Goal: Task Accomplishment & Management: Complete application form

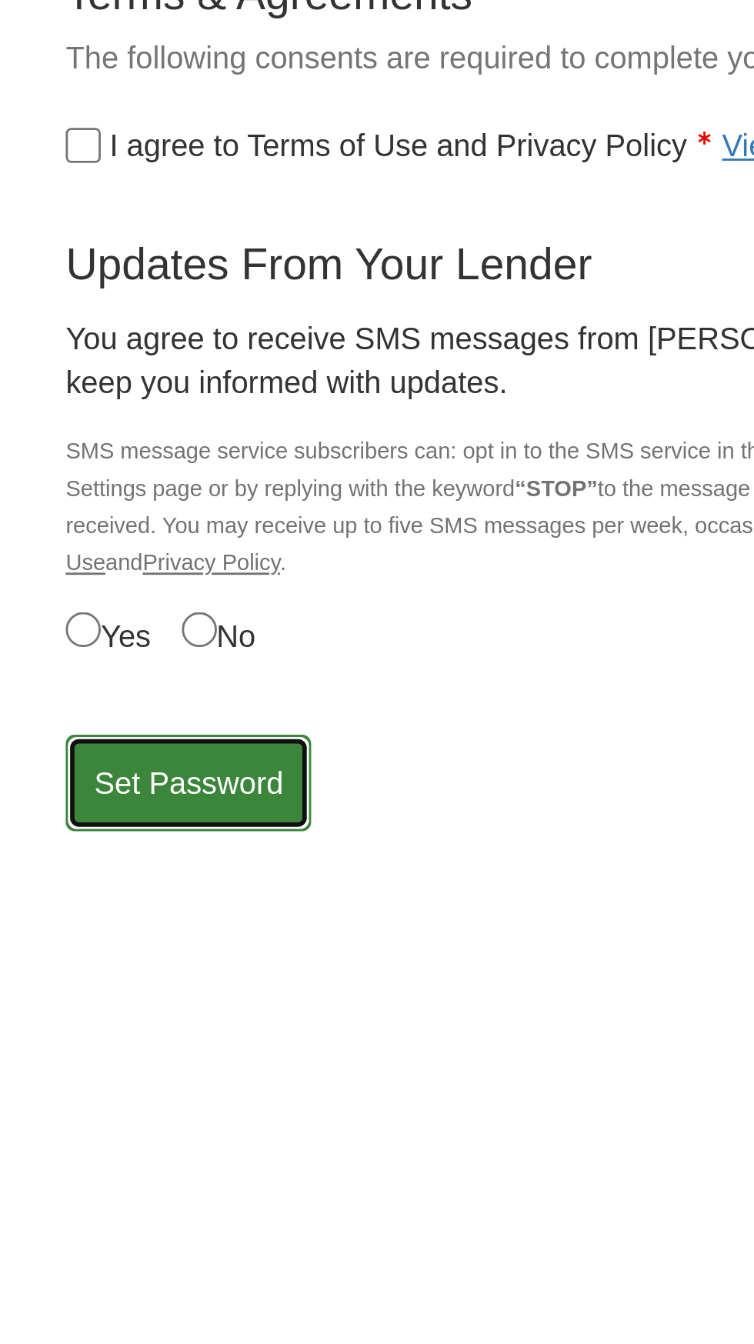
click at [66, 612] on button "Set Password" at bounding box center [66, 614] width 86 height 34
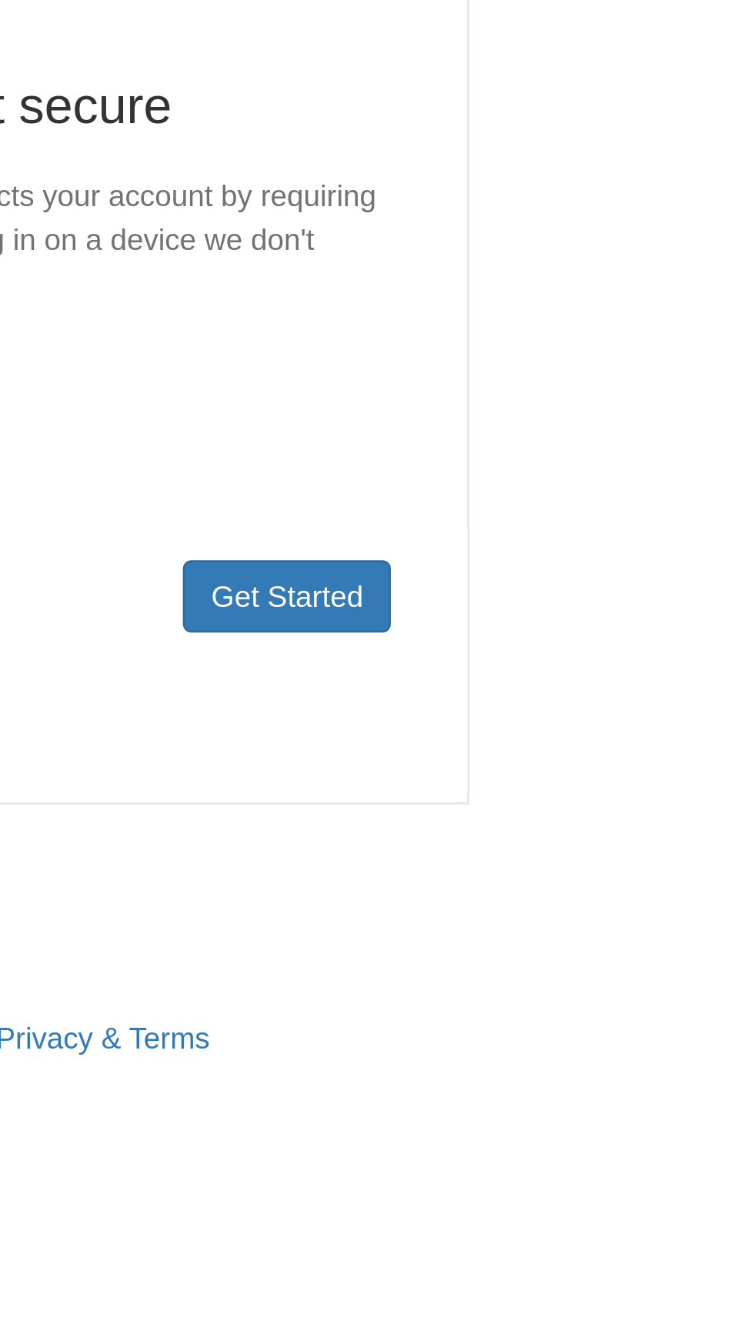
scroll to position [58, 0]
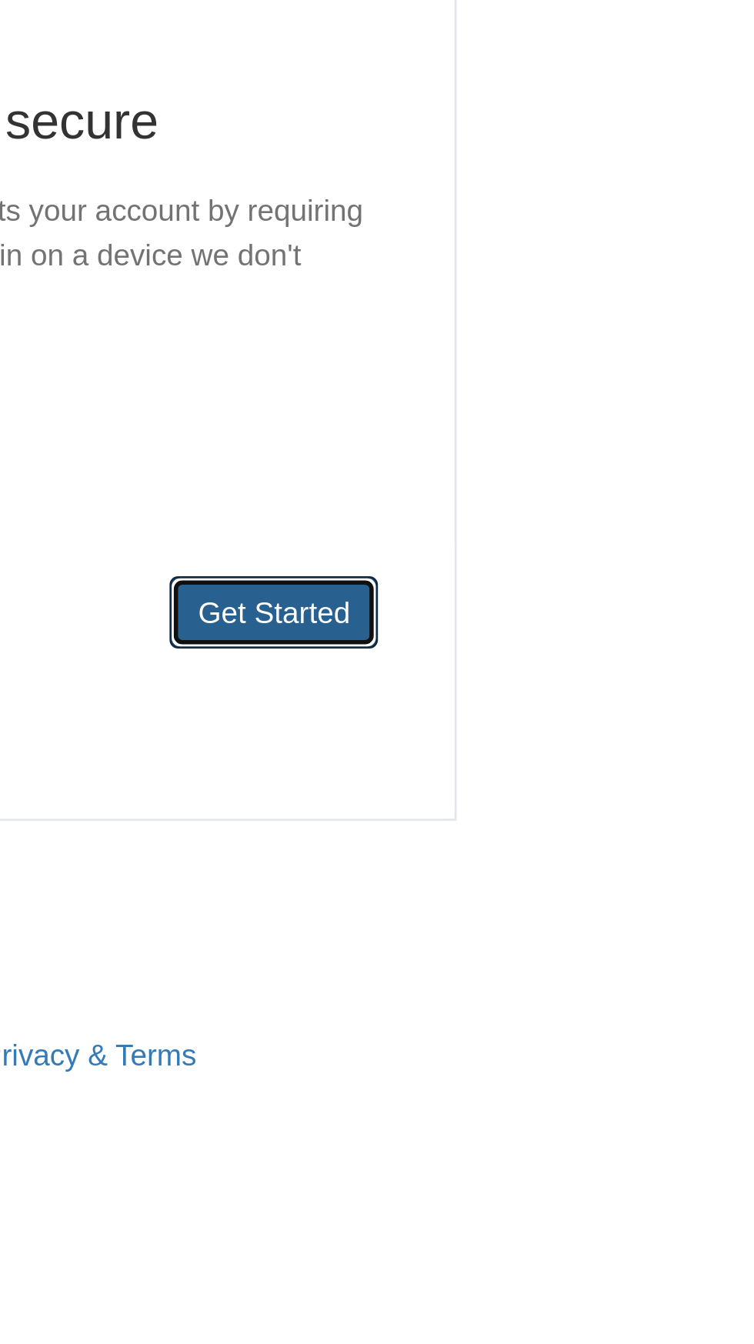
click at [504, 448] on button "Get Started" at bounding box center [487, 461] width 75 height 26
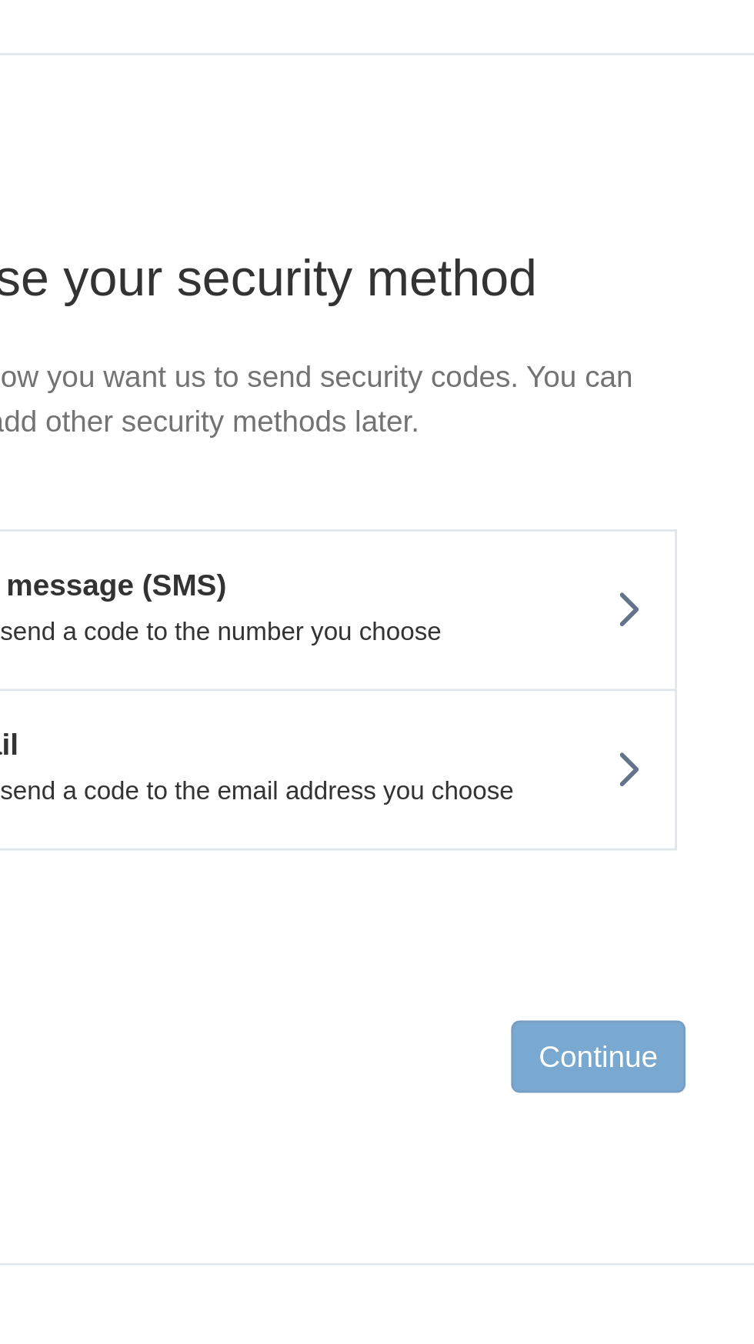
scroll to position [52, 0]
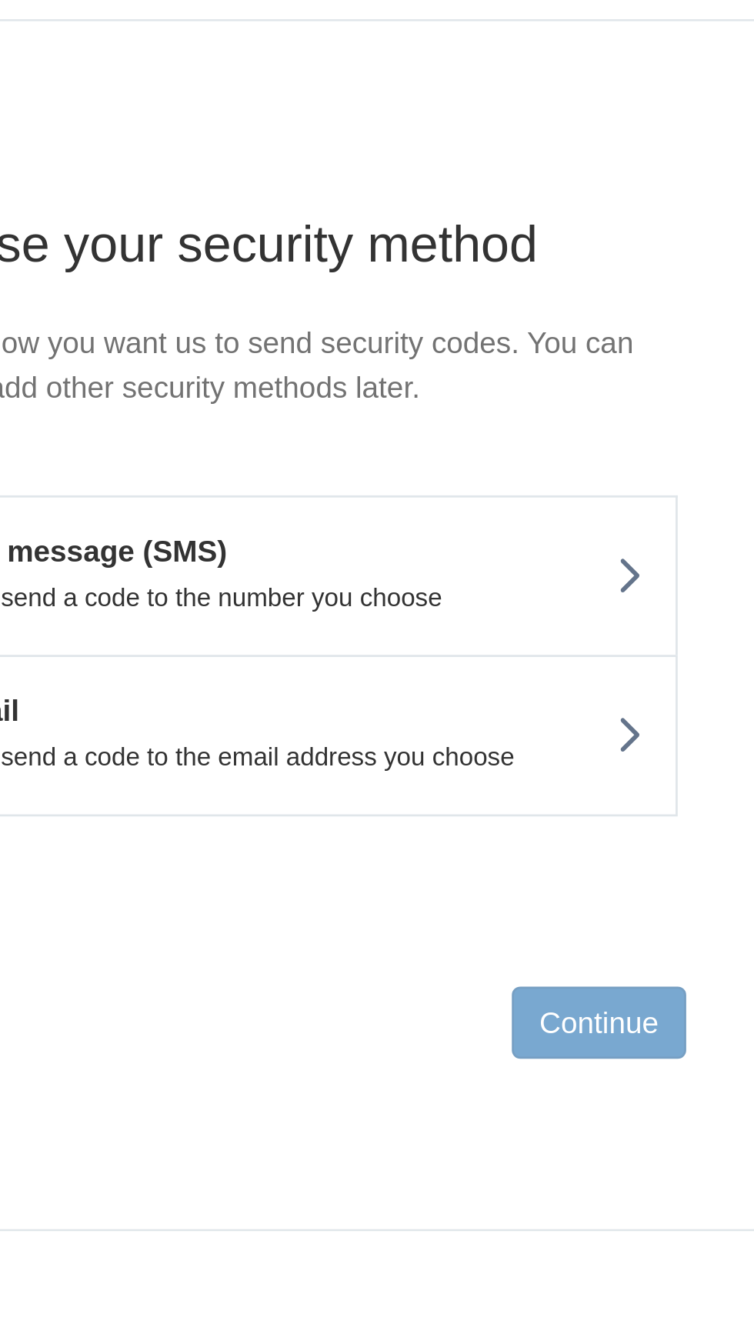
click at [501, 291] on icon at bounding box center [504, 299] width 11 height 17
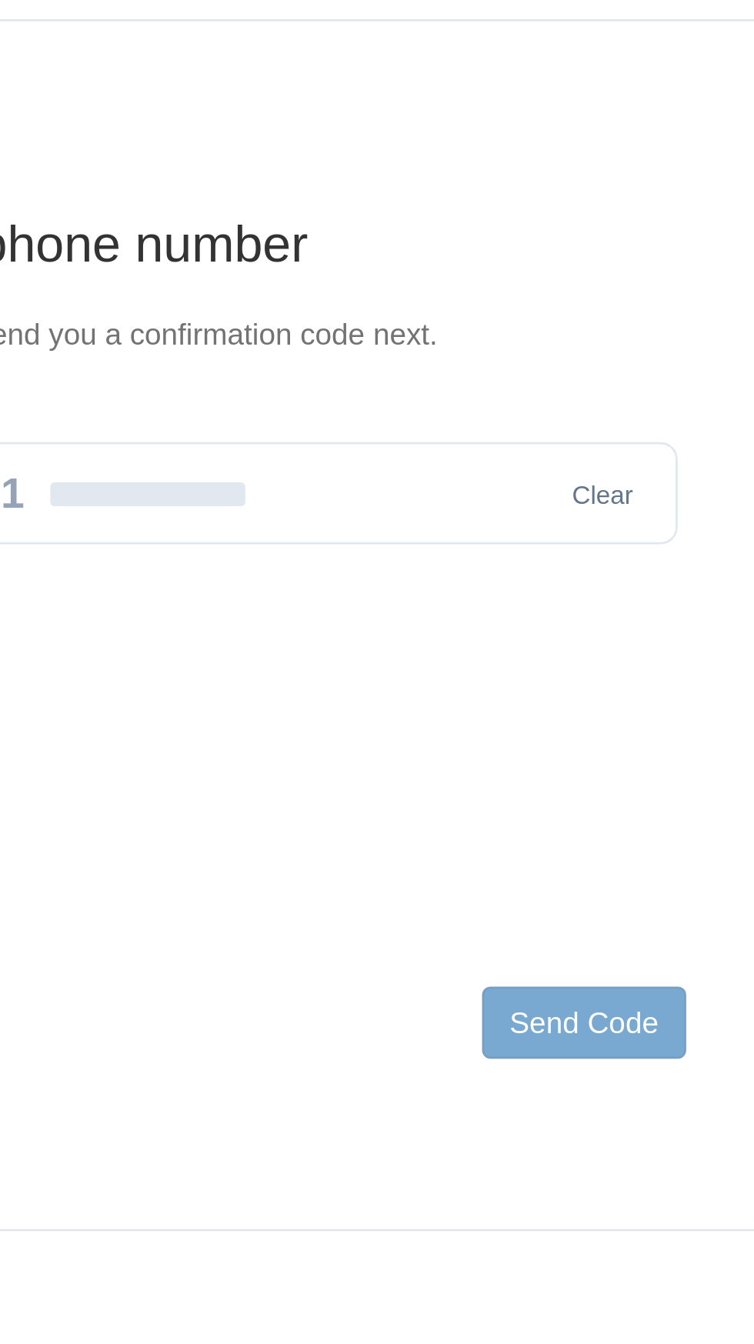
click at [381, 251] on input "text" at bounding box center [376, 269] width 291 height 37
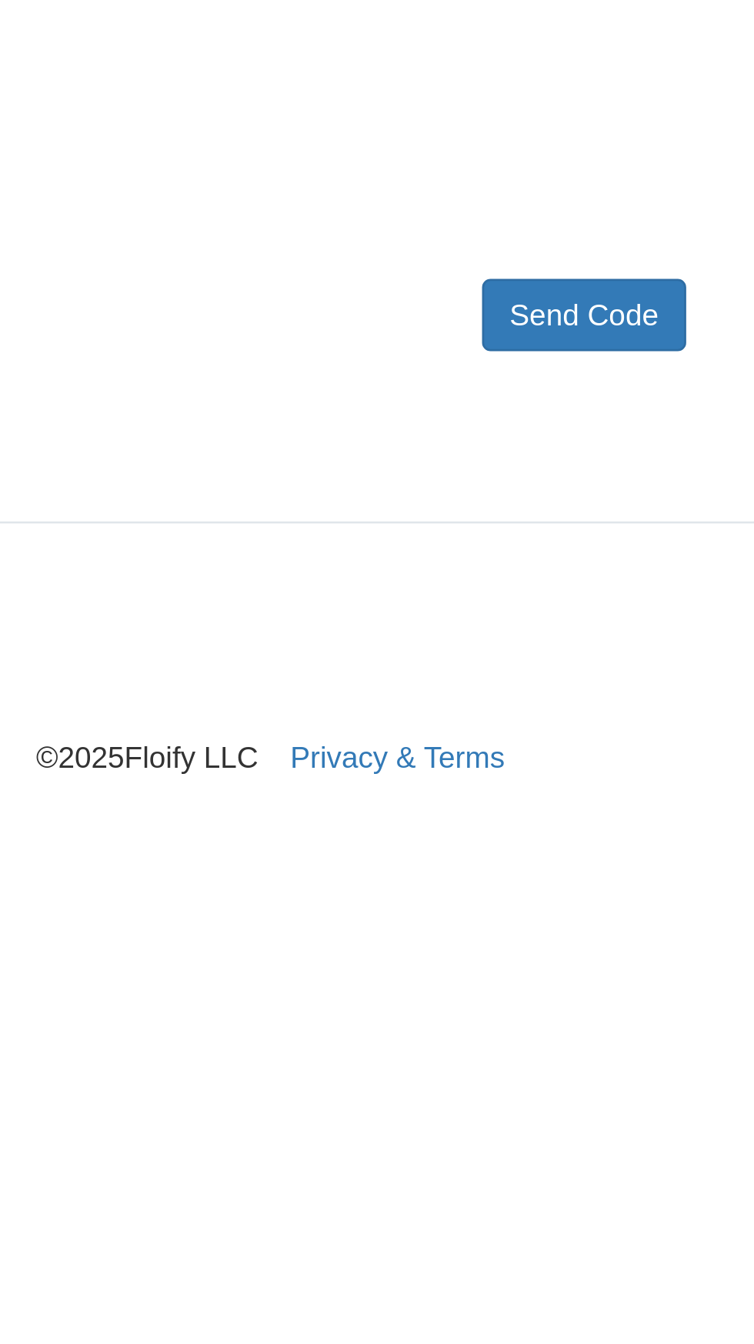
type input "**********"
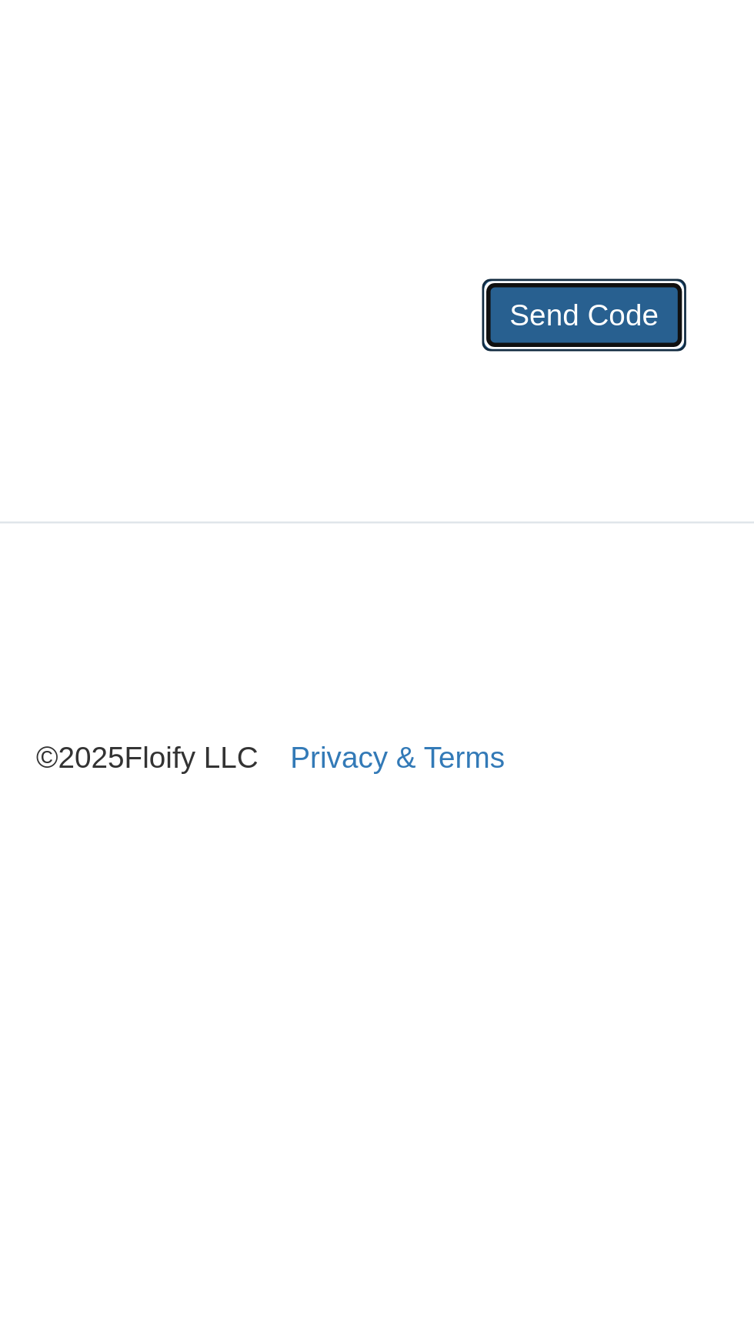
click at [508, 448] on button "Send Code" at bounding box center [488, 461] width 74 height 26
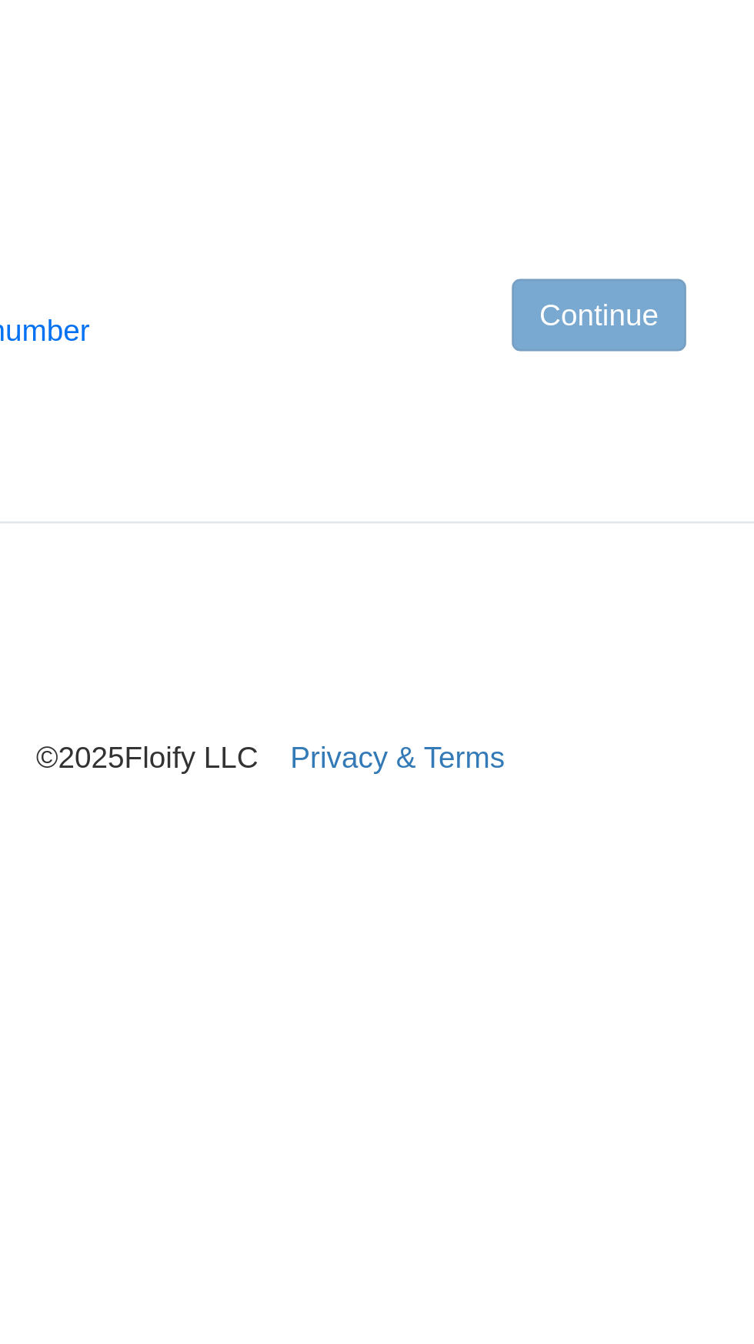
click at [500, 575] on nav "© 2025 Floify LLC Privacy & Terms" at bounding box center [377, 583] width 708 height 92
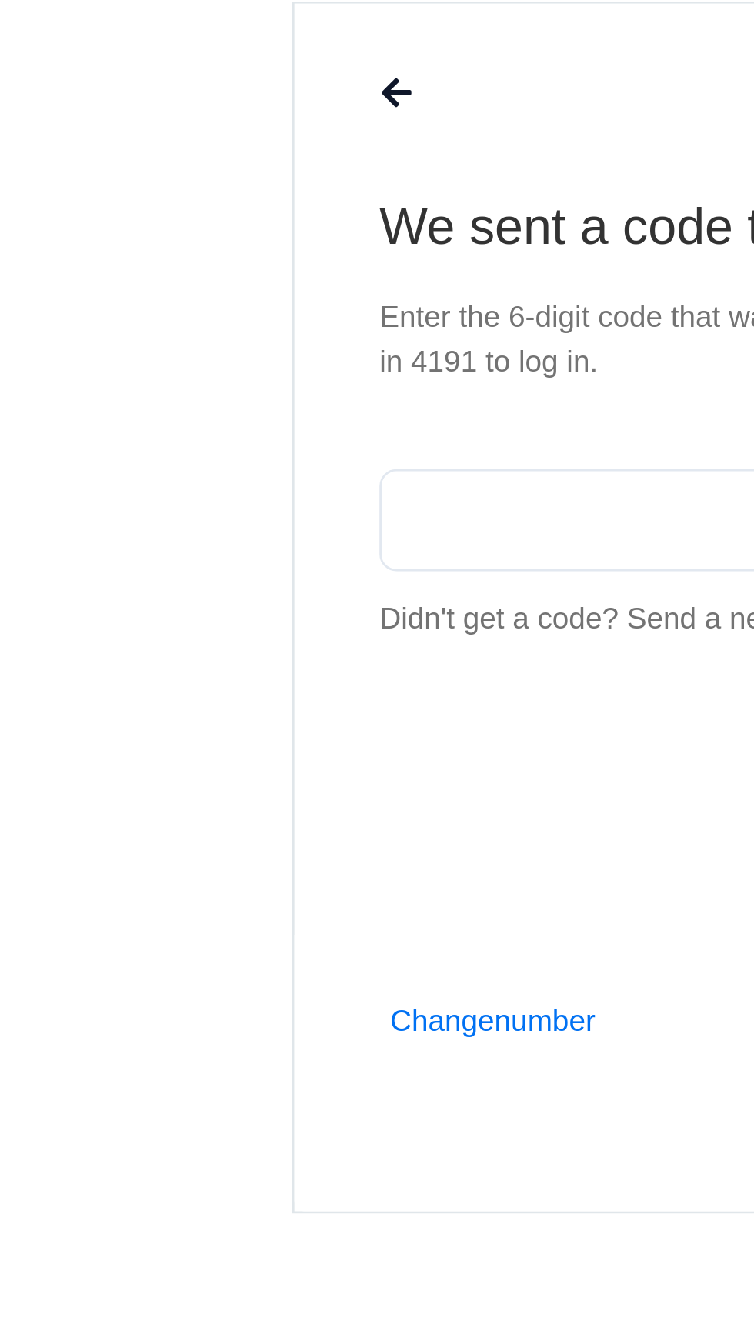
click at [296, 268] on input "text" at bounding box center [376, 286] width 291 height 37
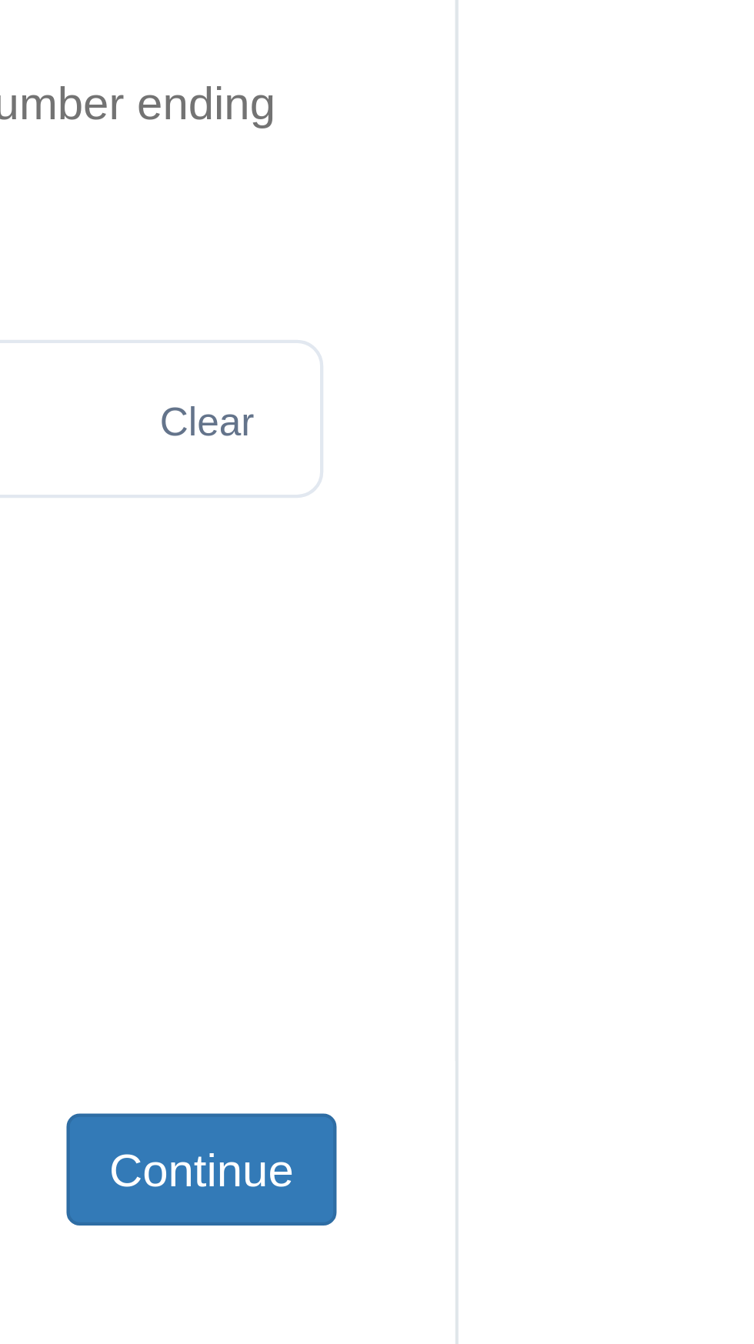
type input "******"
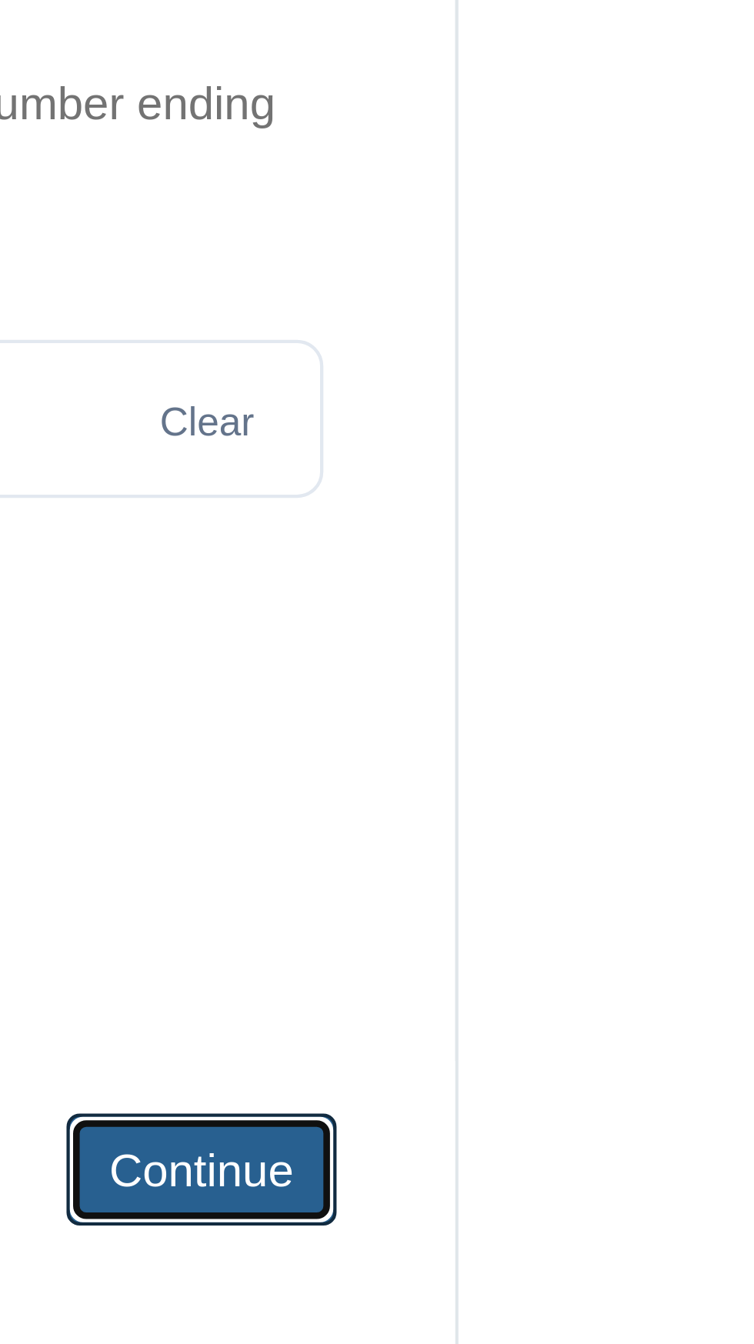
click at [501, 448] on button "Continue" at bounding box center [493, 461] width 63 height 26
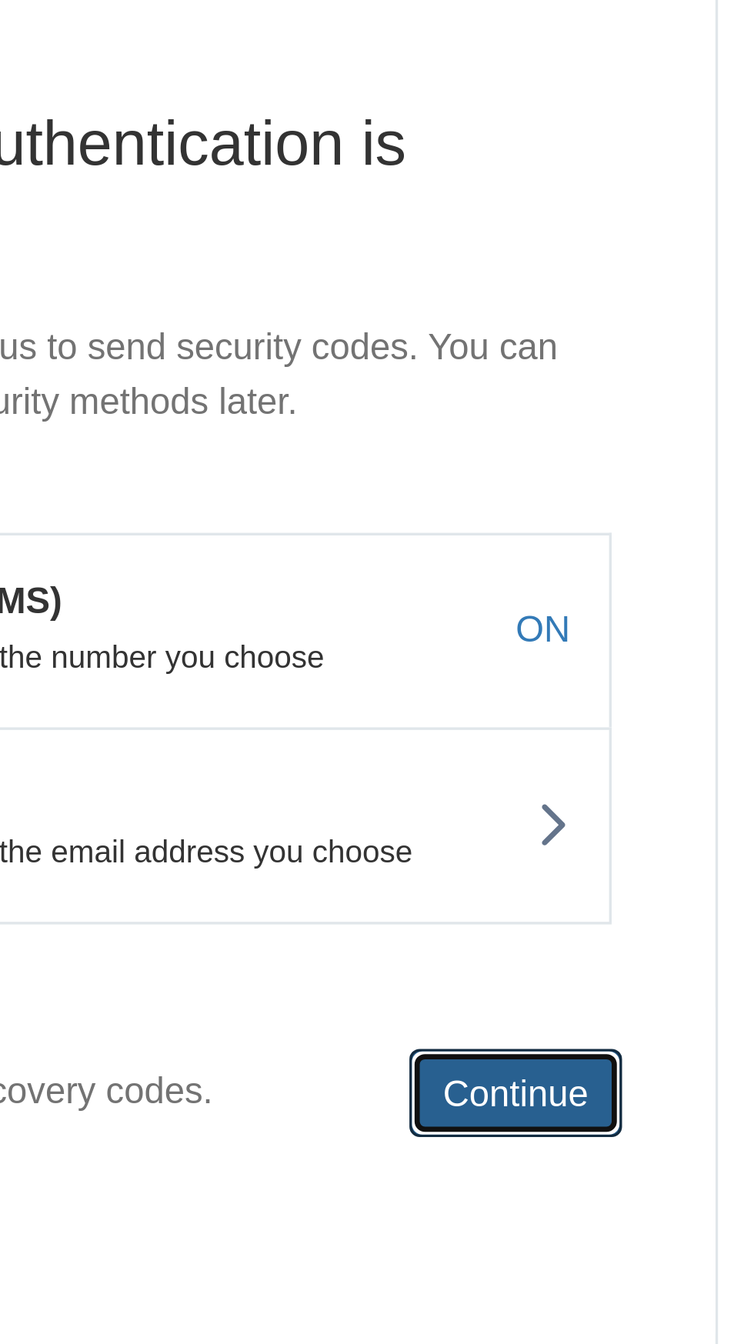
scroll to position [48, 0]
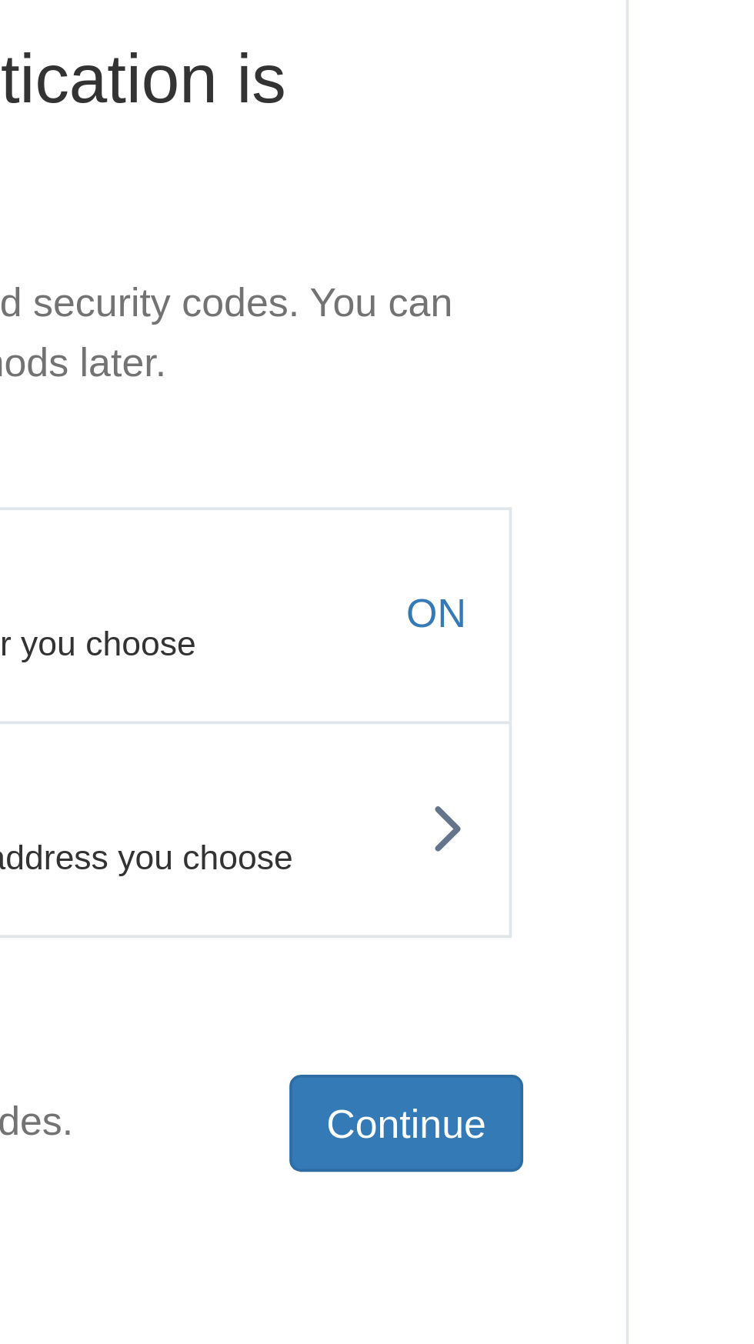
click at [508, 374] on icon at bounding box center [504, 382] width 11 height 17
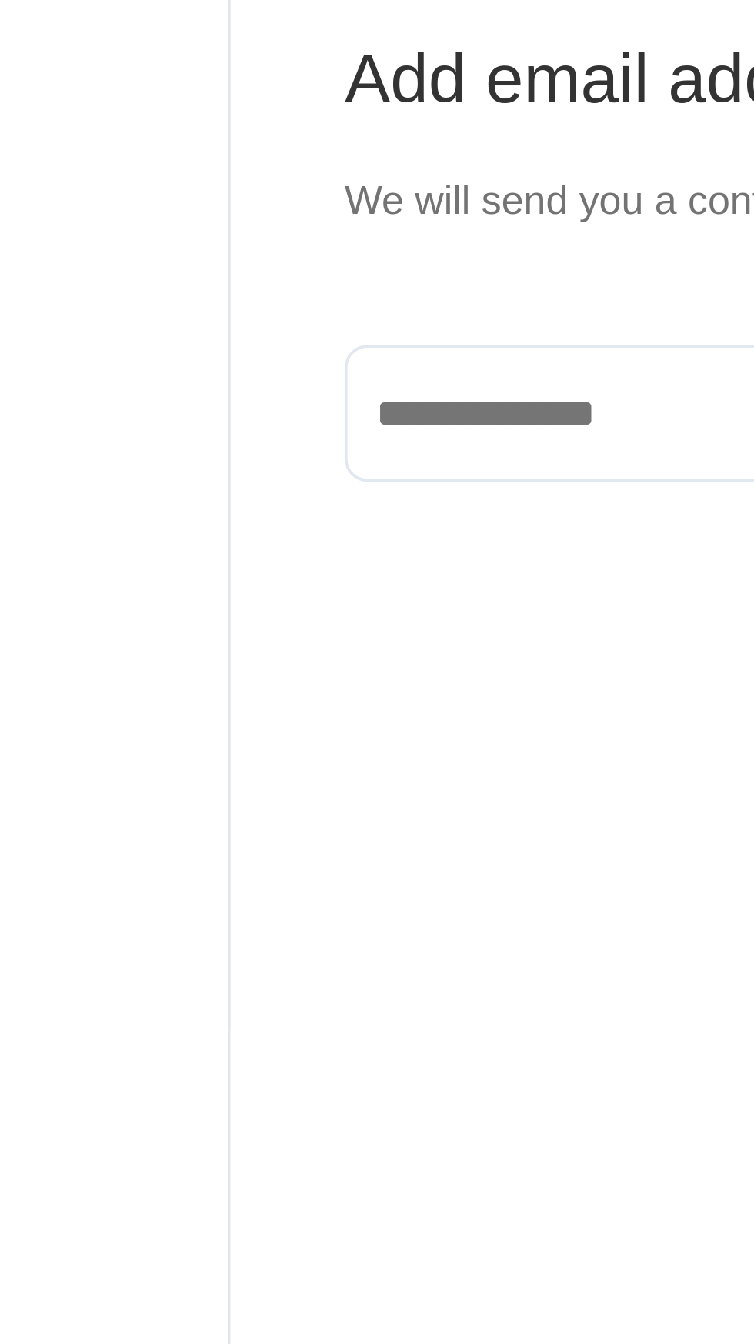
click at [315, 251] on input "text" at bounding box center [376, 269] width 291 height 37
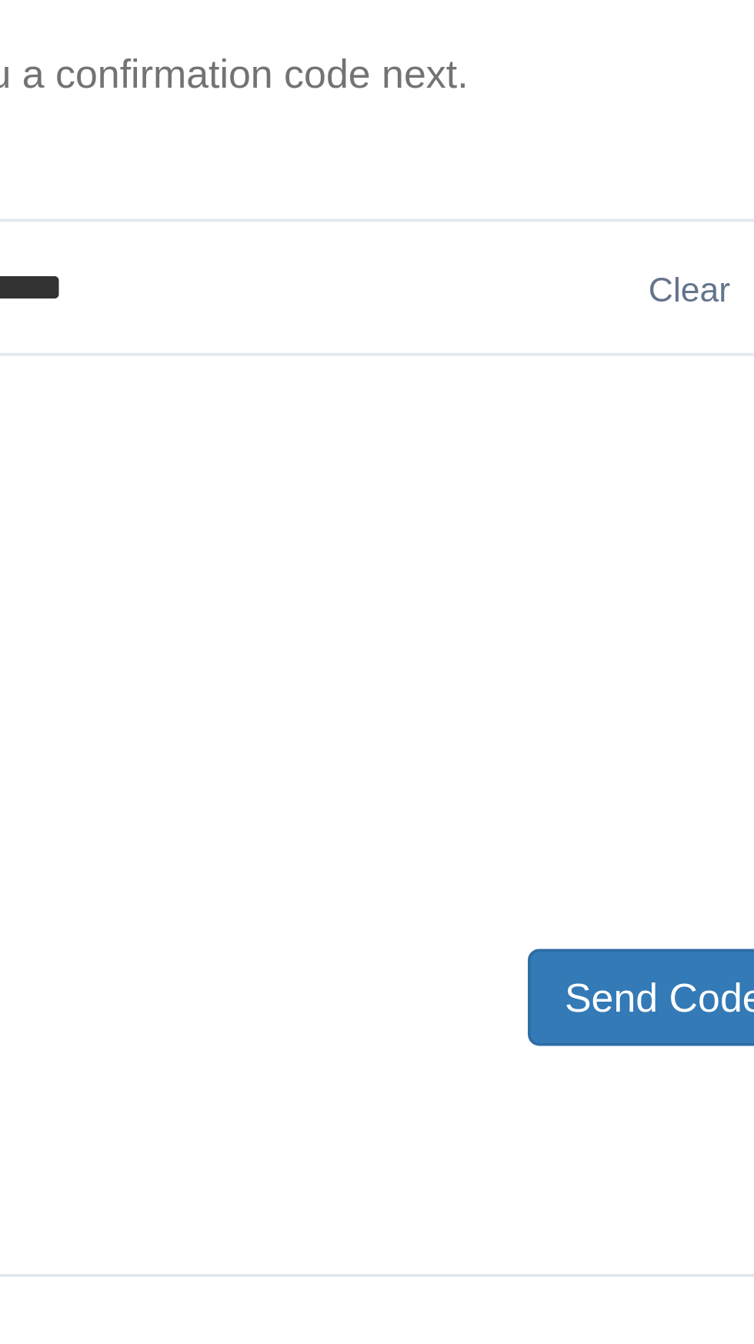
type input "**********"
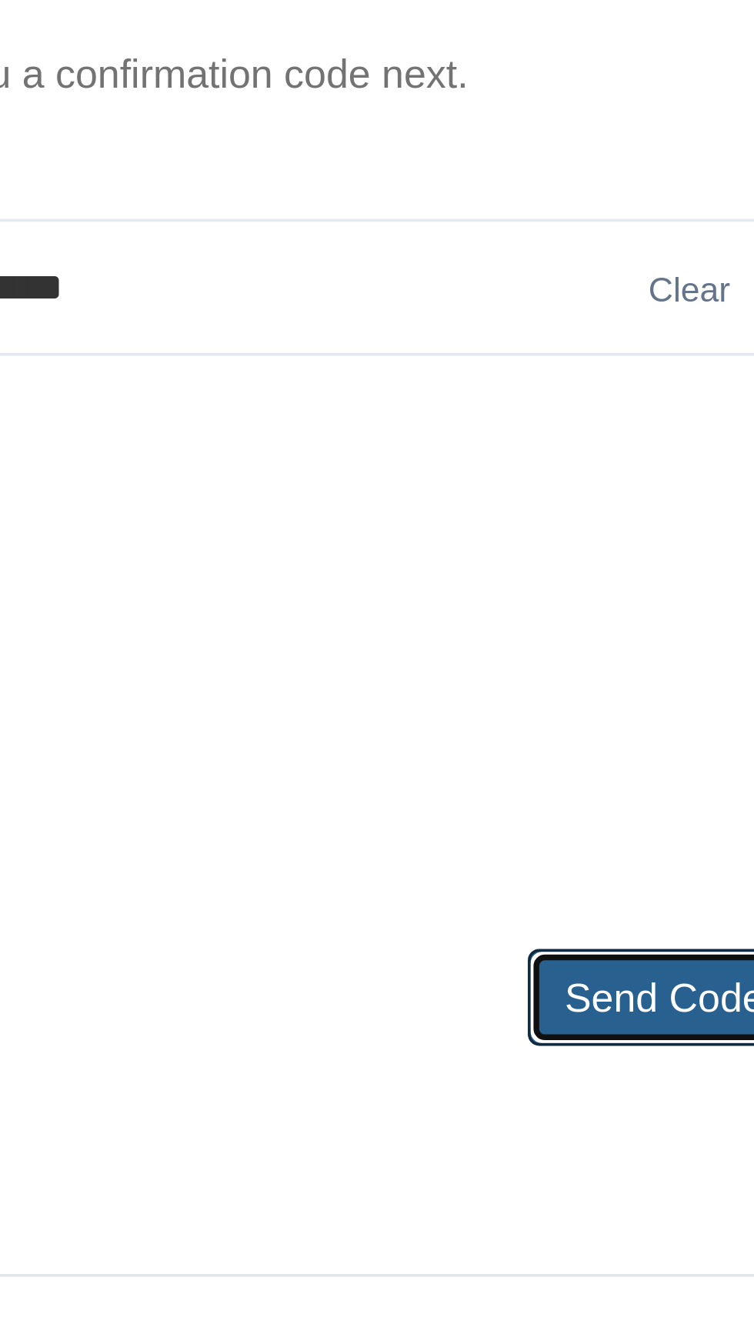
click at [497, 448] on button "Send Code" at bounding box center [488, 461] width 74 height 26
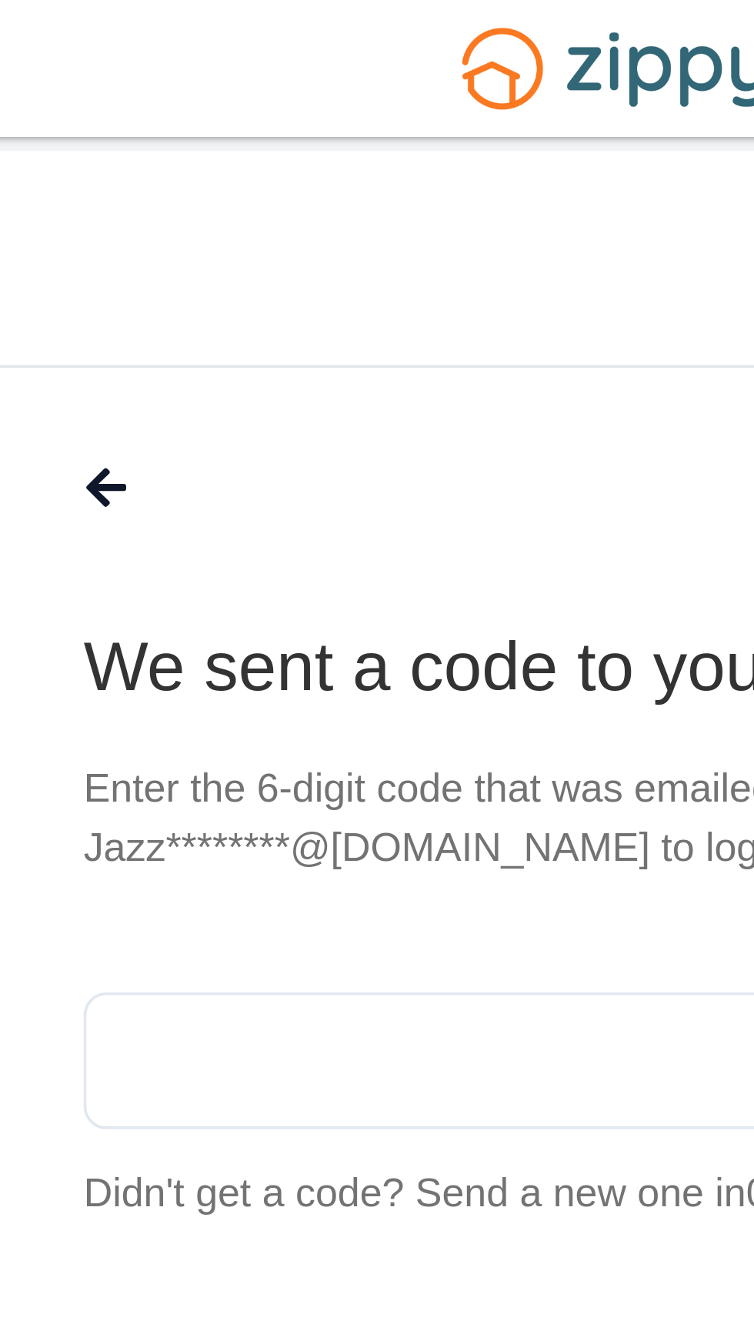
scroll to position [38, 0]
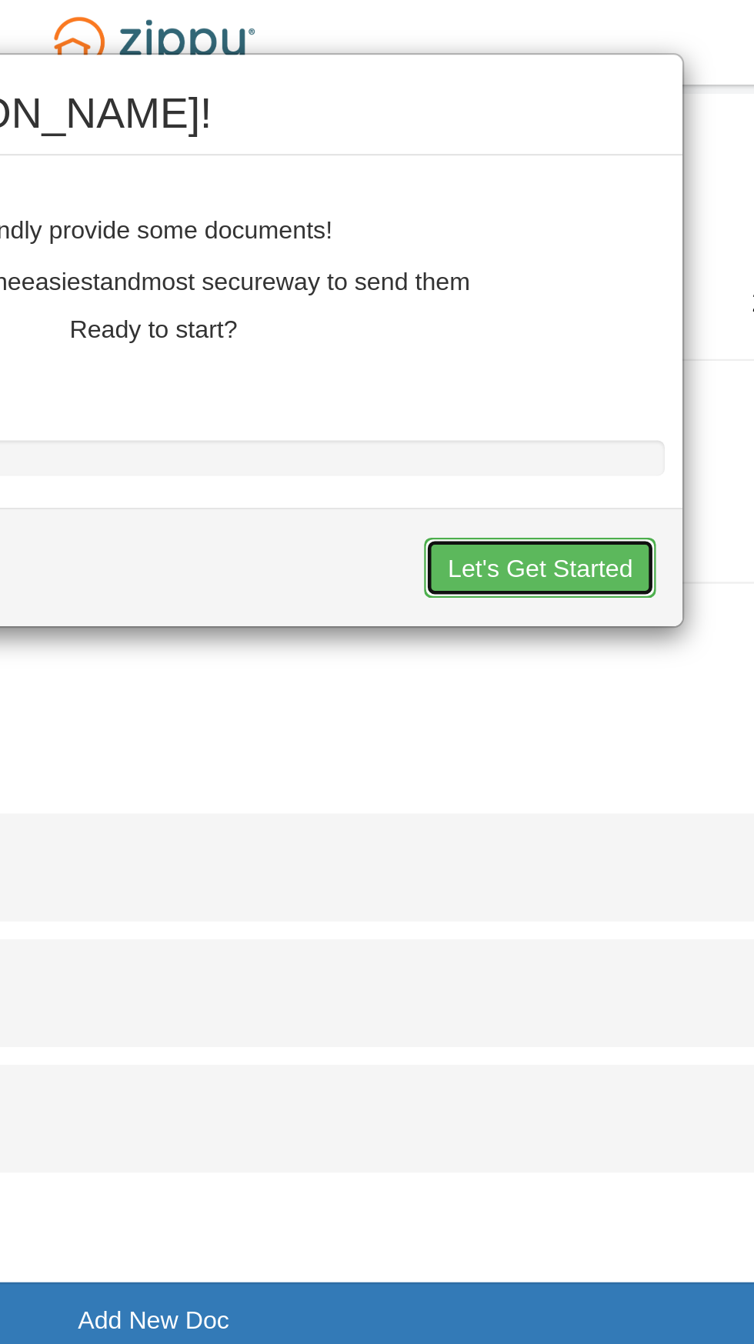
click at [561, 245] on button "Let's Get Started" at bounding box center [545, 247] width 101 height 26
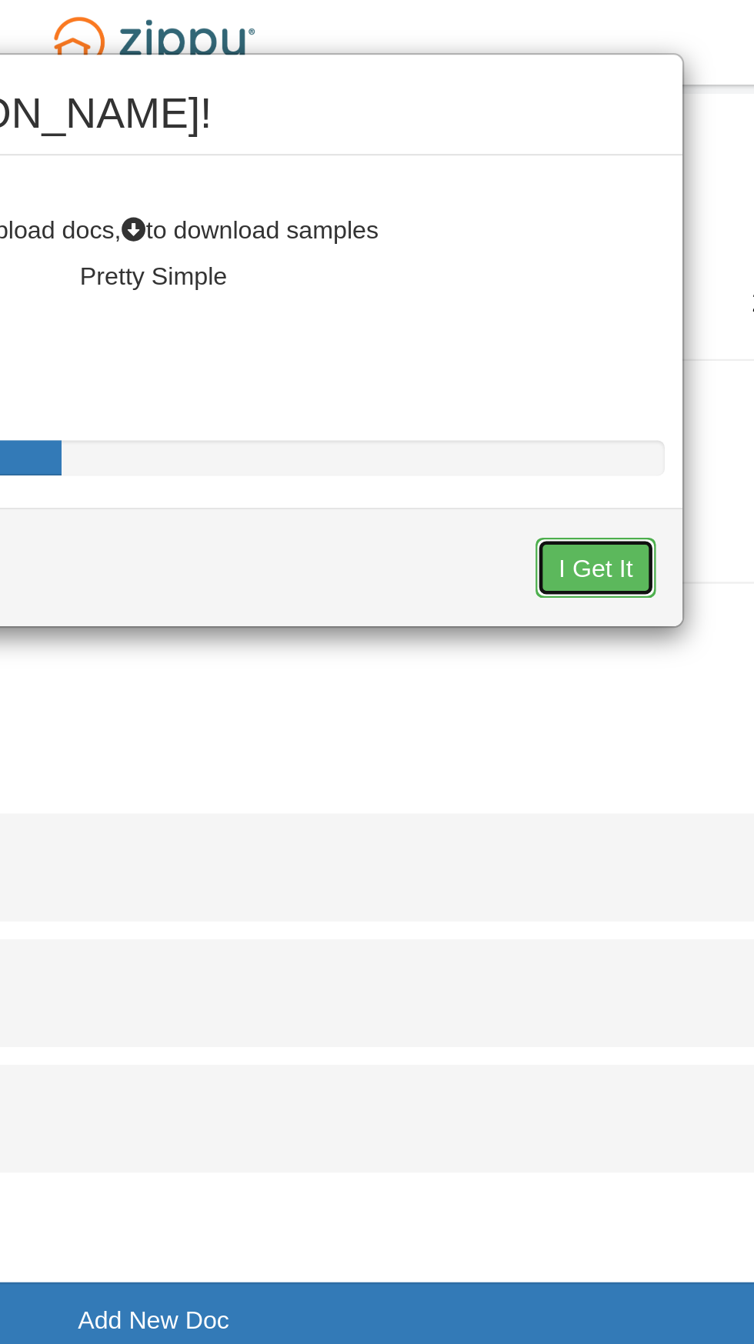
click at [575, 244] on button "I Get It" at bounding box center [569, 247] width 52 height 26
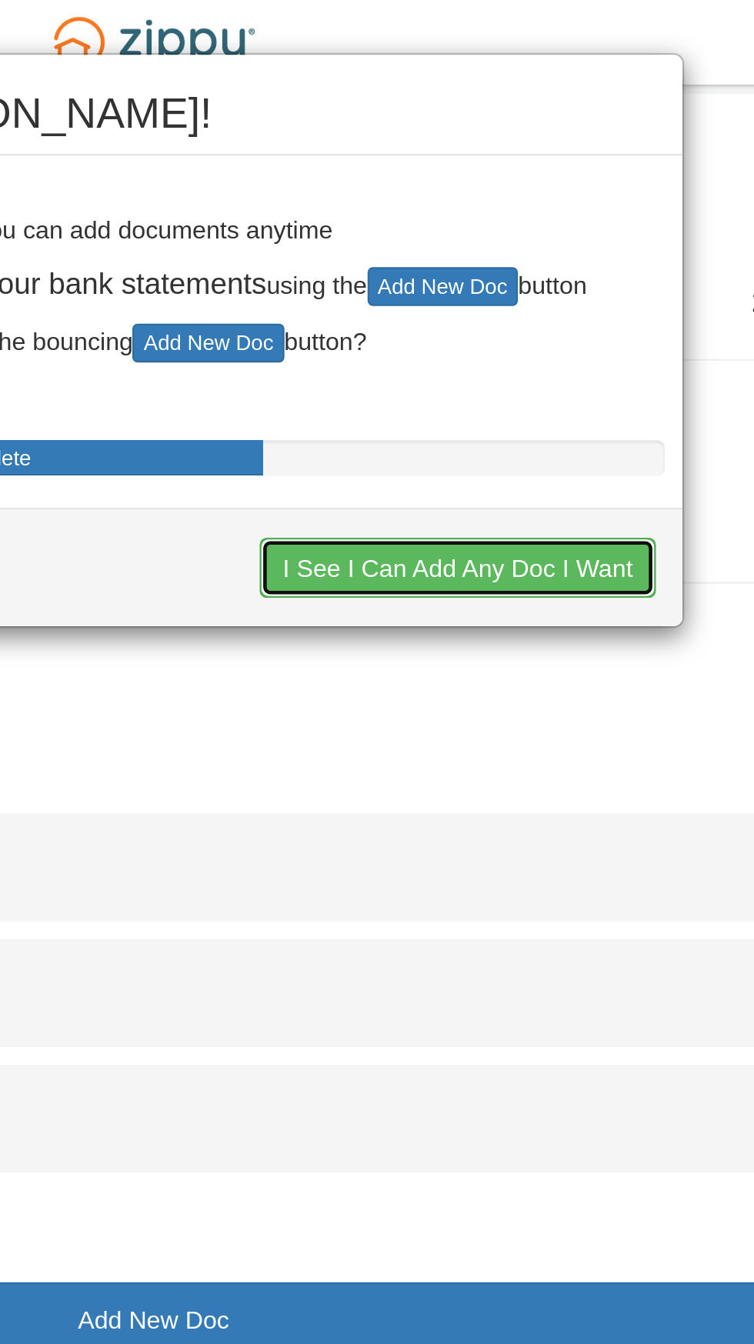
click at [508, 241] on button "I See I Can Add Any Doc I Want" at bounding box center [509, 247] width 172 height 26
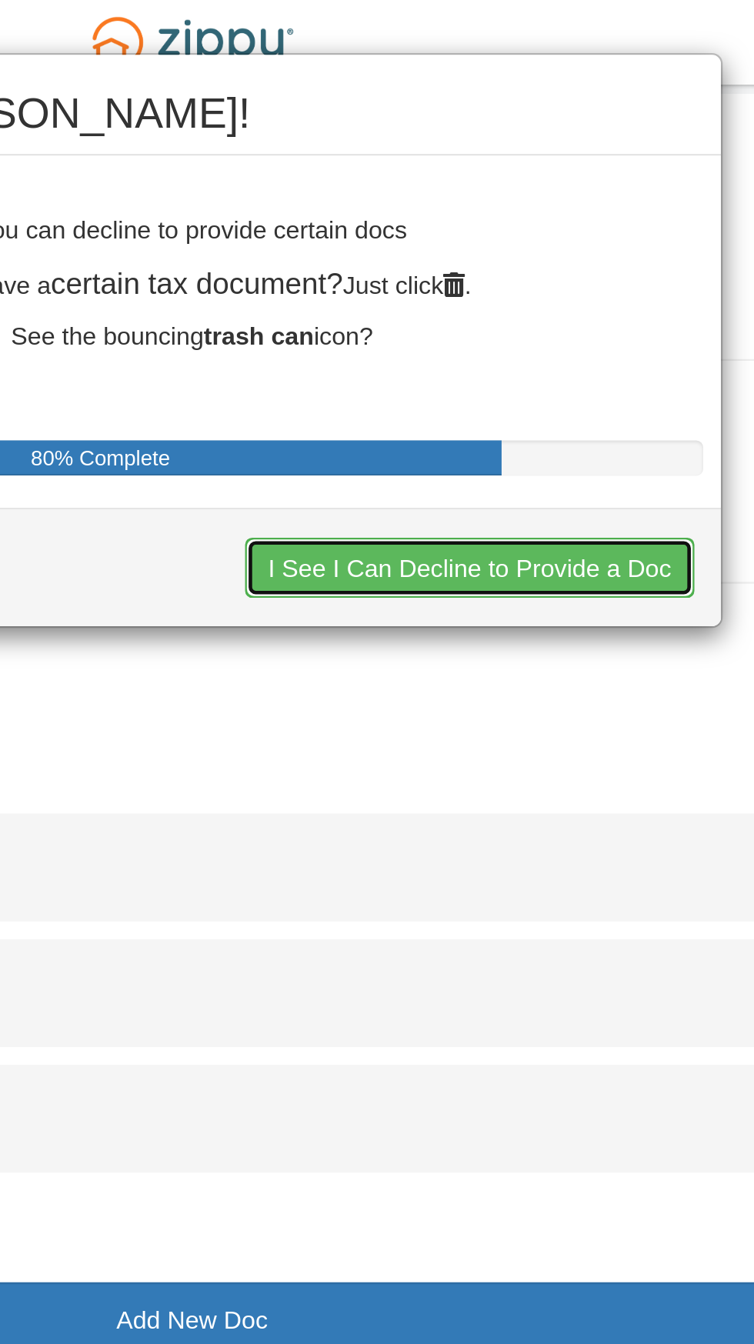
click at [505, 245] on button "I See I Can Decline to Provide a Doc" at bounding box center [497, 247] width 195 height 26
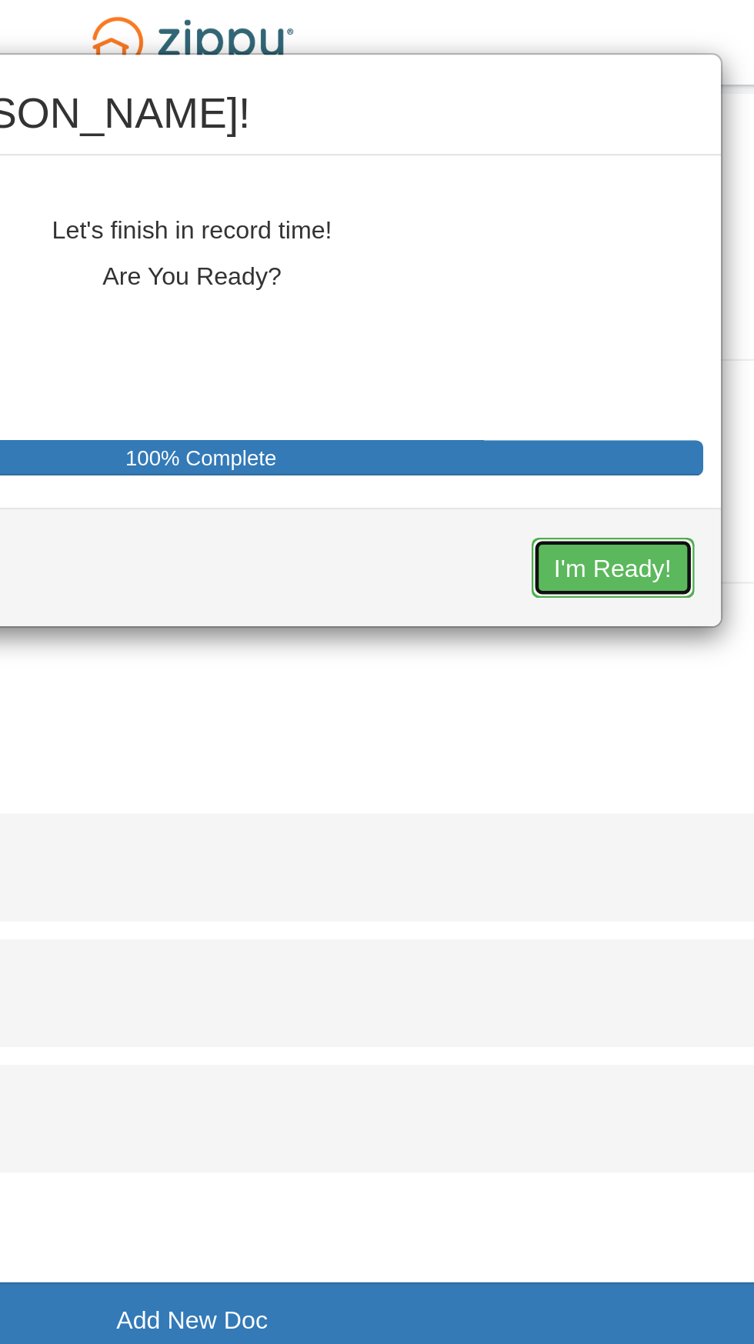
click at [558, 241] on button "I'm Ready!" at bounding box center [560, 247] width 71 height 26
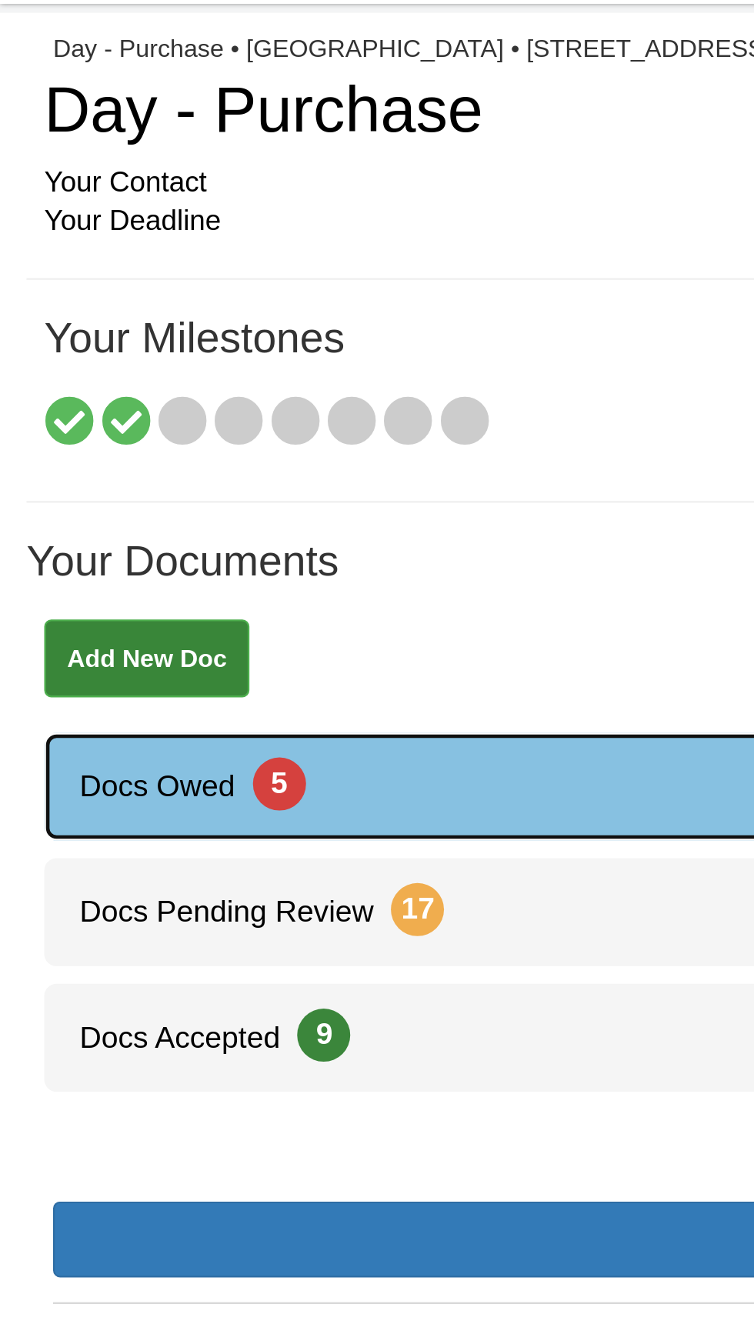
click at [88, 376] on span "Docs Owed 5" at bounding box center [76, 377] width 114 height 15
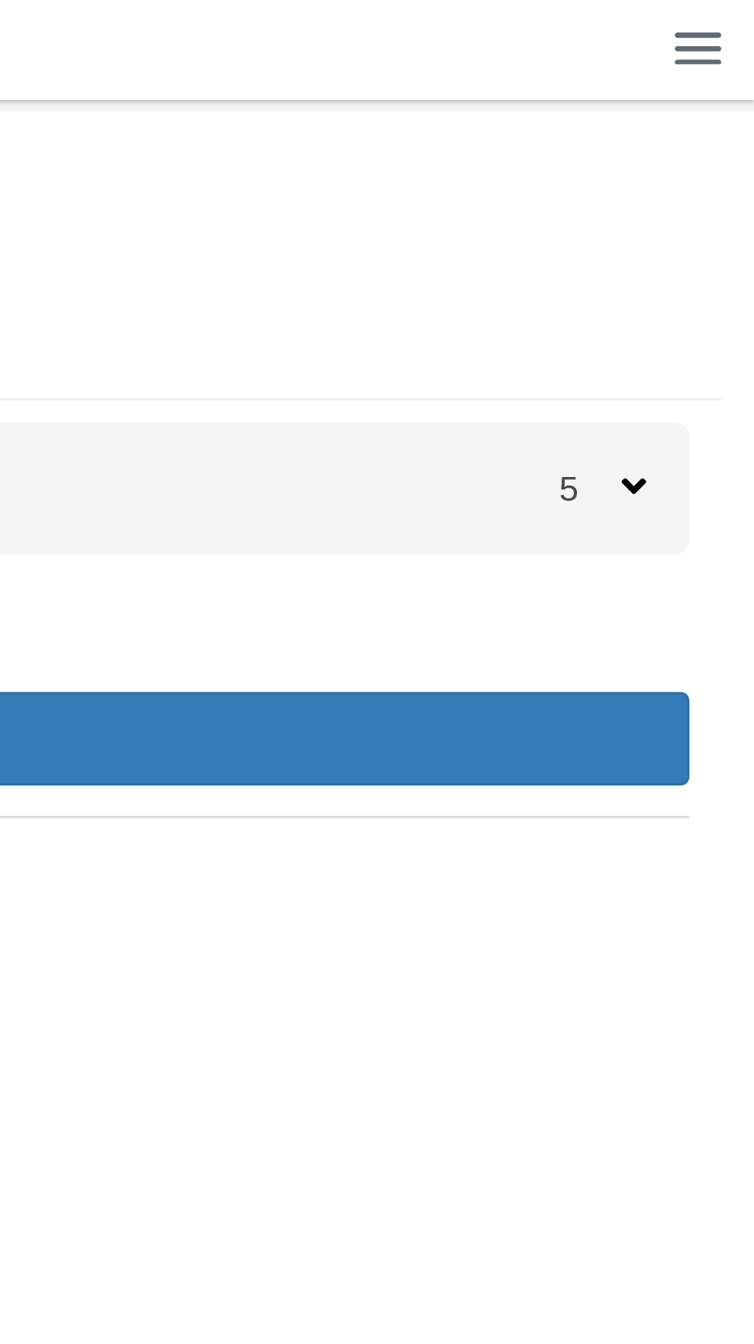
click at [718, 173] on div "5" at bounding box center [707, 174] width 46 height 47
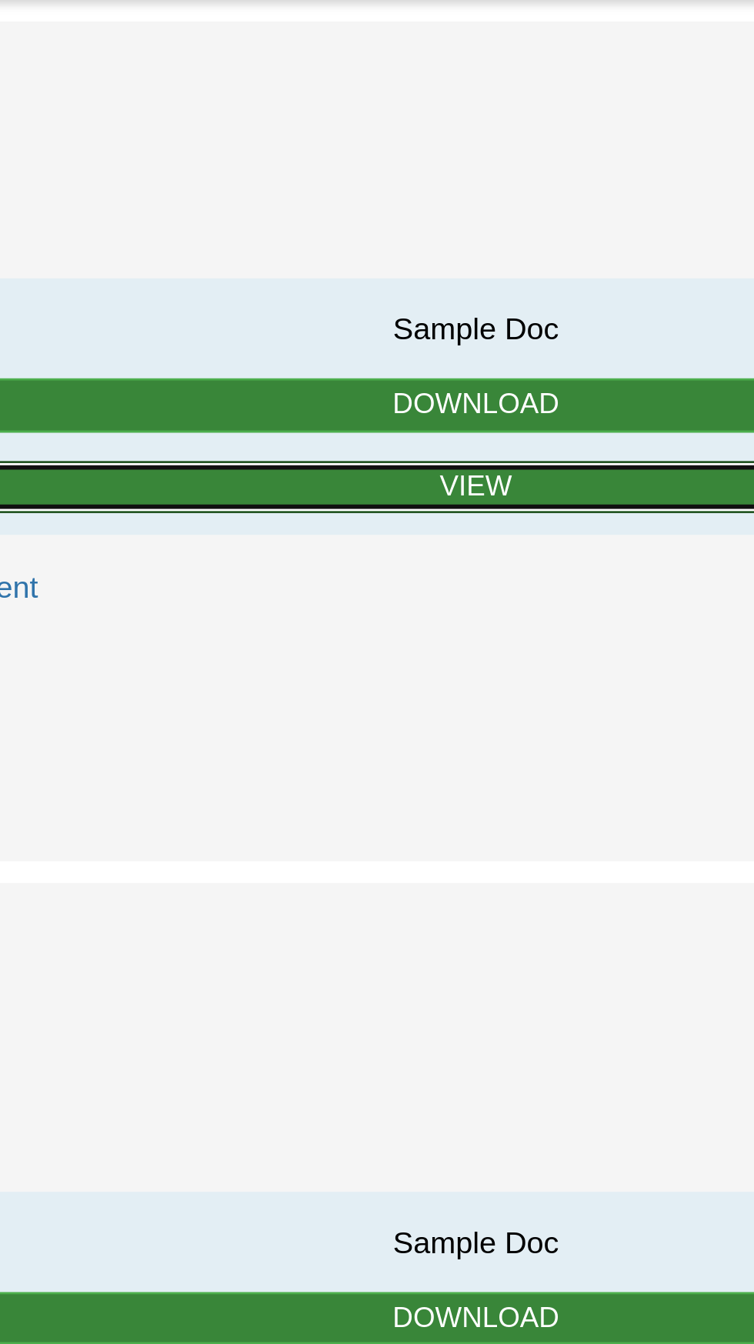
click at [394, 361] on link "View" at bounding box center [377, 370] width 628 height 19
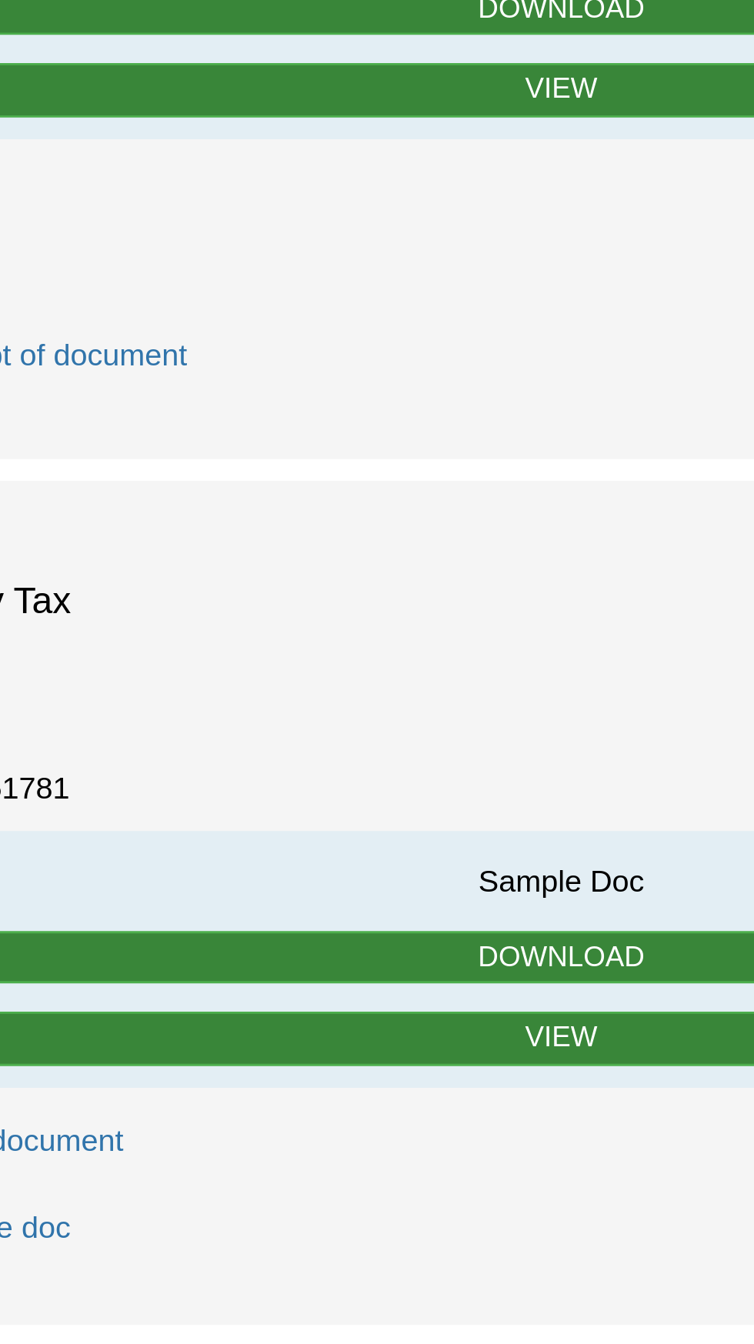
click at [332, 811] on div "Disclosure - ALL - Right To Receive a Copy of Appraisals Requested September 17…" at bounding box center [376, 666] width 677 height 313
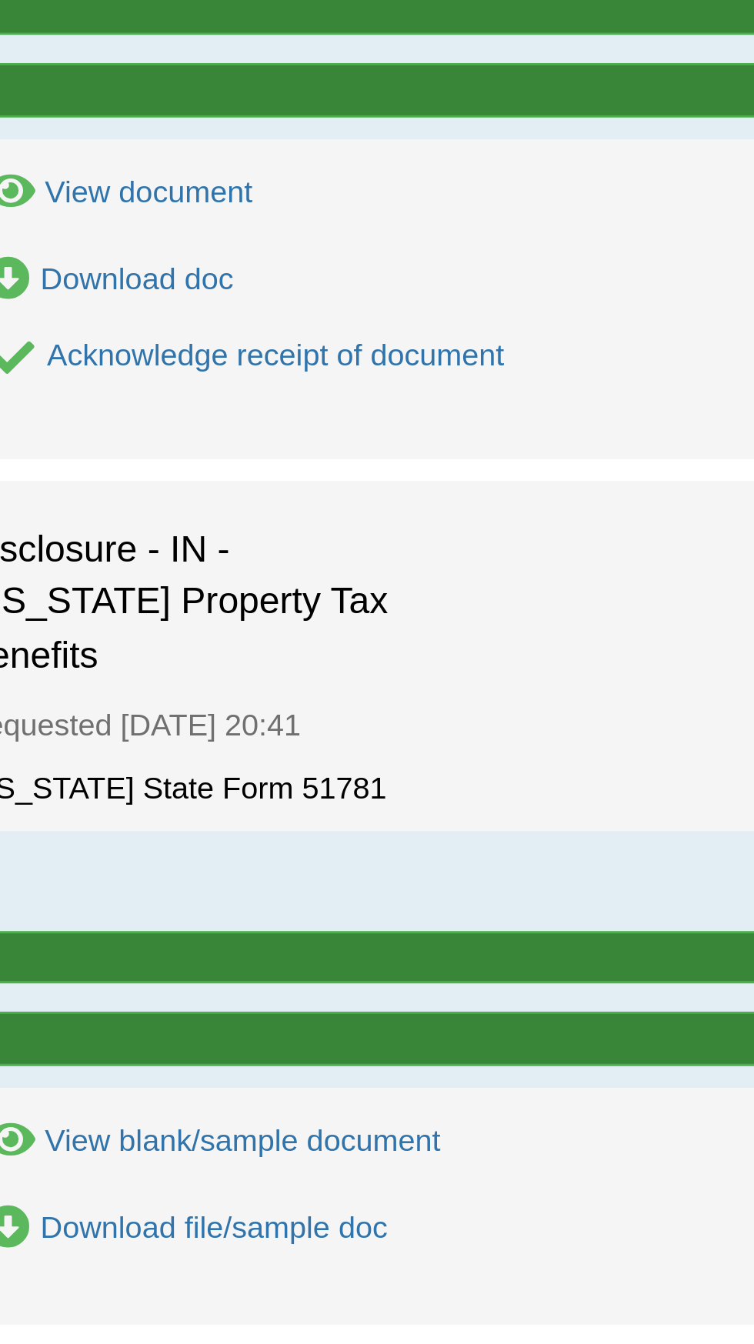
click at [284, 902] on div "Requested September 17 20:41" at bounding box center [377, 917] width 646 height 30
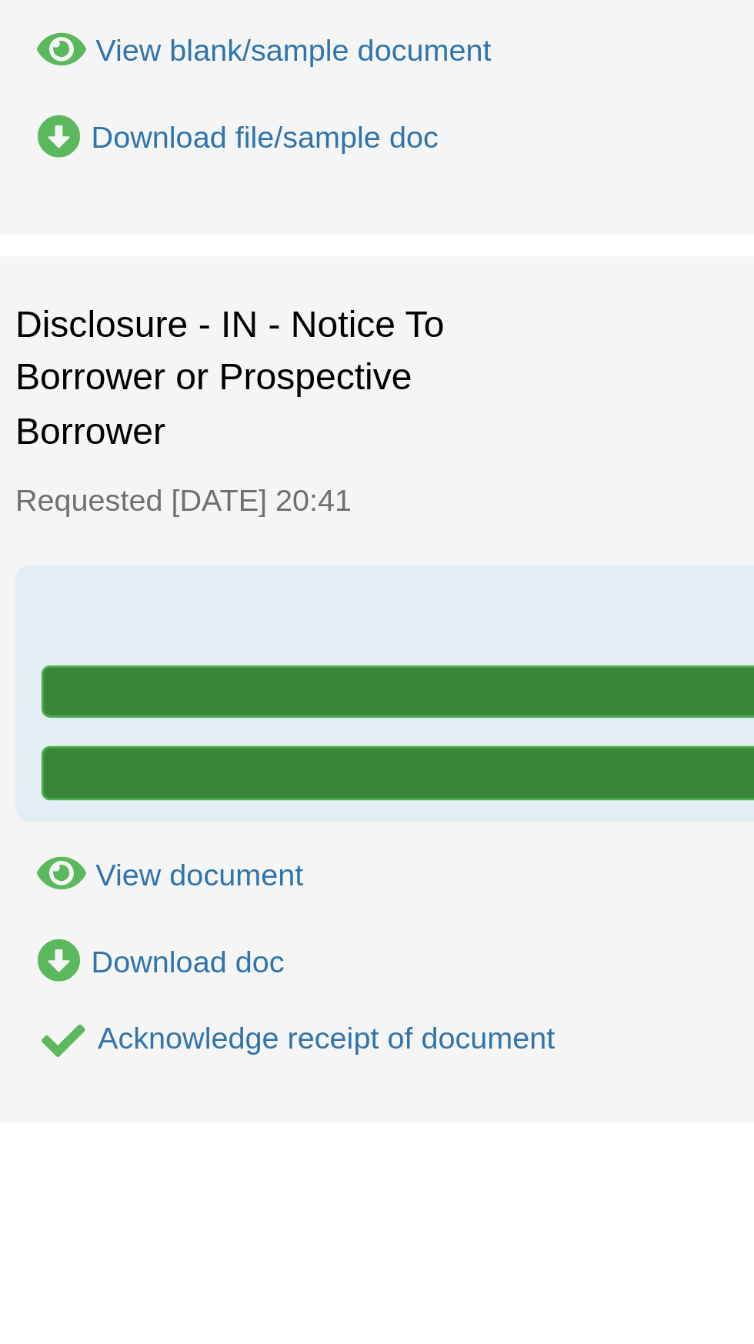
scroll to position [99, 0]
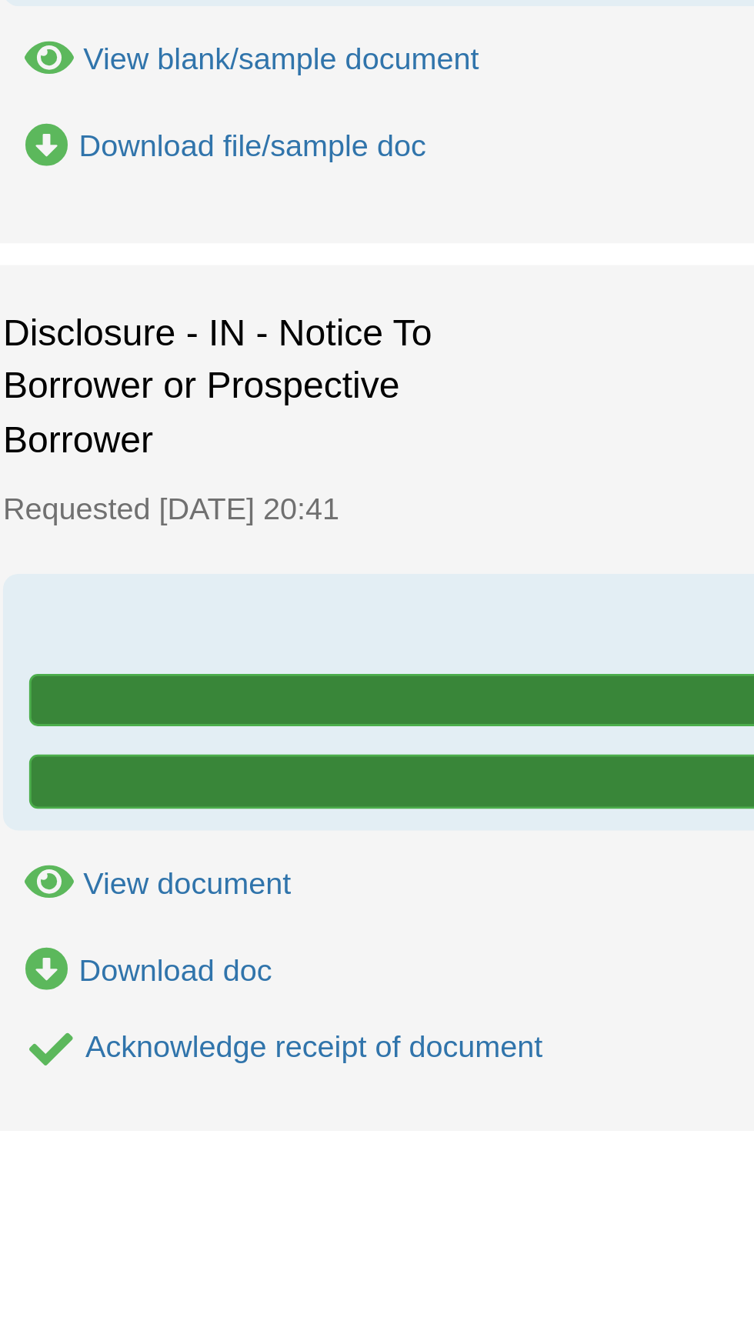
click at [158, 1307] on div "Acknowledge receipt of document" at bounding box center [164, 1313] width 162 height 12
click at [168, 1307] on div "Acknowledge receipt of document" at bounding box center [164, 1313] width 162 height 12
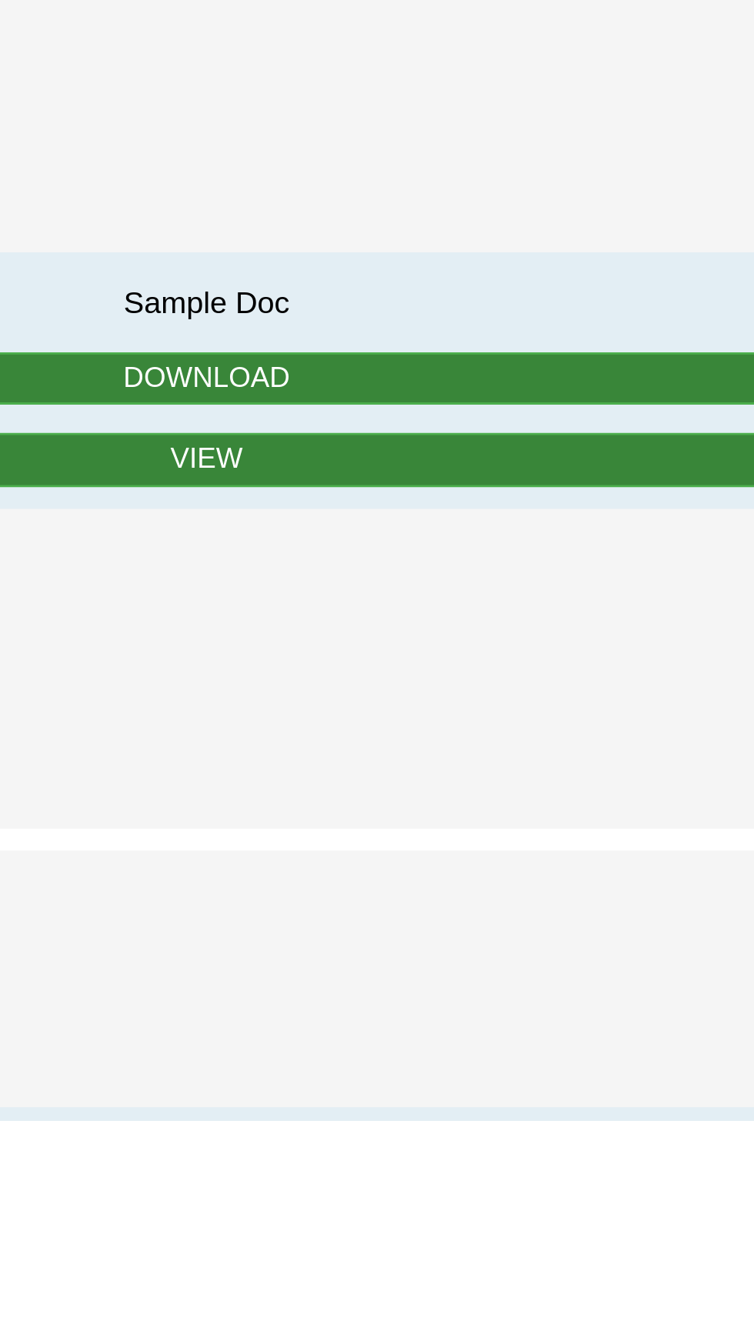
scroll to position [209, 0]
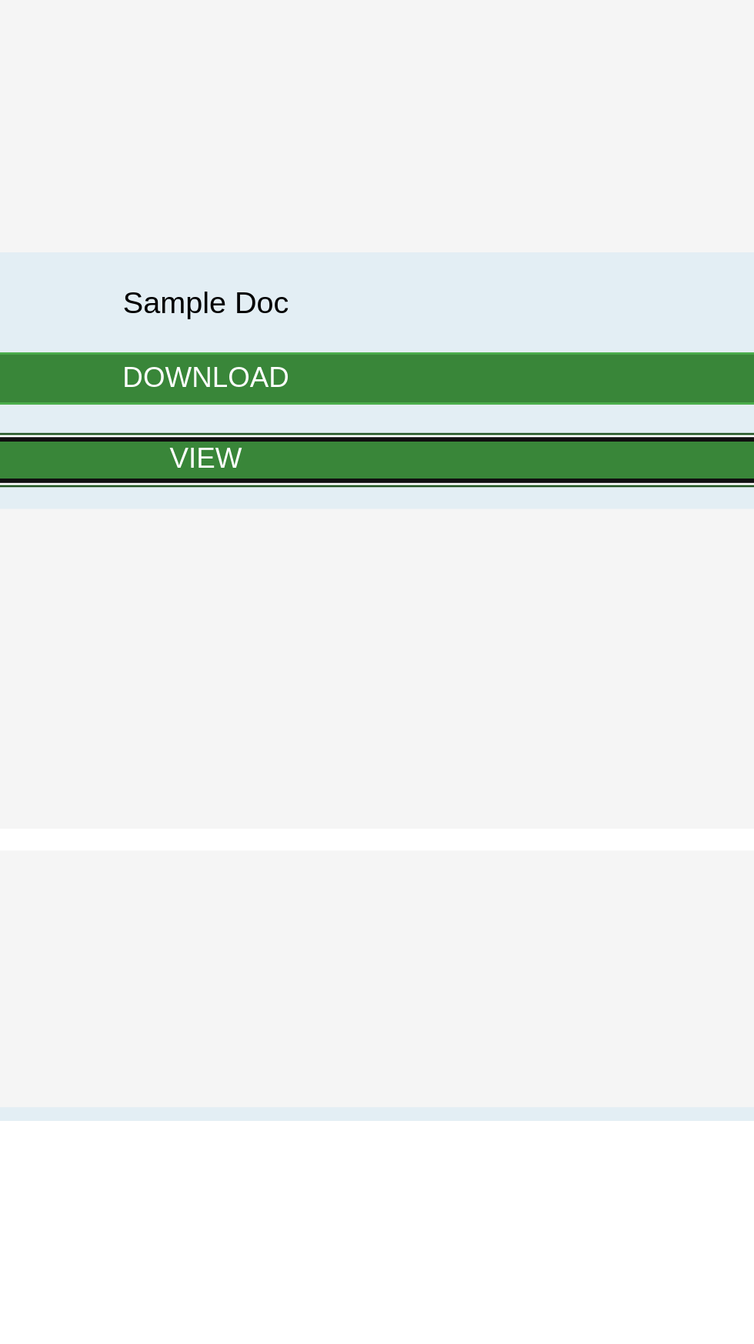
click at [436, 1101] on link "View" at bounding box center [377, 1110] width 628 height 19
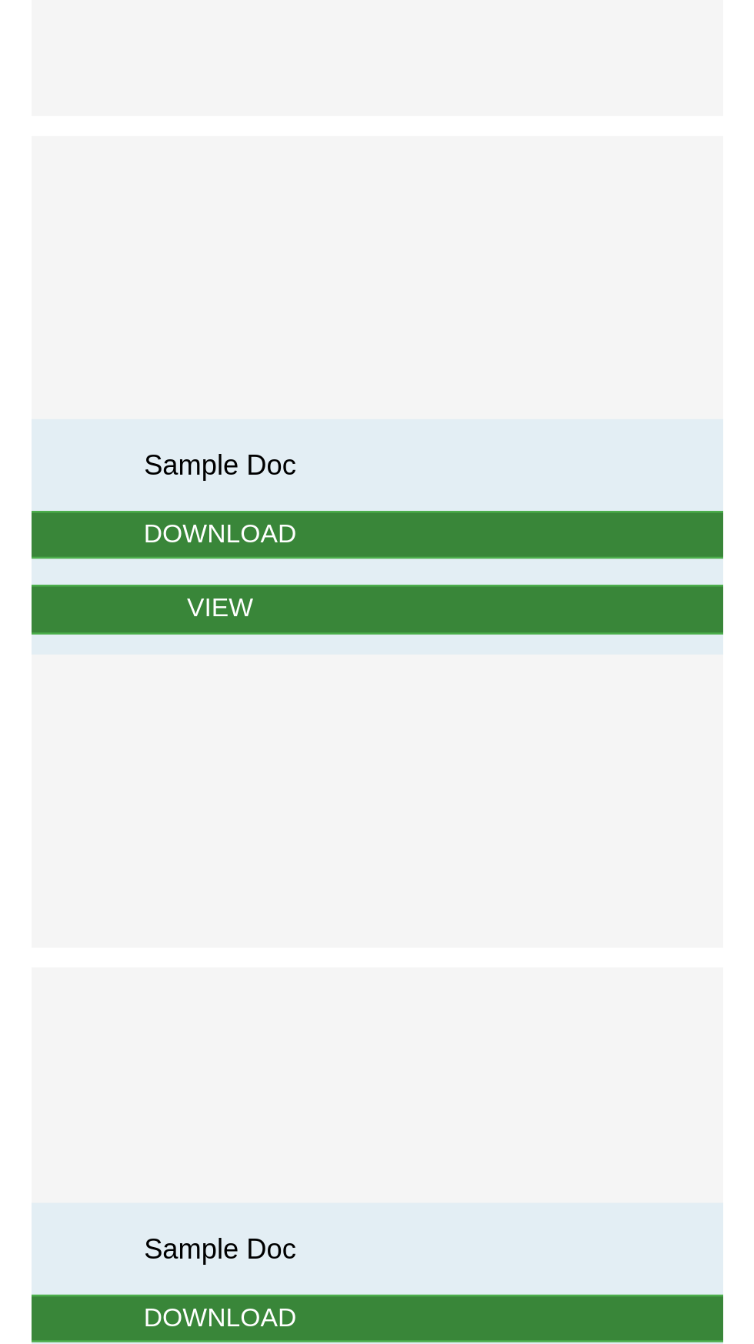
scroll to position [264, 0]
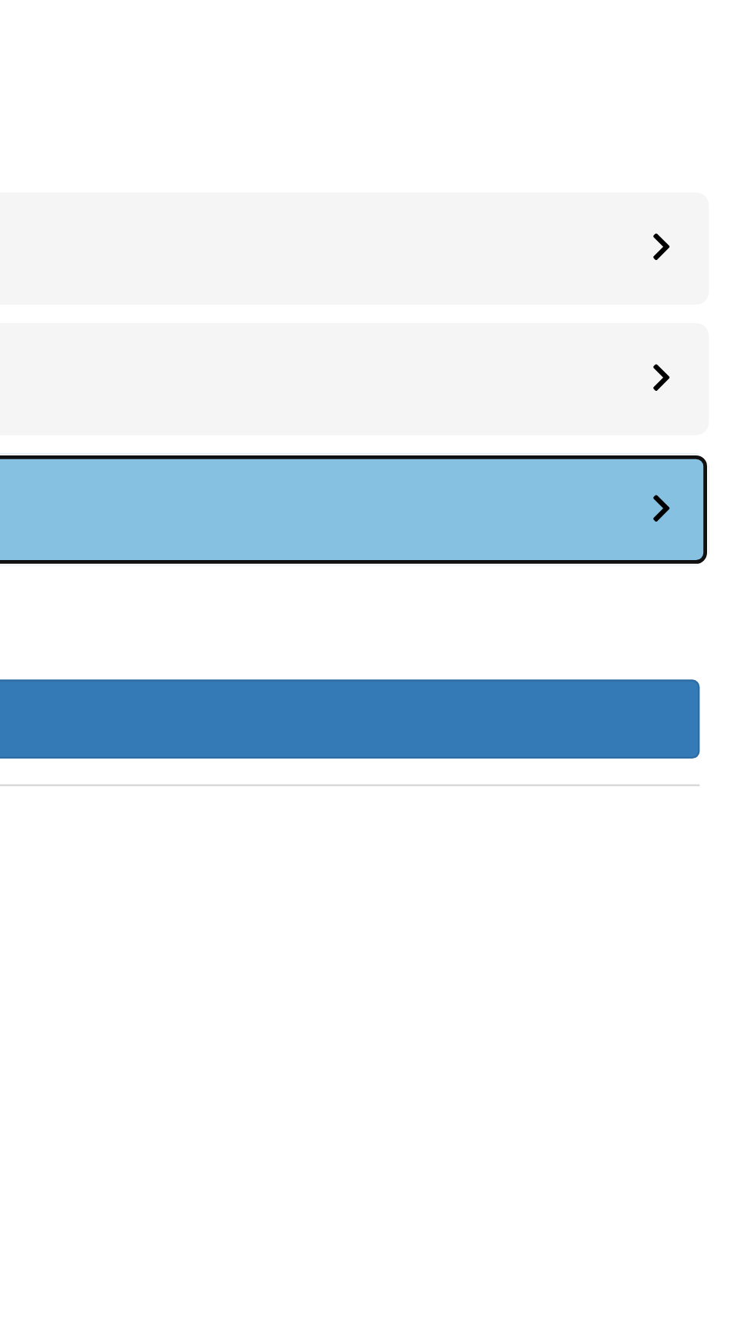
click at [731, 484] on div at bounding box center [723, 486] width 24 height 47
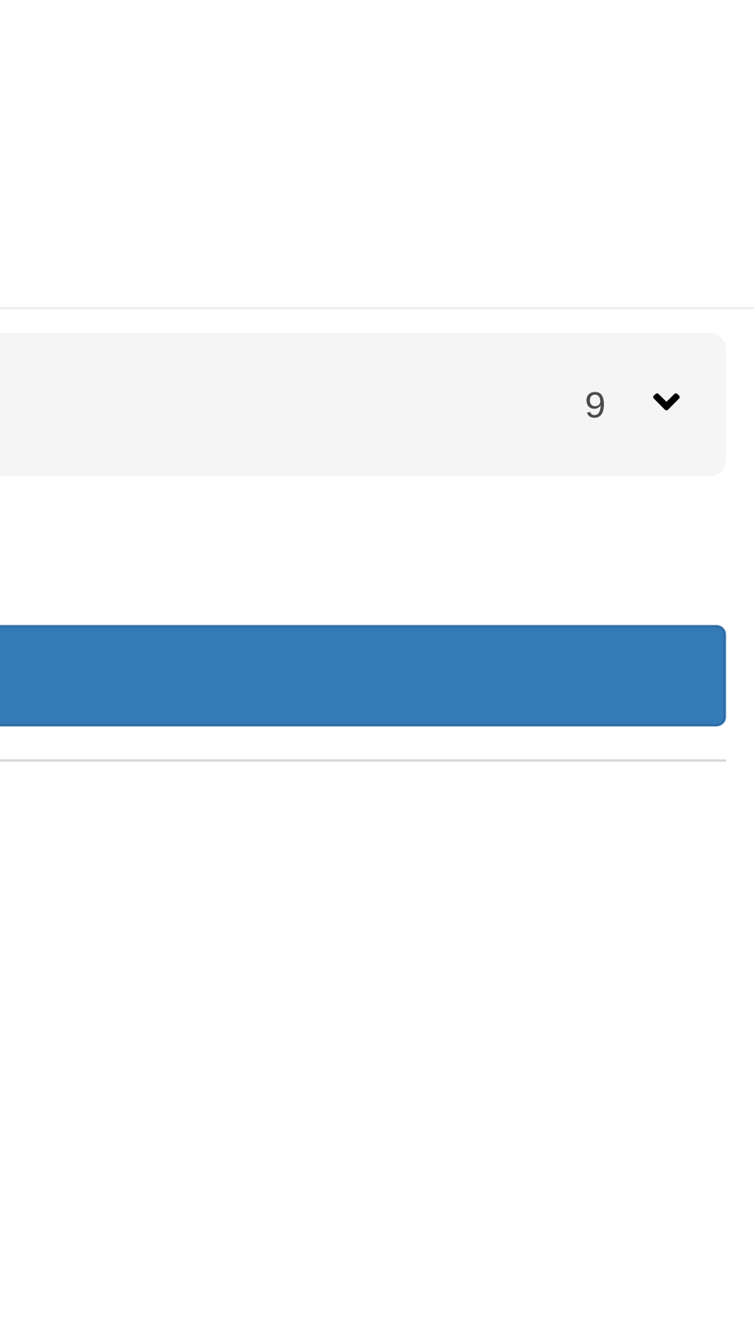
scroll to position [3, 0]
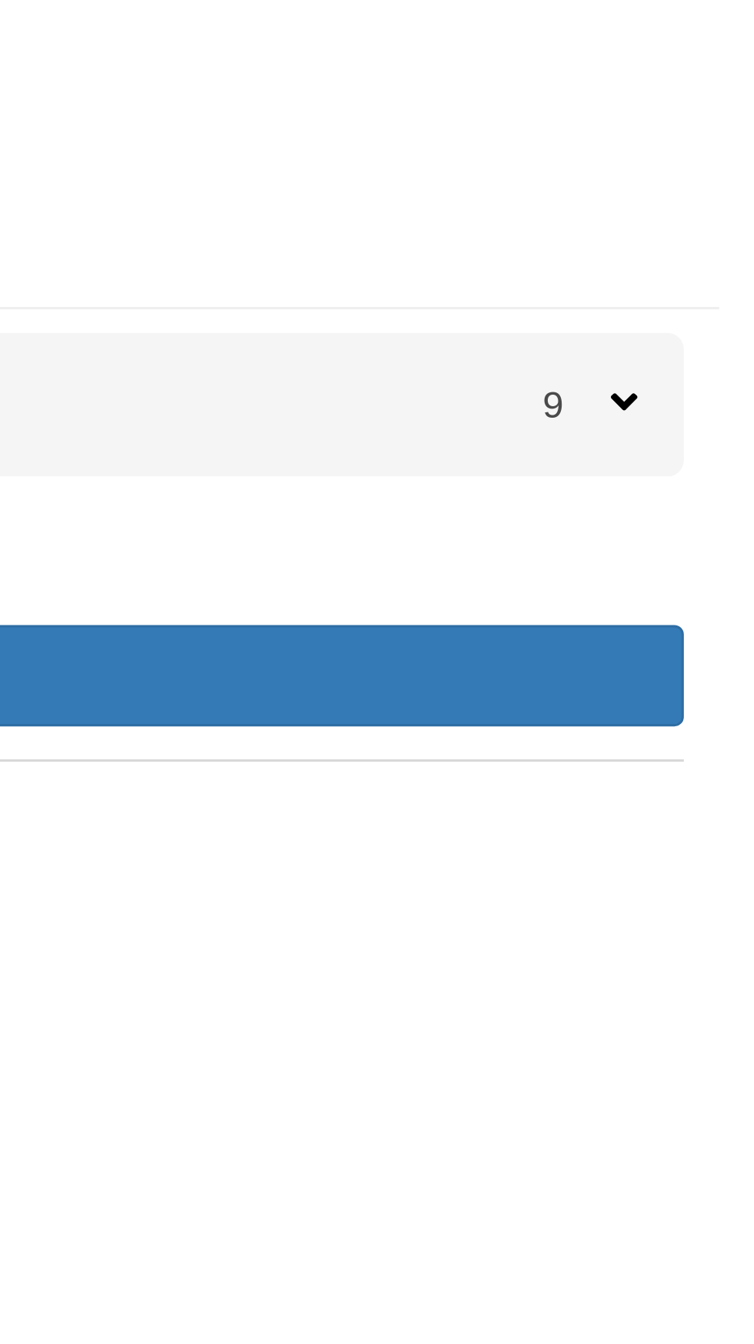
click at [724, 159] on div "9" at bounding box center [707, 174] width 46 height 47
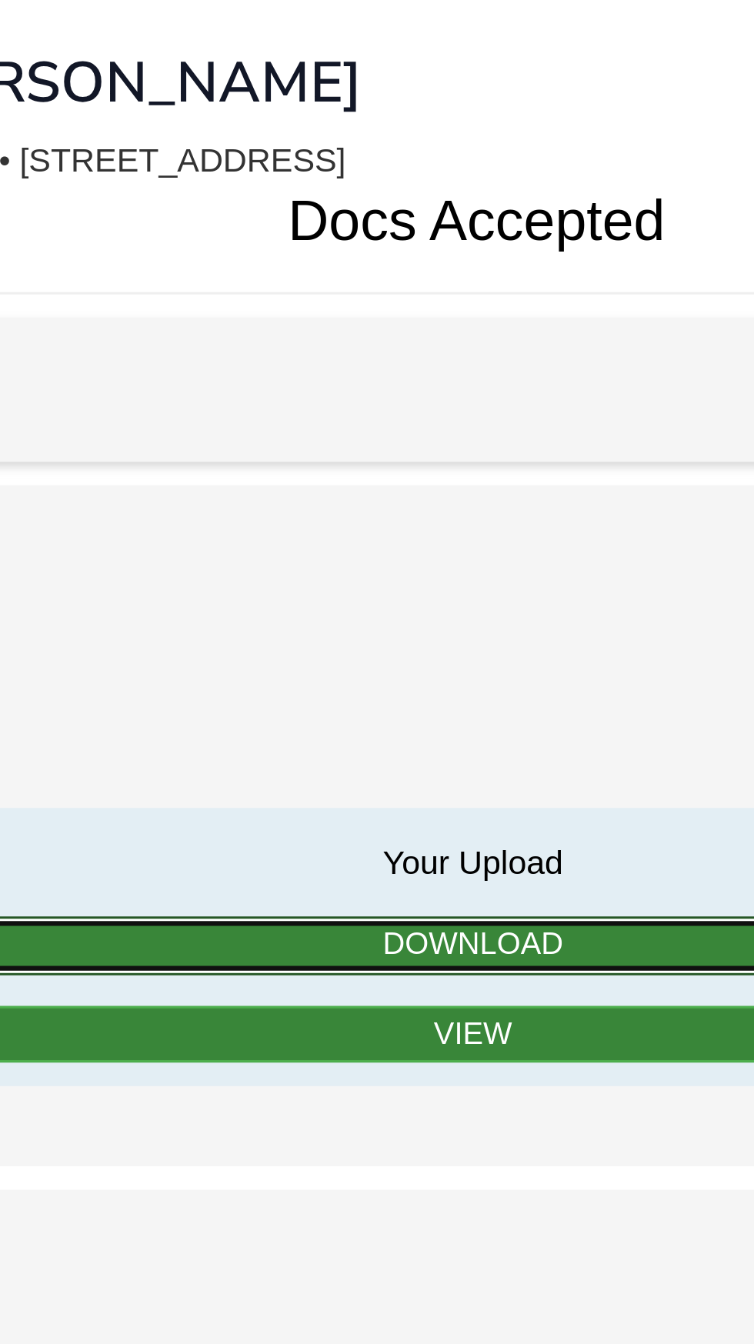
click at [377, 352] on link "Download" at bounding box center [377, 352] width 628 height 19
click at [392, 349] on link "Download" at bounding box center [377, 352] width 628 height 19
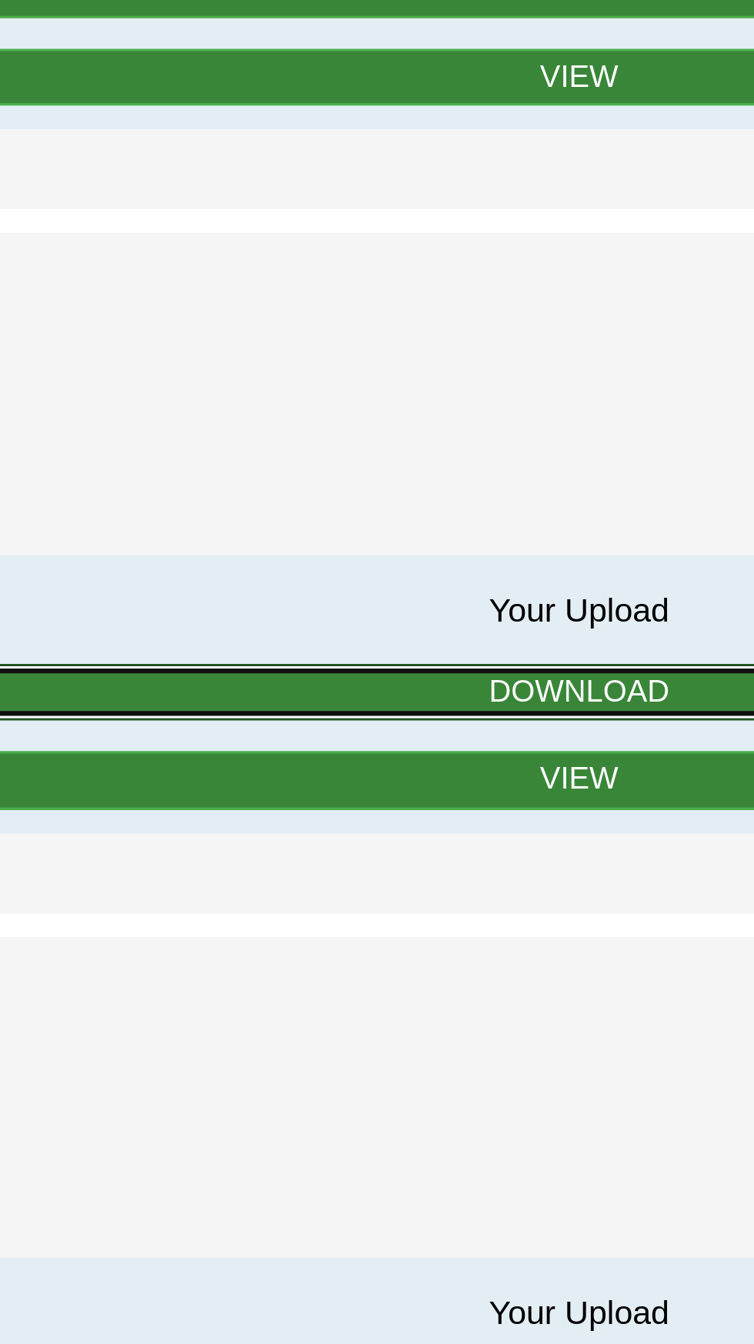
click at [385, 575] on link "Download" at bounding box center [377, 582] width 628 height 19
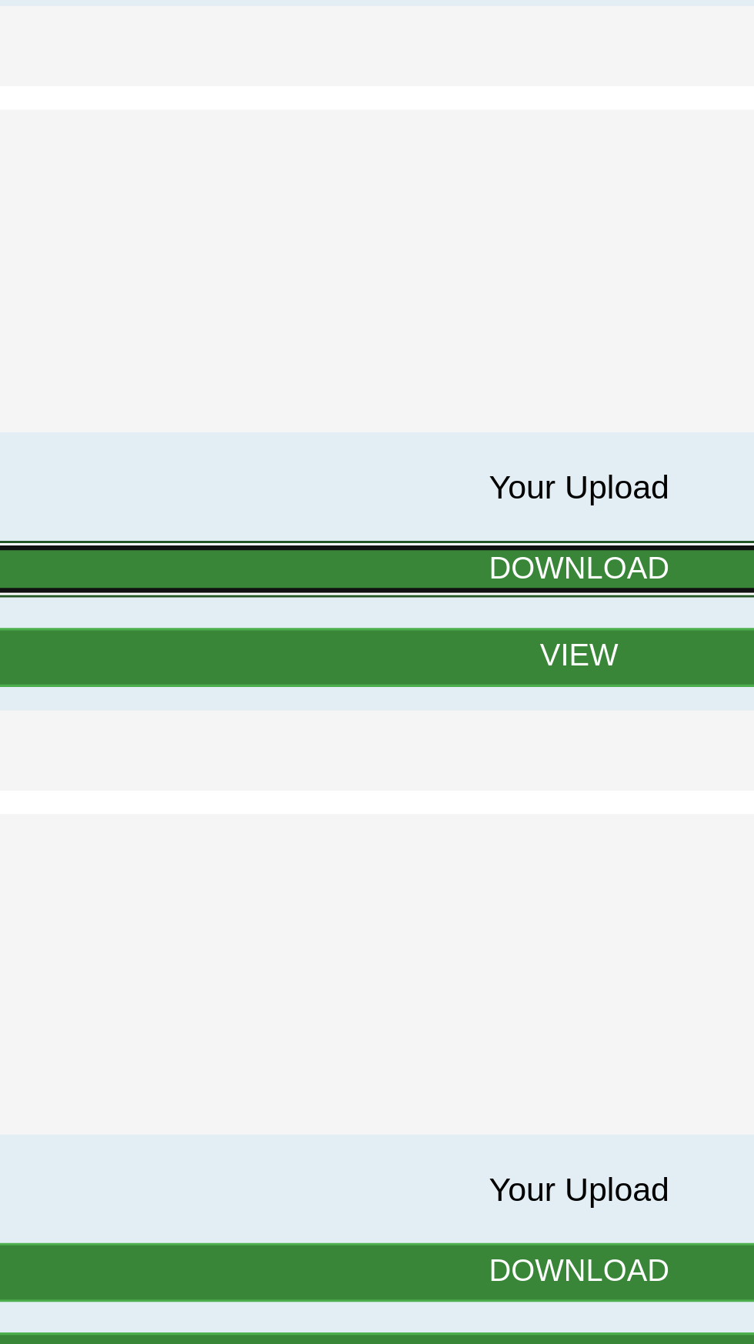
click at [370, 577] on link "Download" at bounding box center [377, 582] width 628 height 19
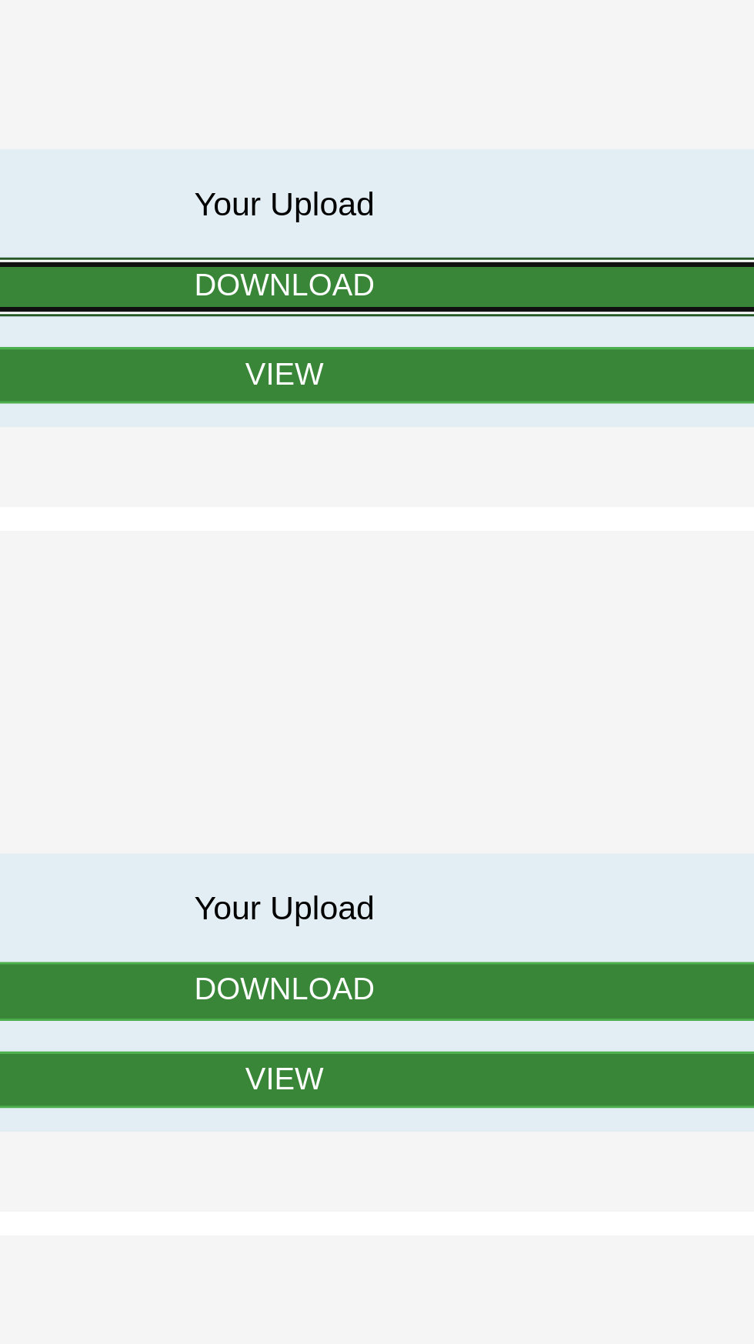
click at [439, 806] on link "Download" at bounding box center [377, 811] width 628 height 19
click at [416, 805] on link "Download" at bounding box center [377, 811] width 628 height 19
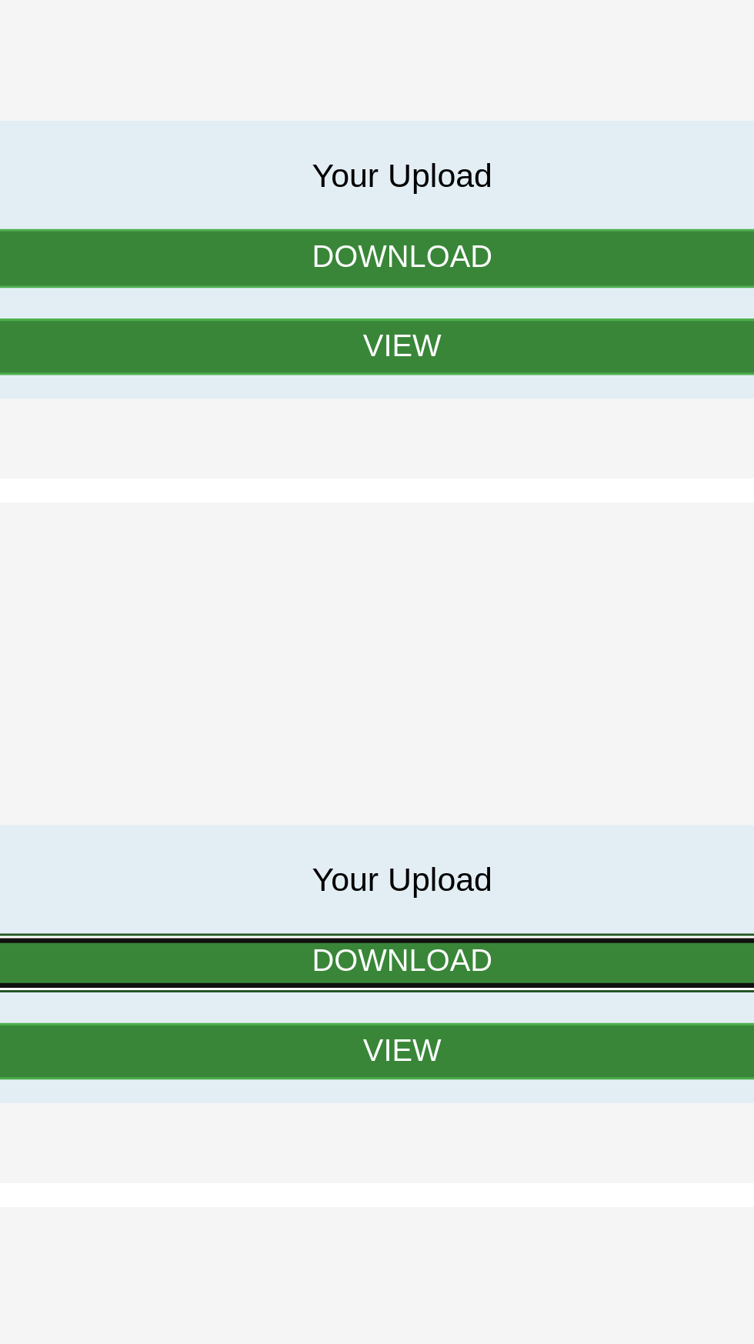
click at [399, 1040] on link "Download" at bounding box center [377, 1041] width 628 height 19
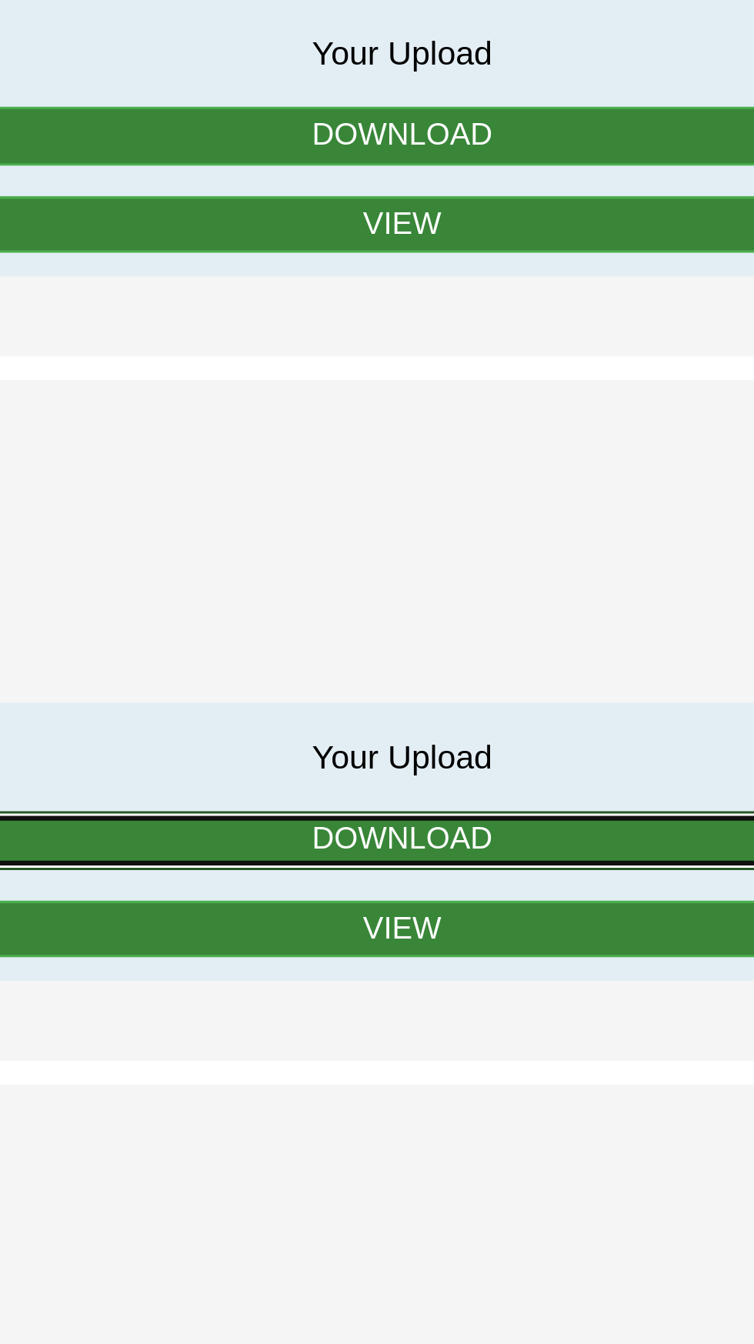
click at [365, 1034] on link "Download" at bounding box center [377, 1041] width 628 height 19
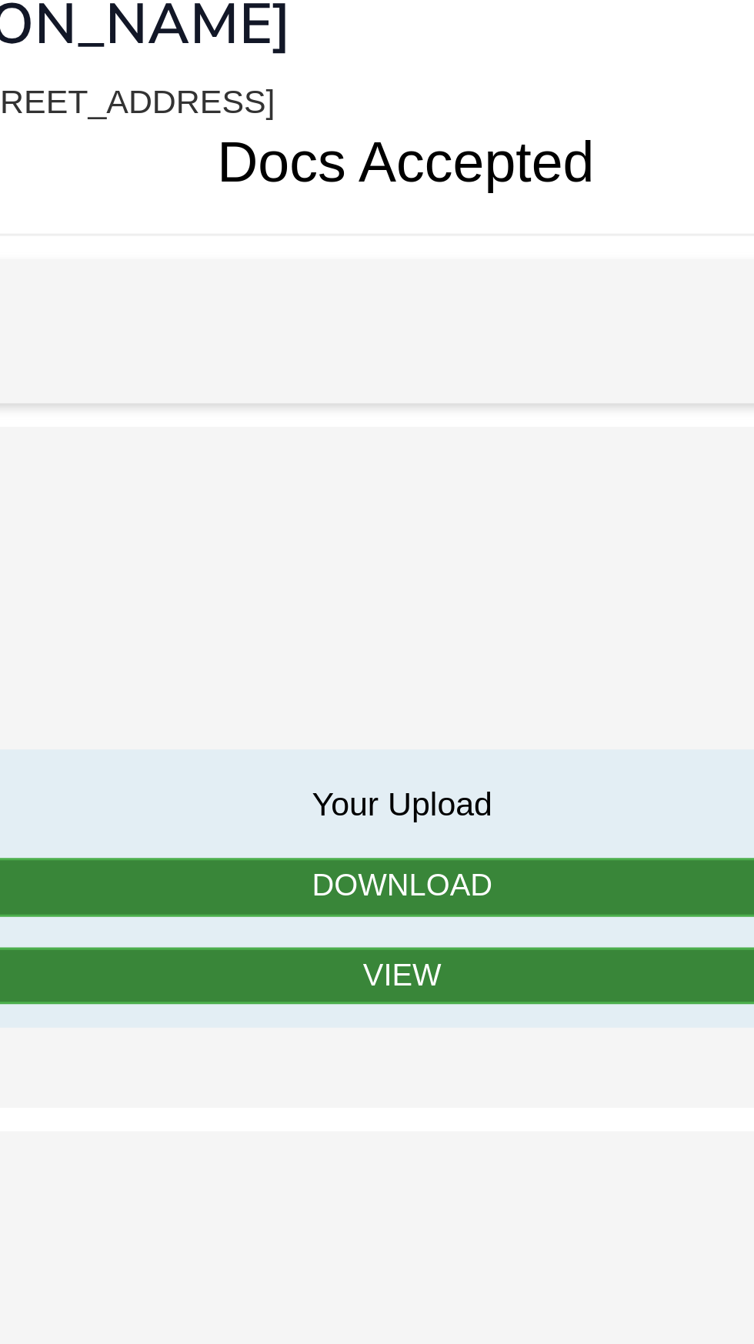
scroll to position [0, 0]
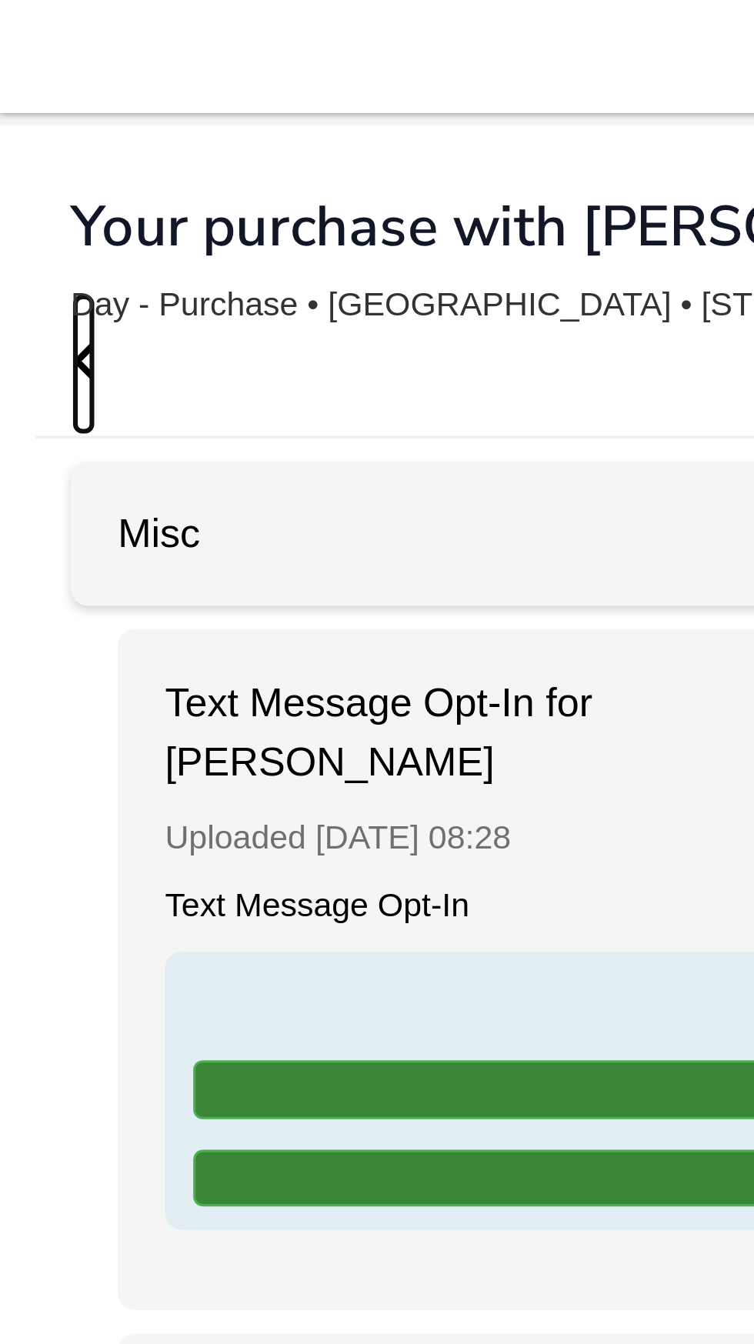
click at [23, 122] on icon "Go Back" at bounding box center [27, 118] width 8 height 14
click at [30, 115] on icon "Go Back" at bounding box center [27, 118] width 8 height 14
click at [37, 48] on div "Your purchase with [PERSON_NAME]" at bounding box center [182, 62] width 318 height 43
click at [228, 30] on div "[EMAIL_ADDRESS][DOMAIN_NAME] Logout" at bounding box center [377, 18] width 754 height 37
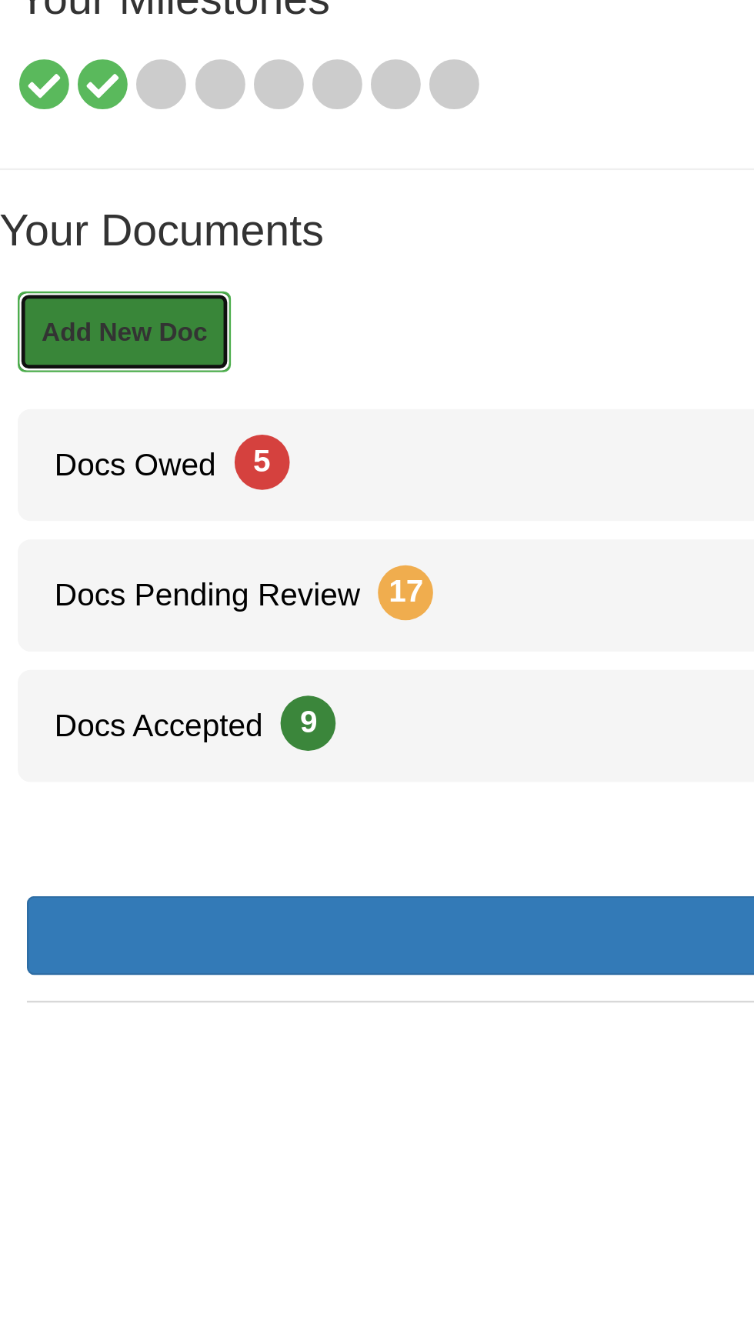
click at [54, 315] on link "Add New Doc" at bounding box center [63, 322] width 89 height 34
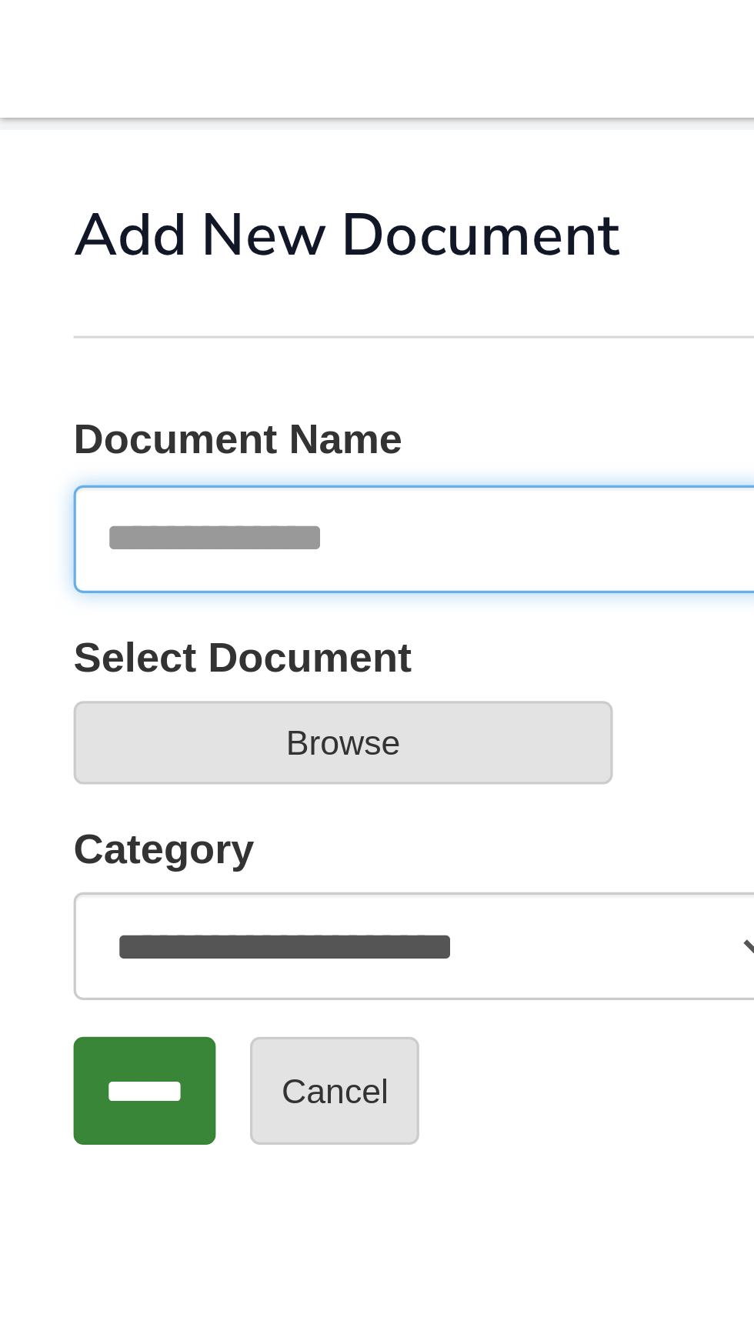
click at [147, 166] on input "Document Name" at bounding box center [133, 169] width 221 height 34
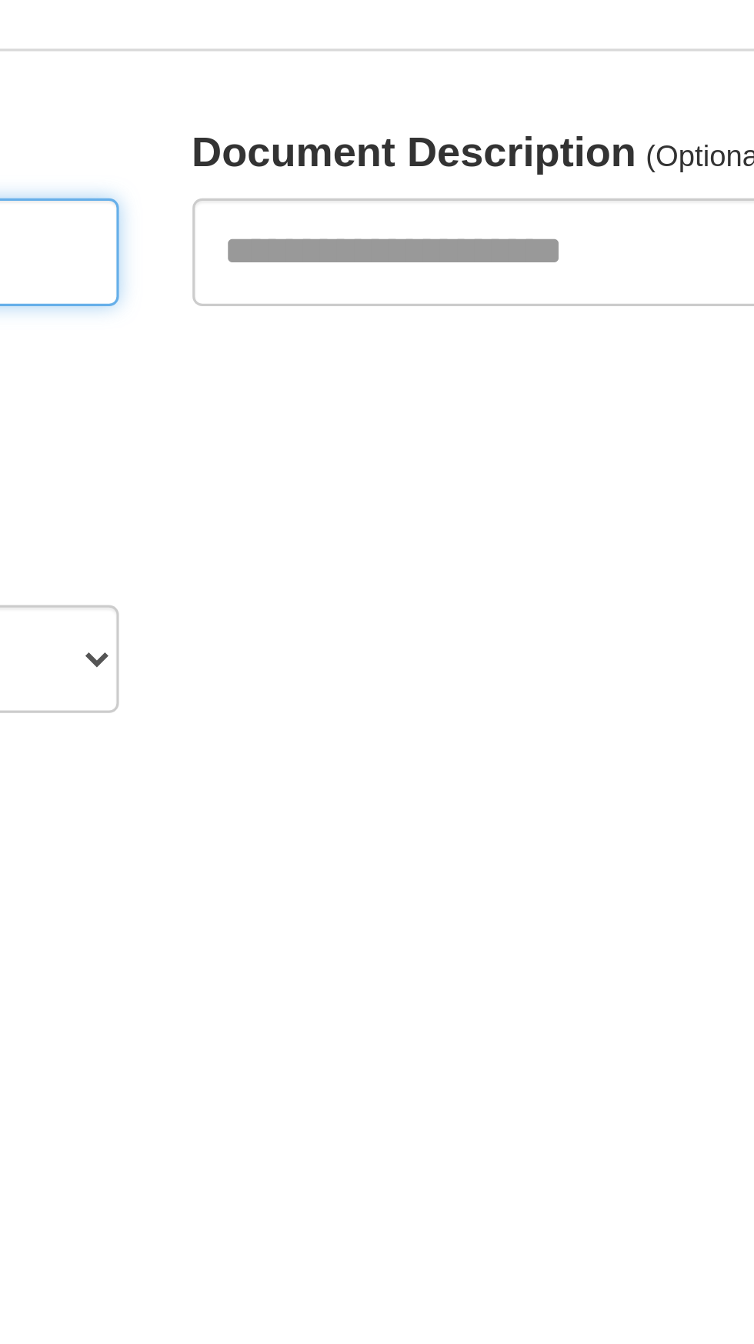
type input "**********"
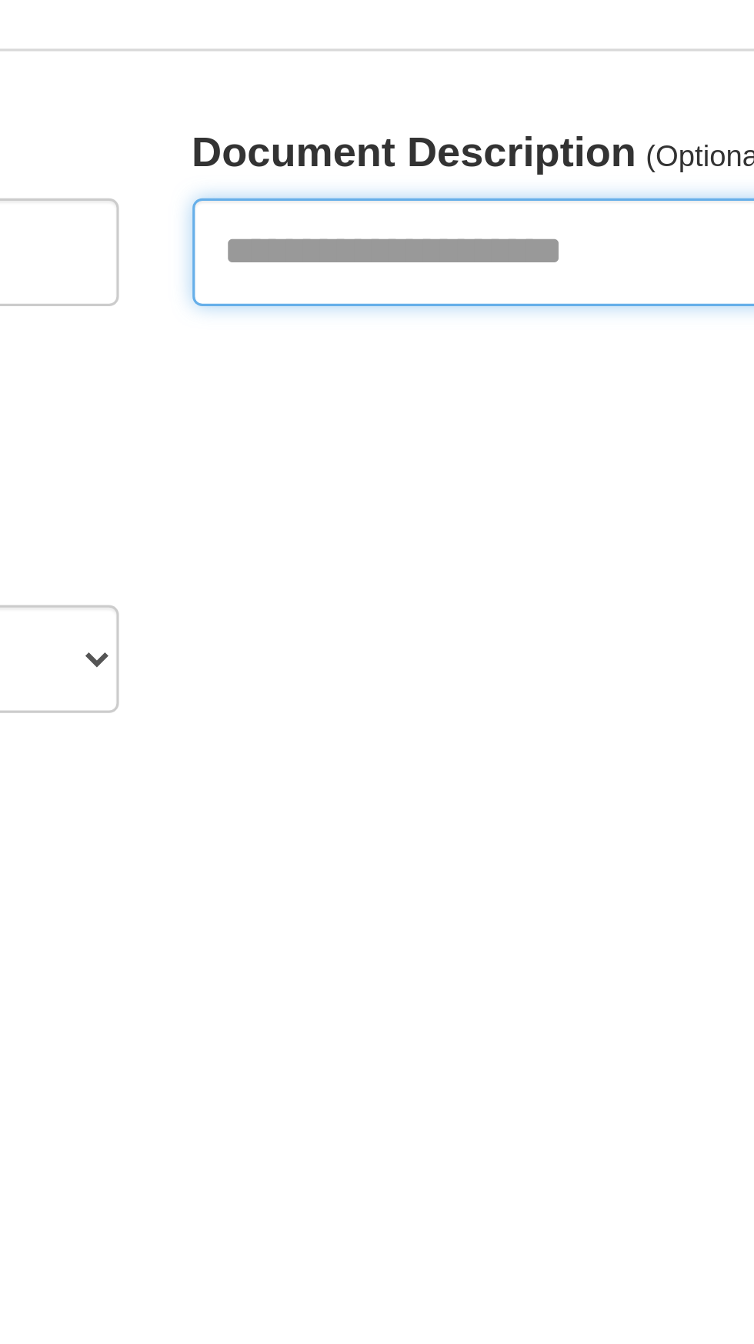
click at [359, 163] on input "Document Description" at bounding box center [377, 169] width 221 height 34
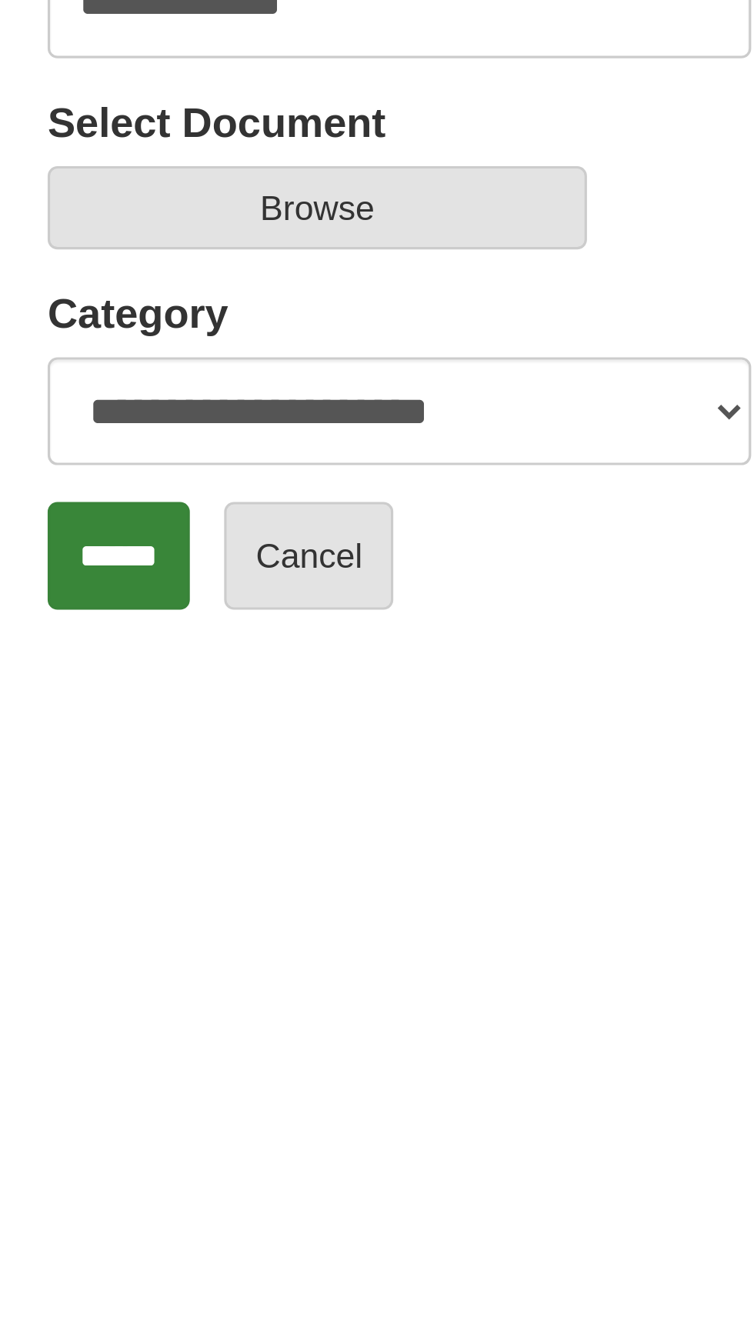
type input "**********"
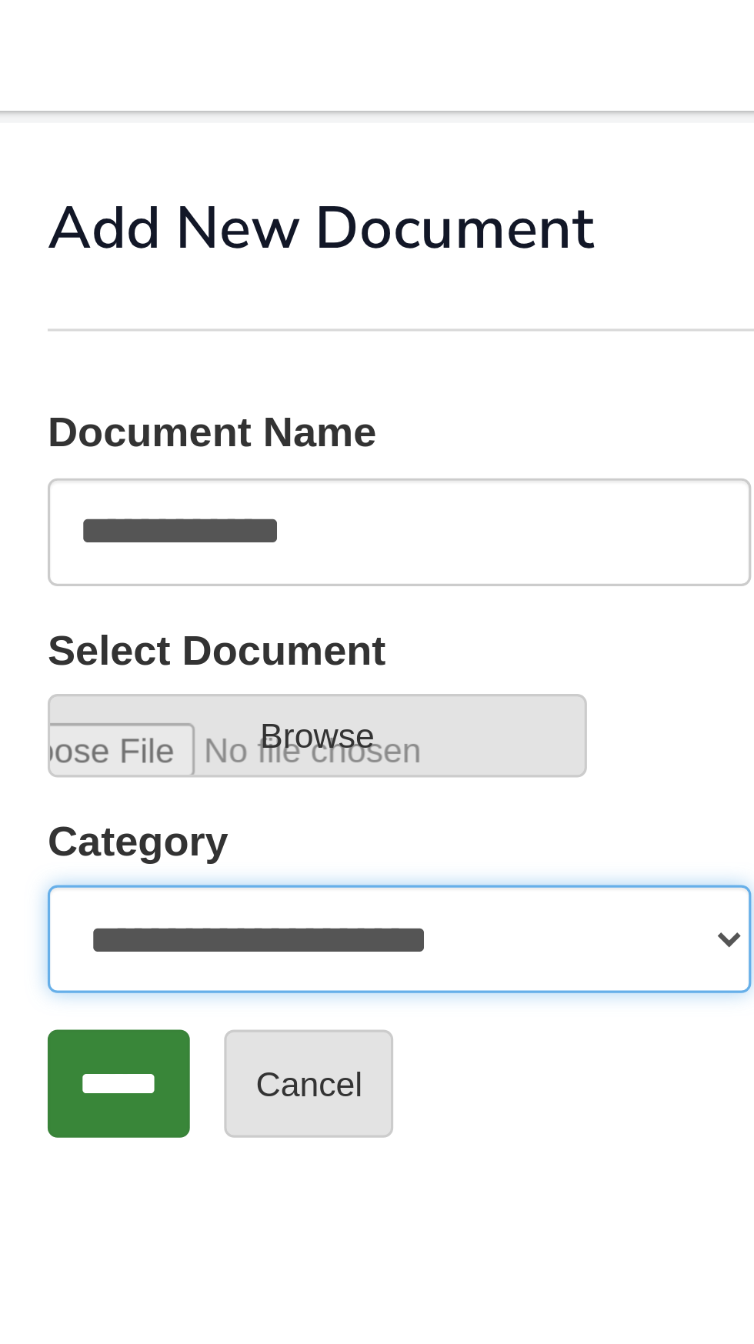
click at [178, 295] on select "**********" at bounding box center [133, 297] width 221 height 34
select select "****"
click at [23, 280] on select "**********" at bounding box center [133, 297] width 221 height 34
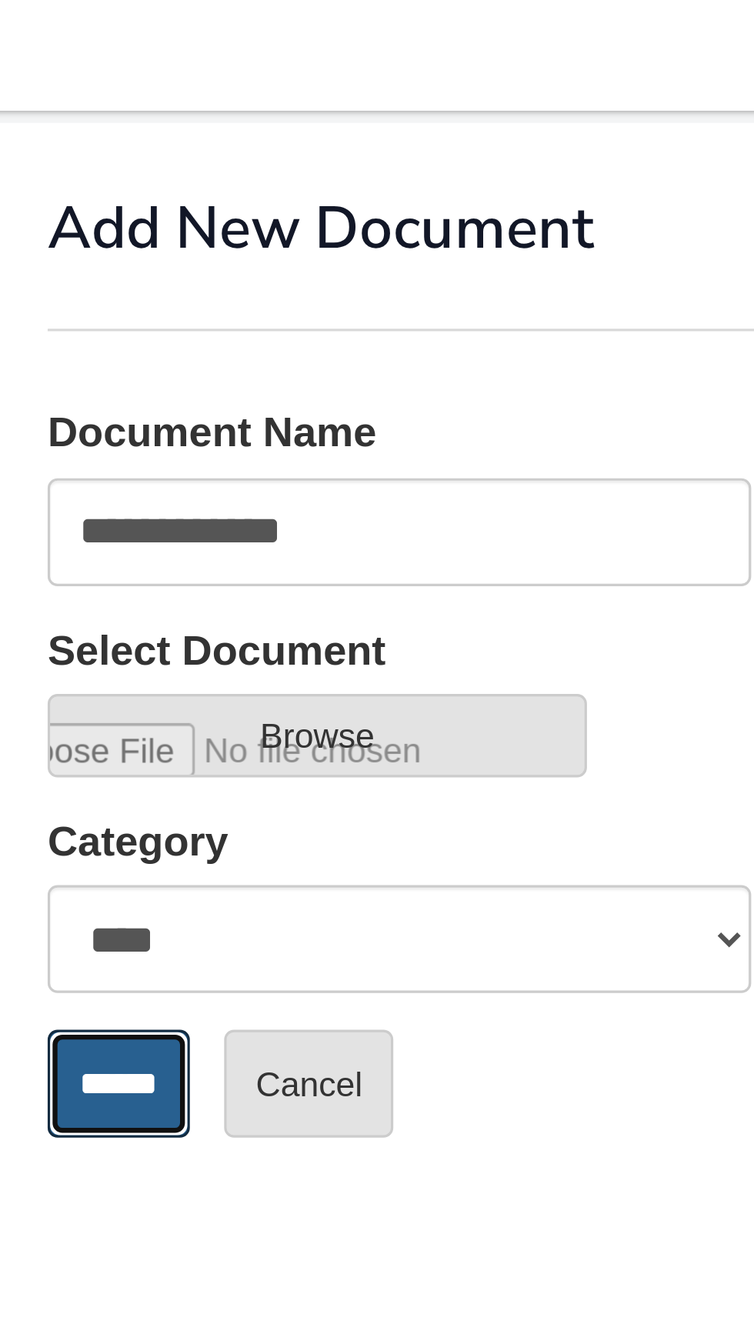
click at [53, 339] on input "******" at bounding box center [45, 342] width 45 height 34
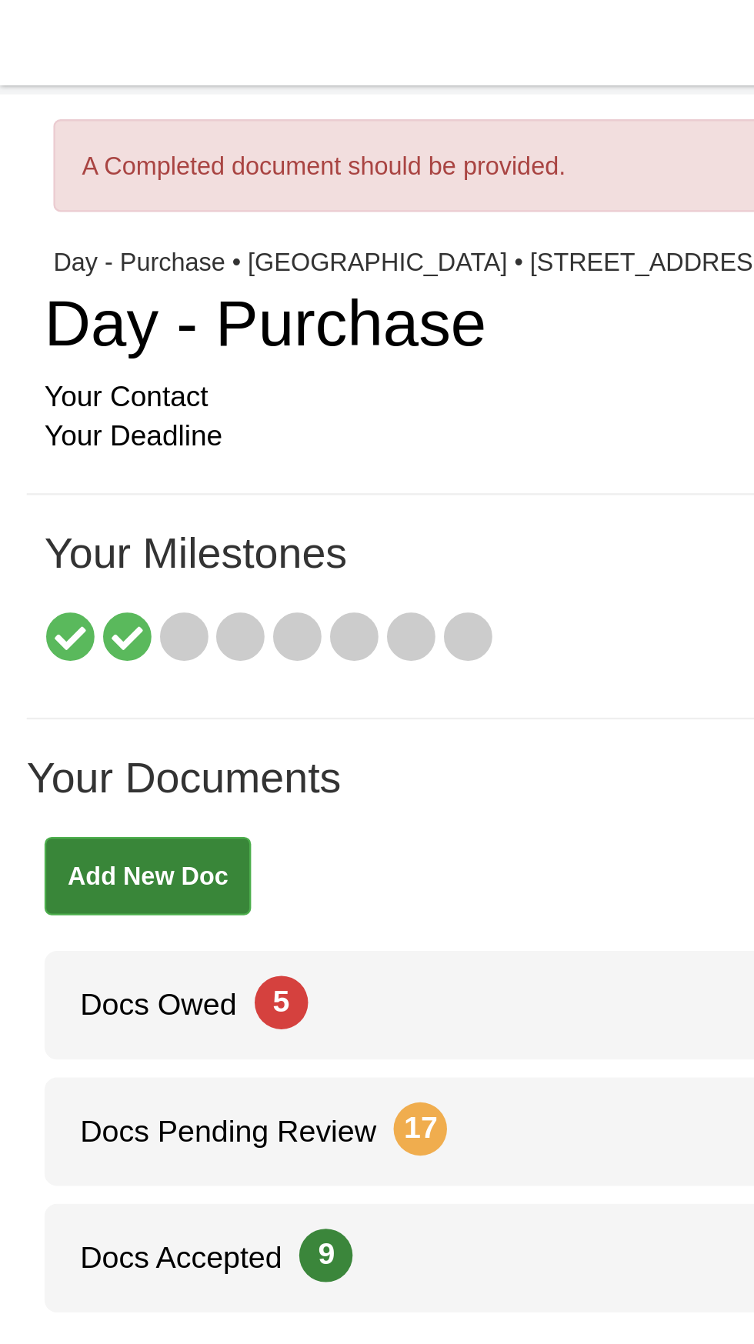
click at [192, 166] on div "Your Contact Zippy Loans" at bounding box center [374, 172] width 711 height 18
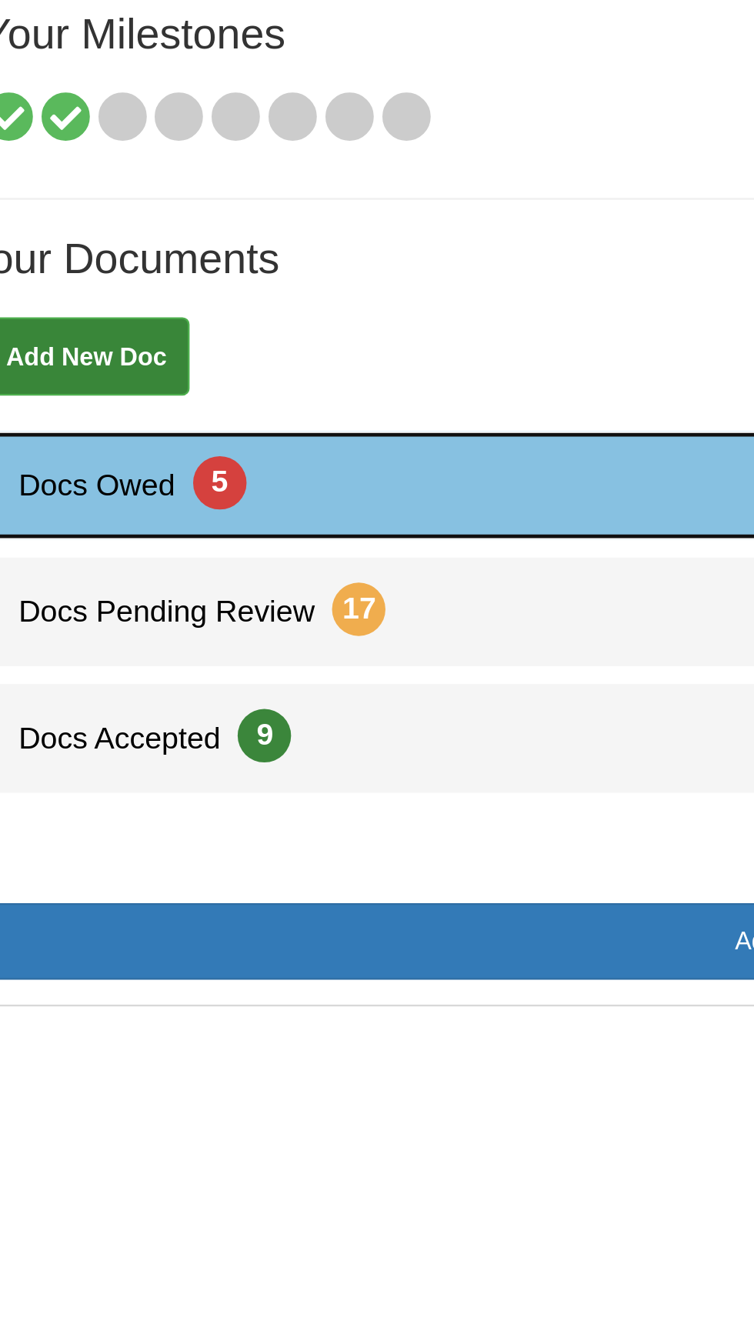
click at [119, 424] on span "5" at bounding box center [121, 432] width 23 height 23
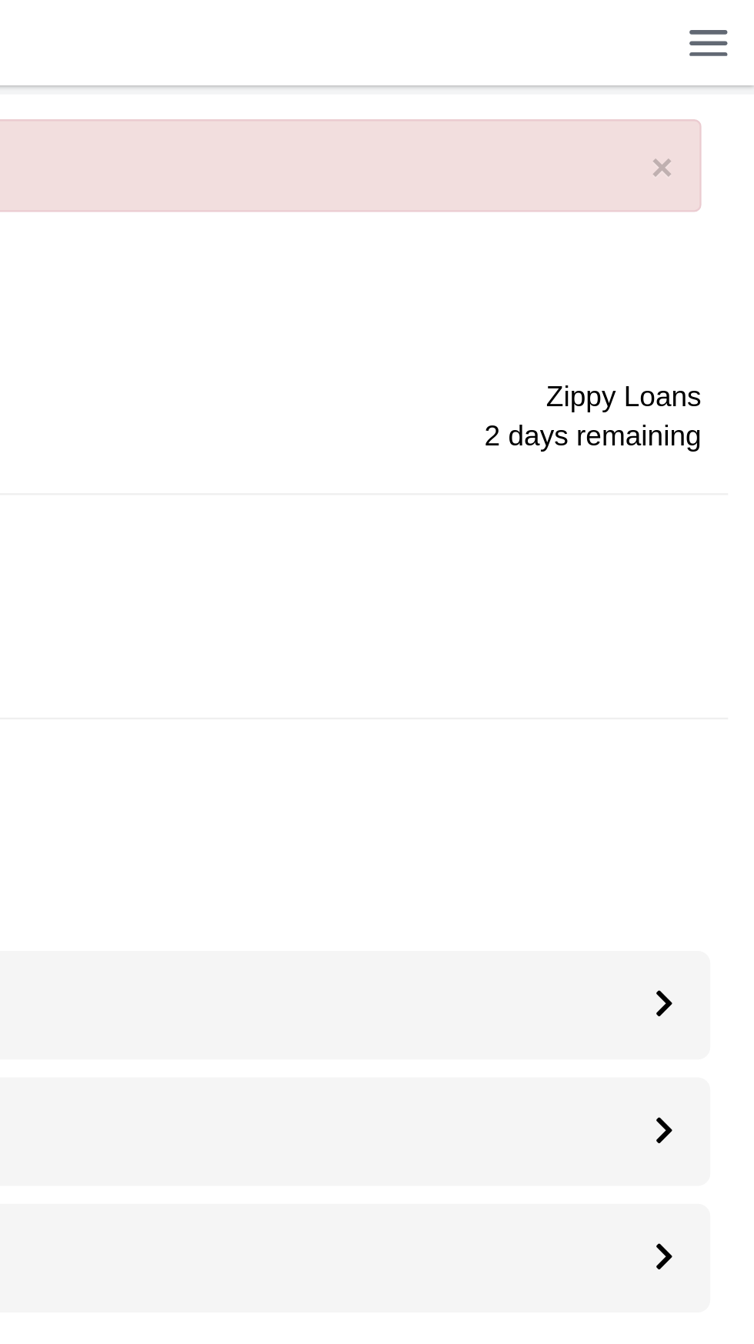
click at [738, 20] on img at bounding box center [733, 18] width 17 height 12
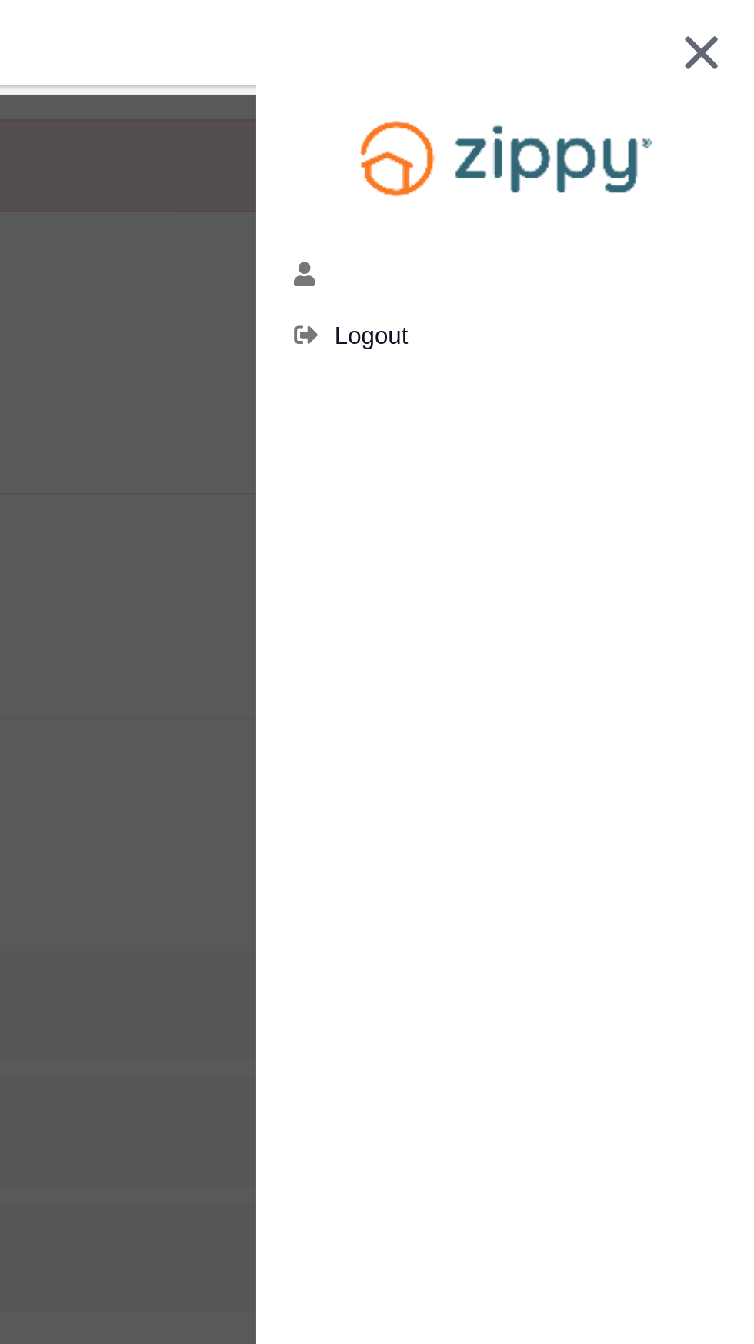
click at [735, 27] on img at bounding box center [730, 22] width 15 height 15
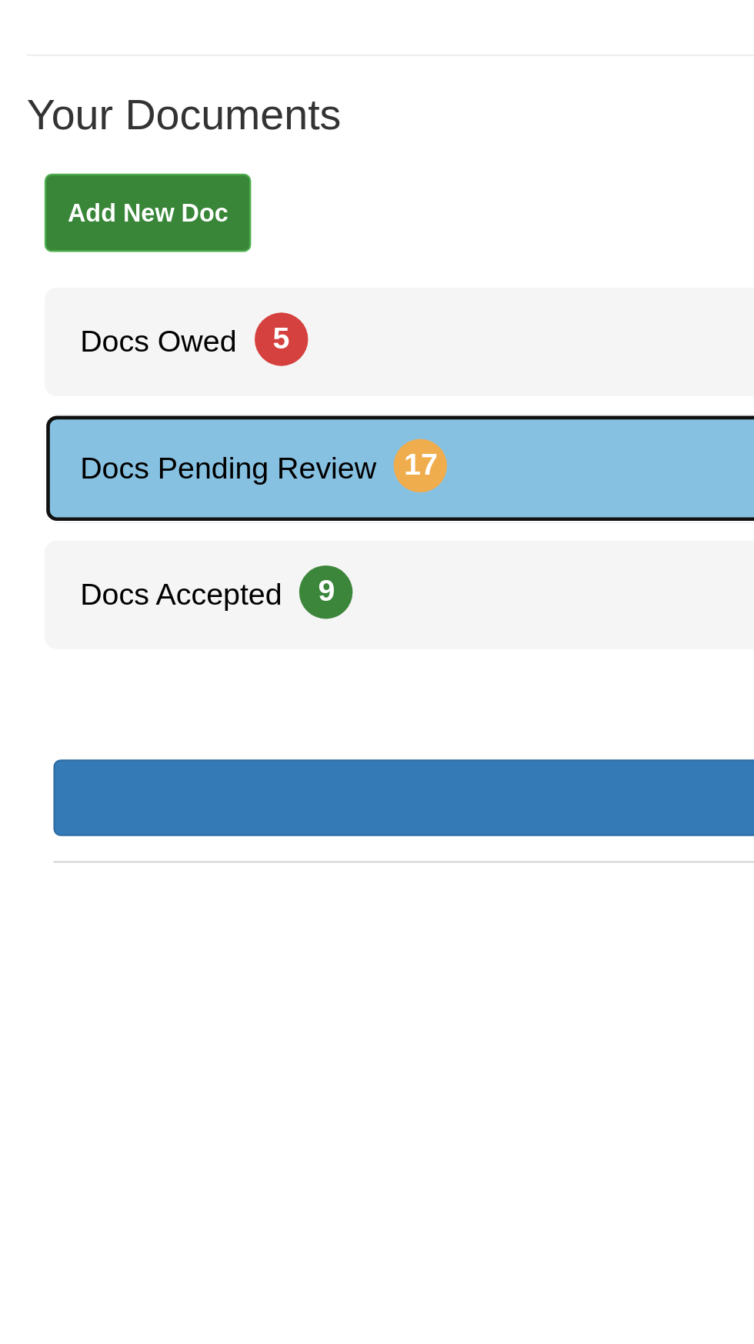
click at [261, 488] on link "Docs Pending Review 17" at bounding box center [376, 488] width 715 height 47
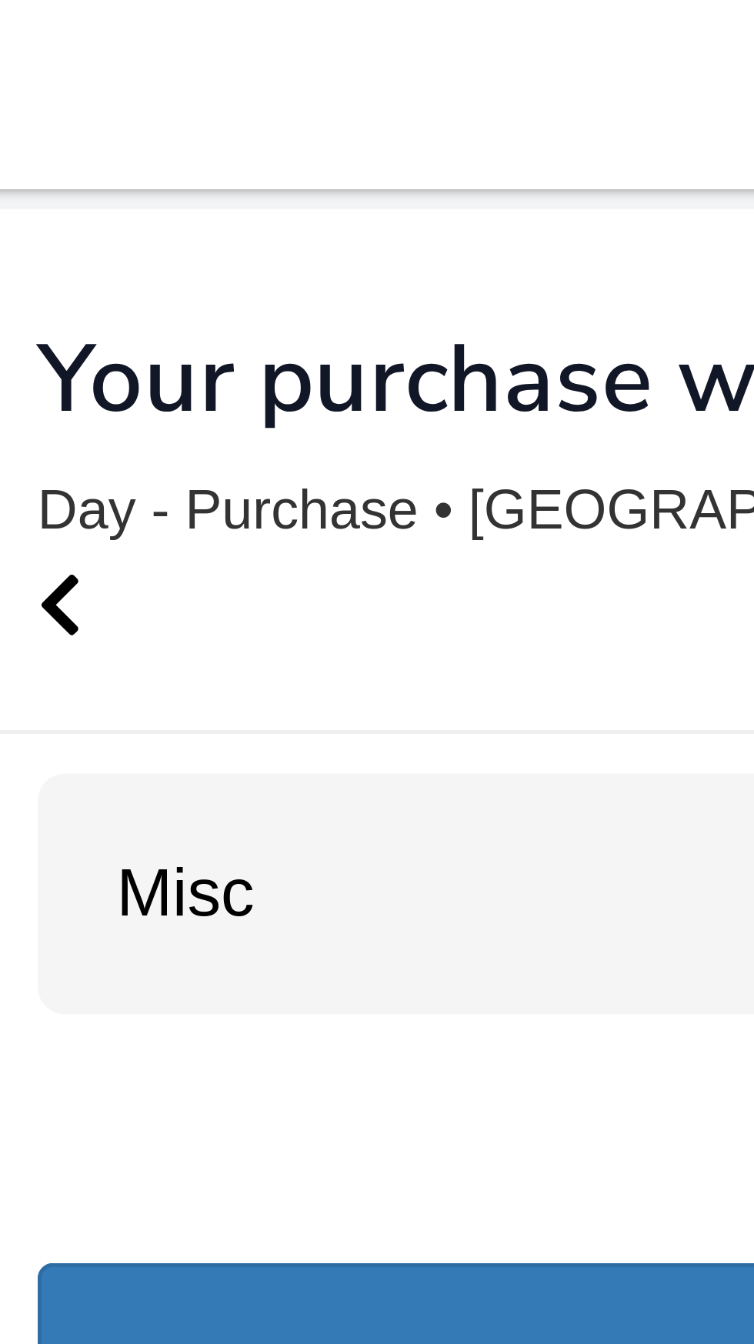
click at [65, 169] on link "Misc" at bounding box center [44, 174] width 42 height 15
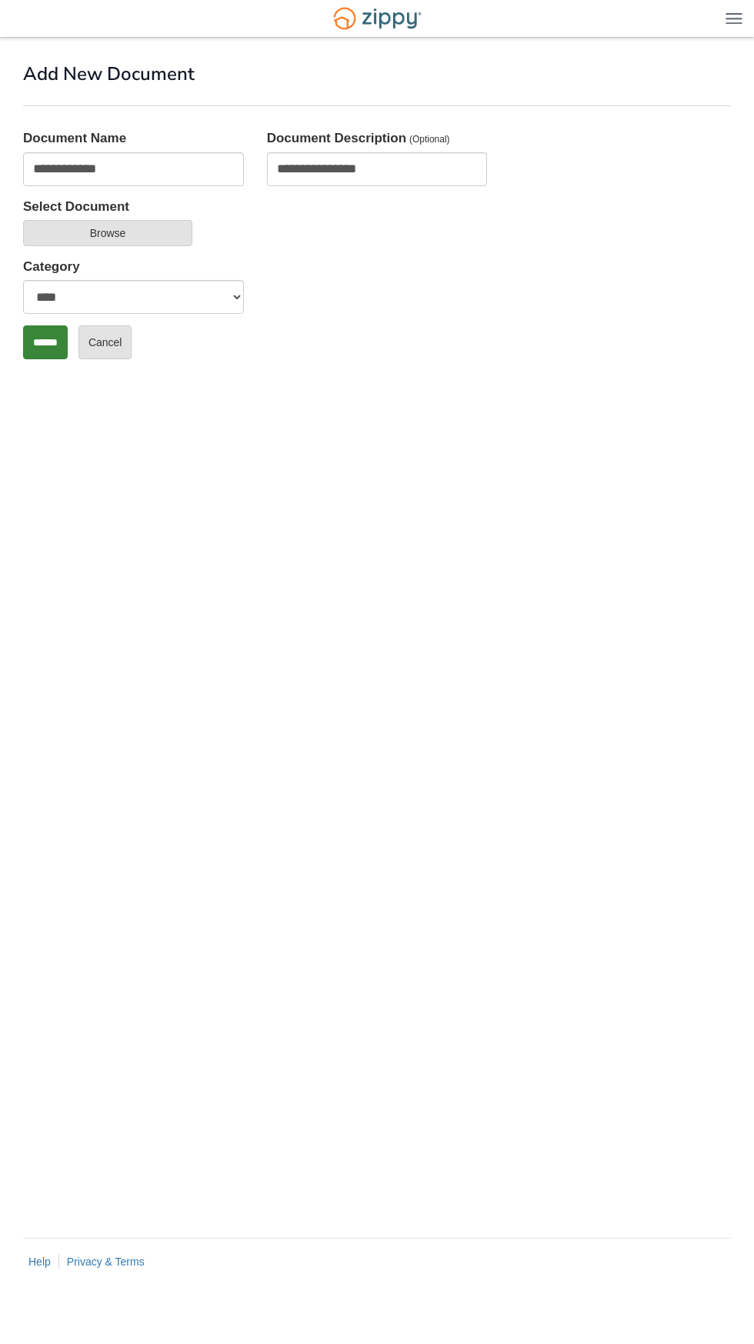
select select "****"
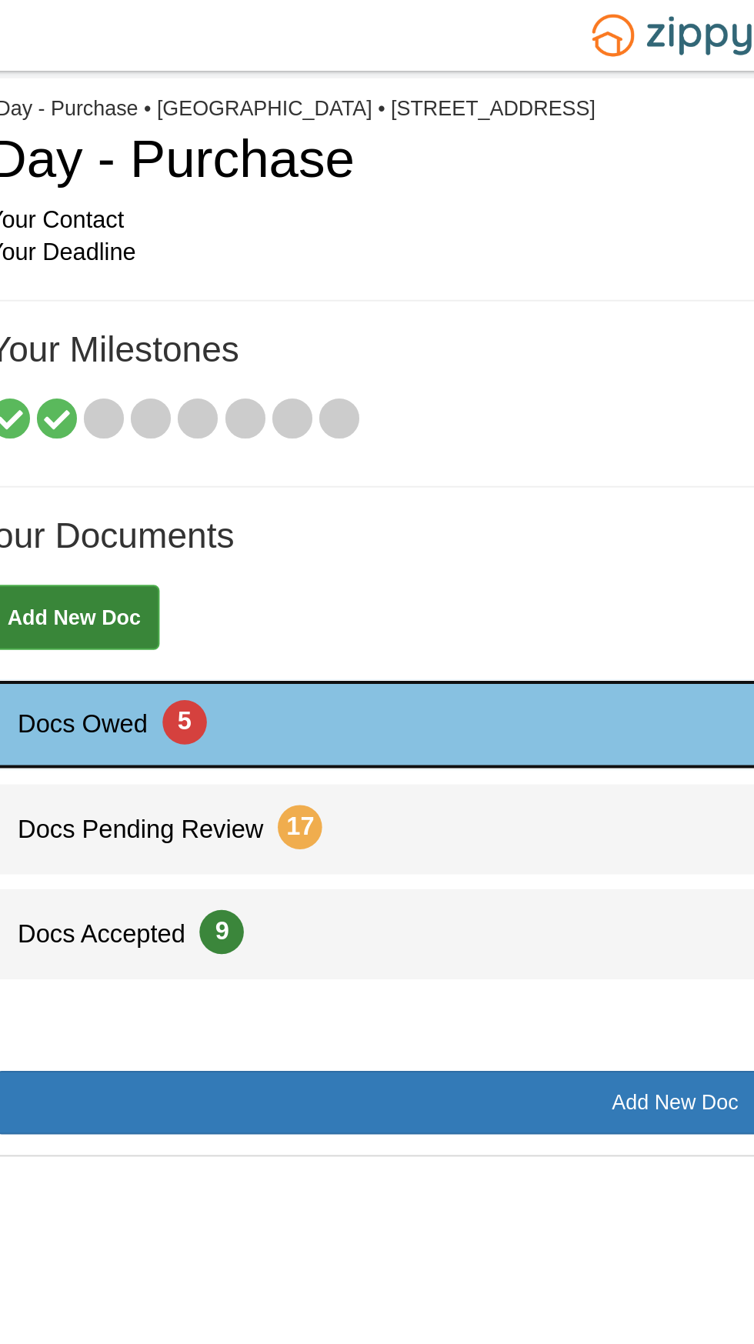
click at [192, 383] on link "Docs Owed 5" at bounding box center [376, 377] width 715 height 47
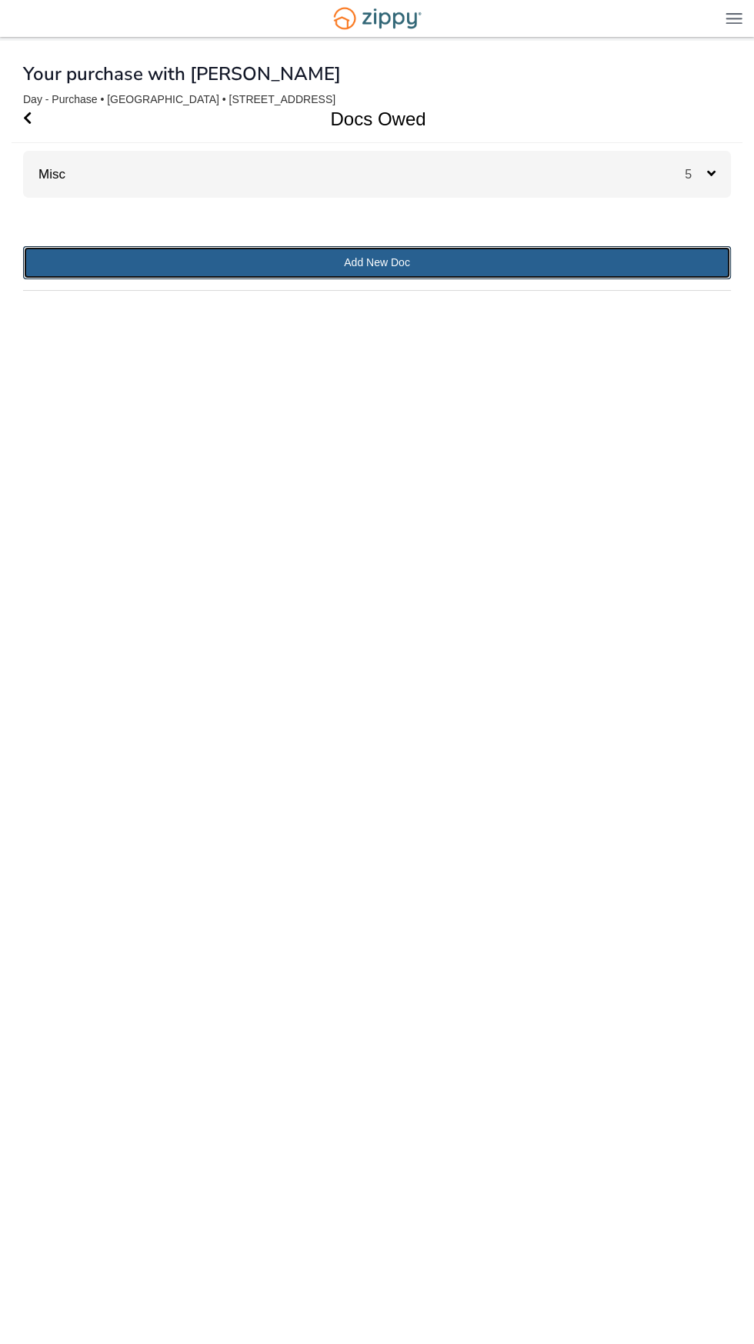
click at [453, 258] on link "Add New Doc" at bounding box center [377, 262] width 708 height 33
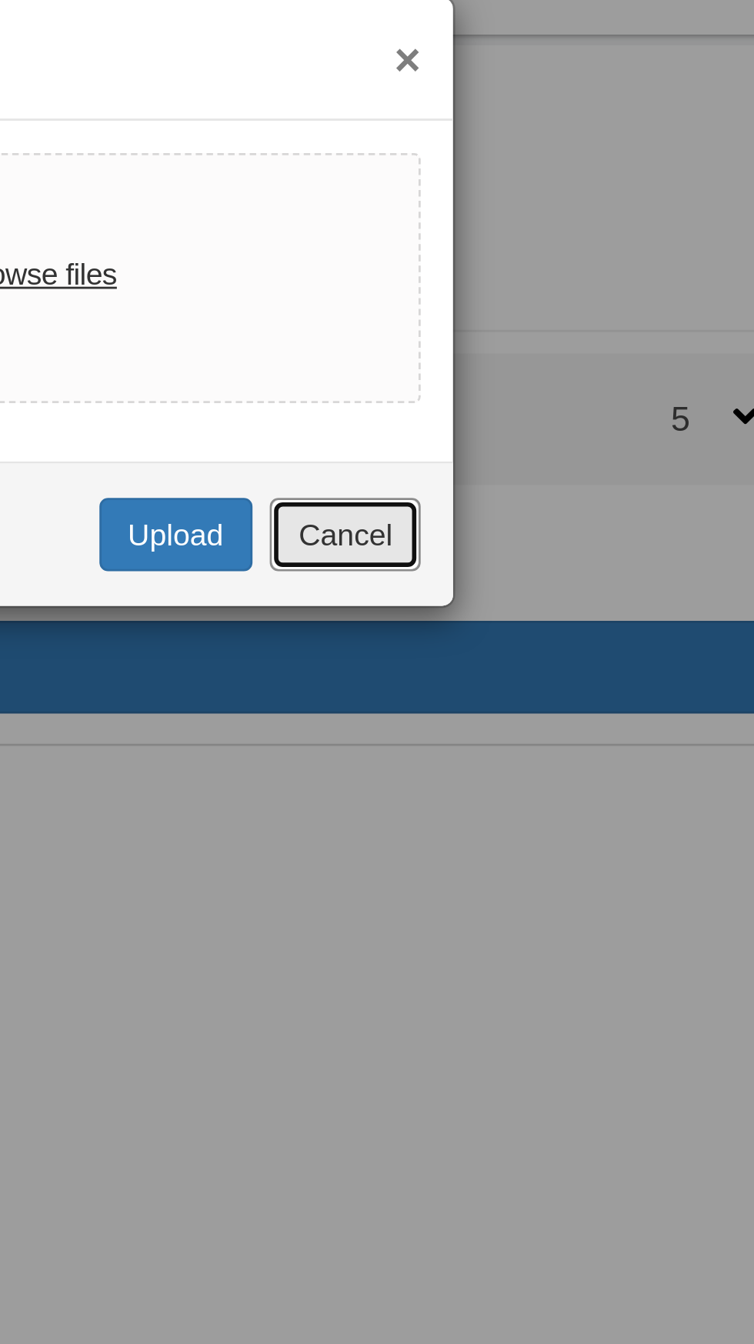
click at [577, 218] on button "Cancel" at bounding box center [568, 215] width 54 height 26
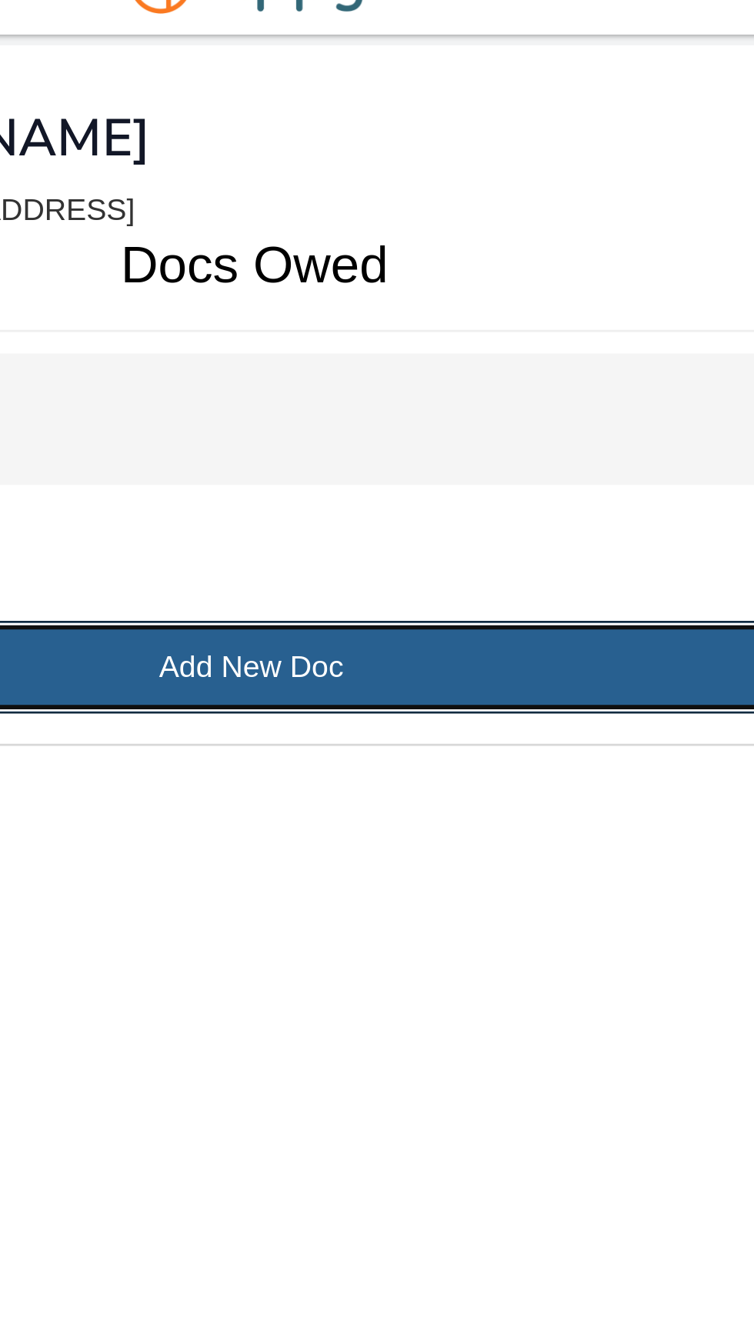
click at [427, 268] on link "Add New Doc" at bounding box center [377, 262] width 708 height 33
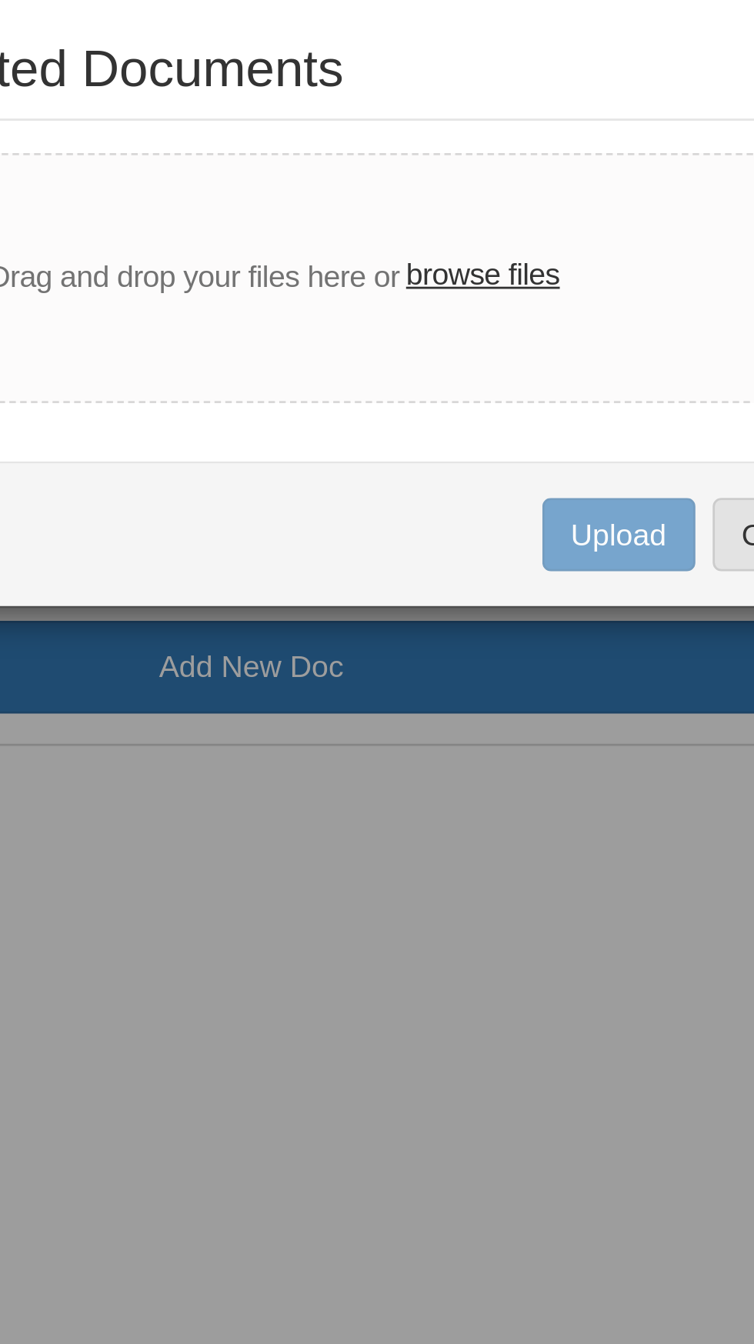
click at [469, 117] on label "browse files" at bounding box center [459, 123] width 55 height 17
click at [0, 0] on input "browse files" at bounding box center [0, 0] width 0 height 0
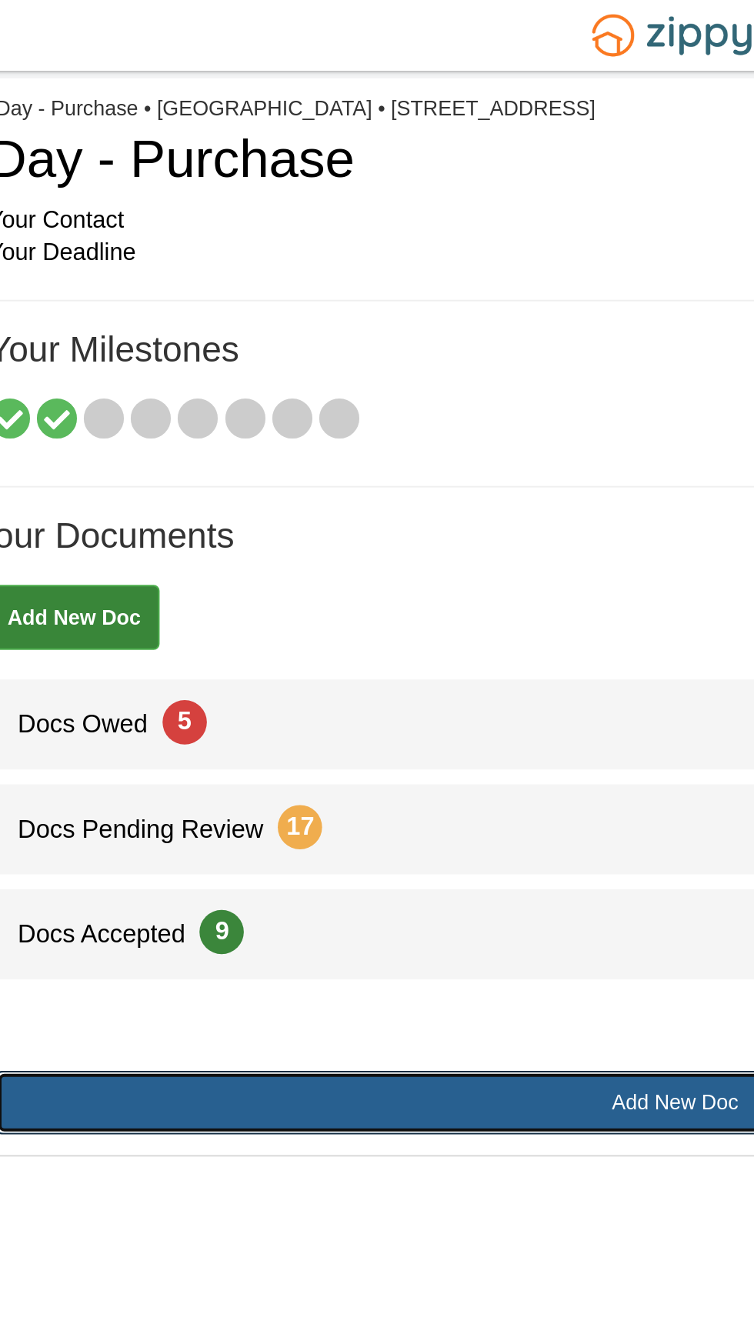
click at [223, 565] on link "Add New Doc" at bounding box center [377, 574] width 708 height 33
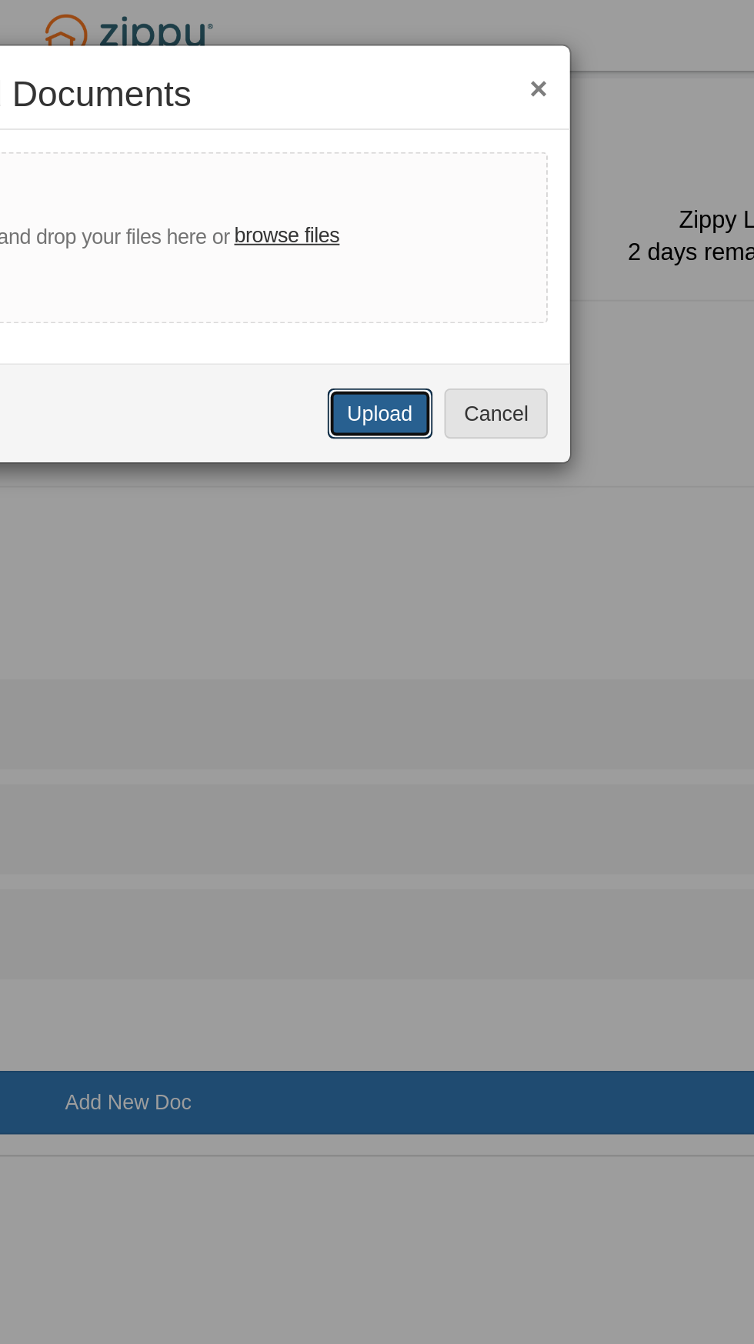
click at [493, 211] on button "Upload" at bounding box center [508, 215] width 54 height 26
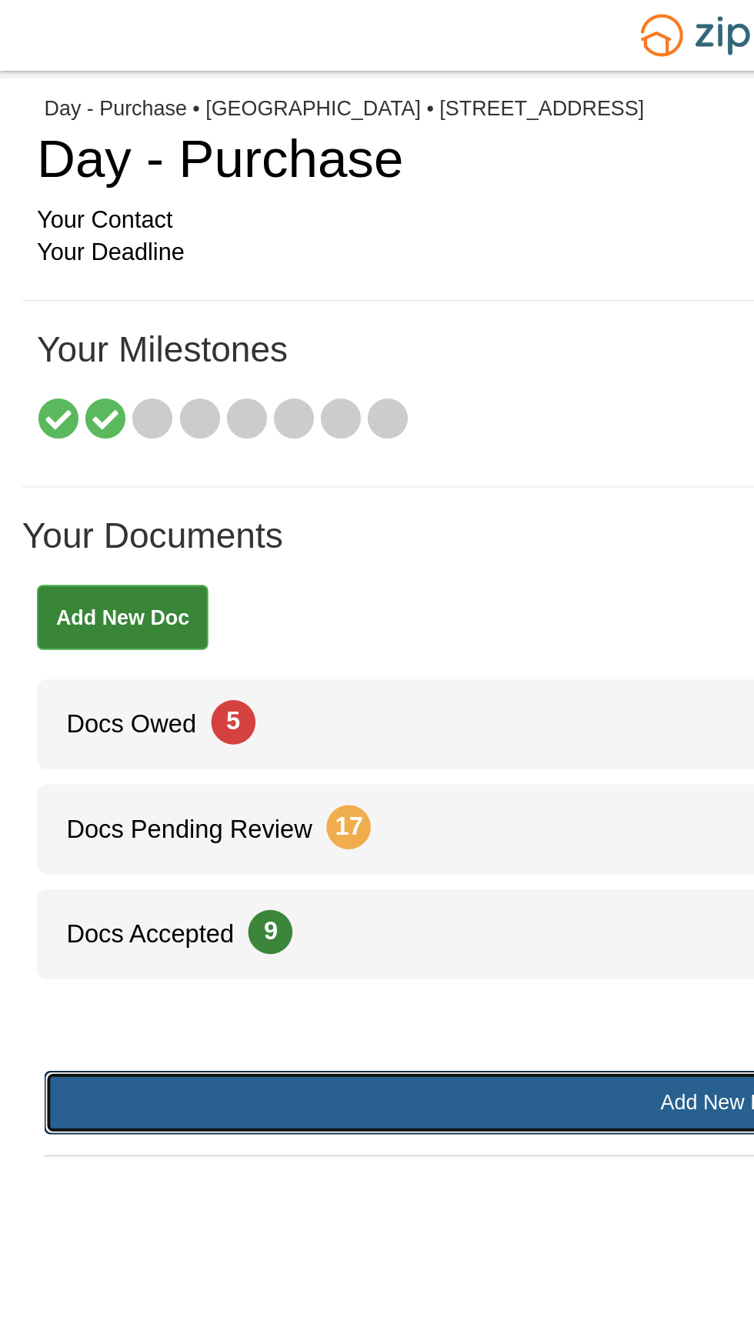
click at [174, 575] on link "Add New Doc" at bounding box center [377, 574] width 708 height 33
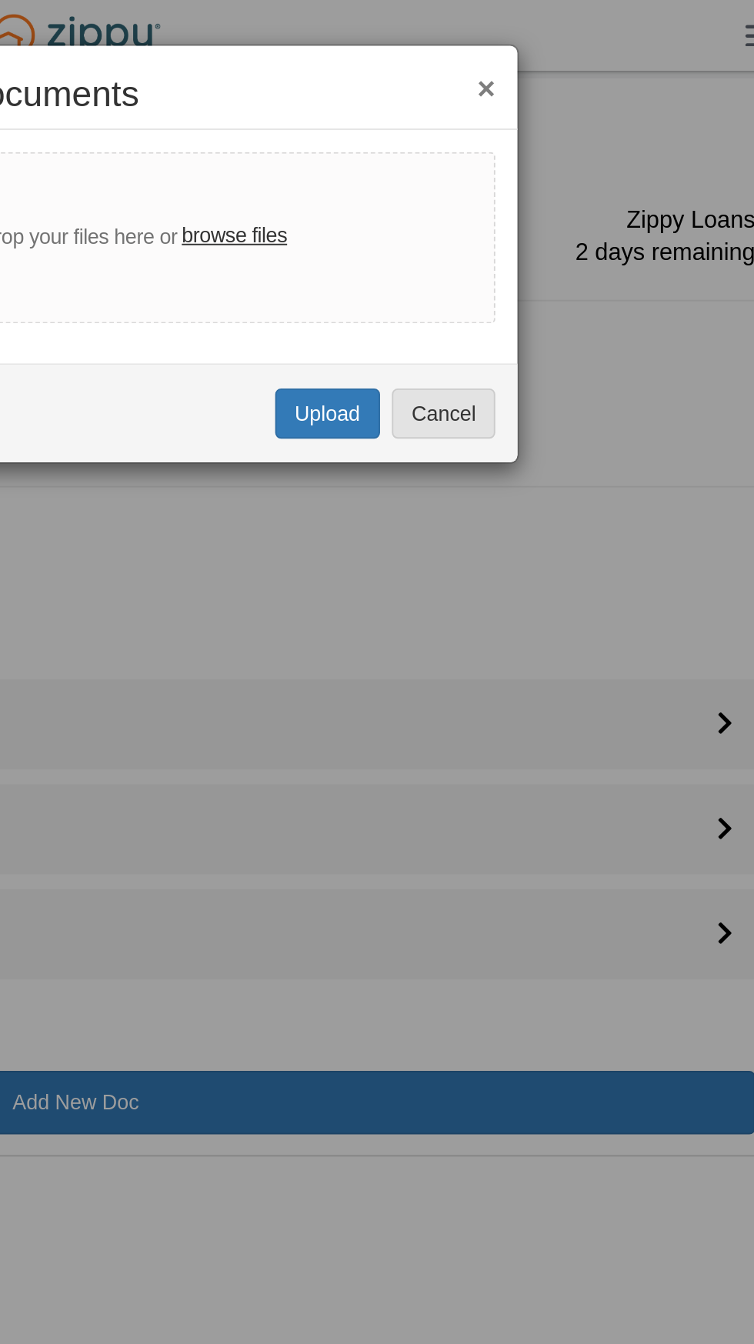
click at [454, 119] on label "browse files" at bounding box center [459, 123] width 55 height 17
click at [0, 0] on input "browse files" at bounding box center [0, 0] width 0 height 0
select select "****"
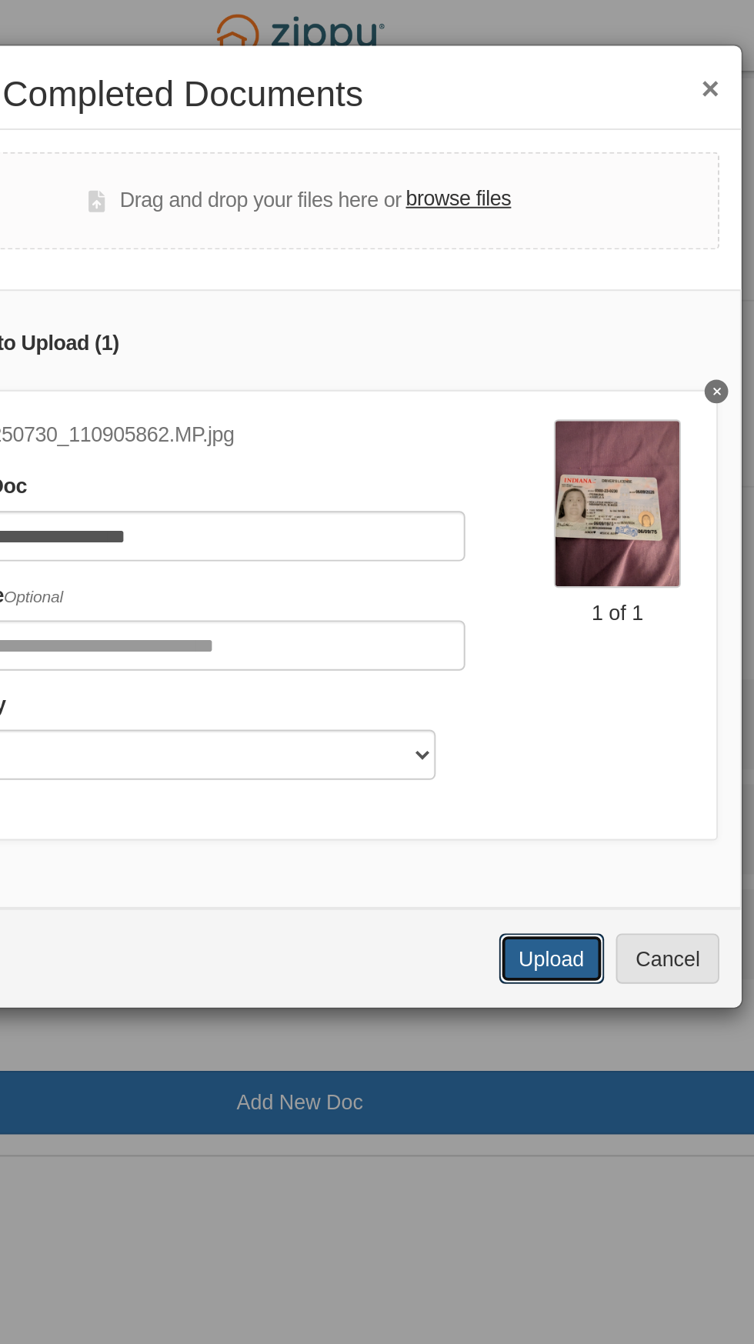
click at [518, 498] on button "Upload" at bounding box center [508, 499] width 54 height 26
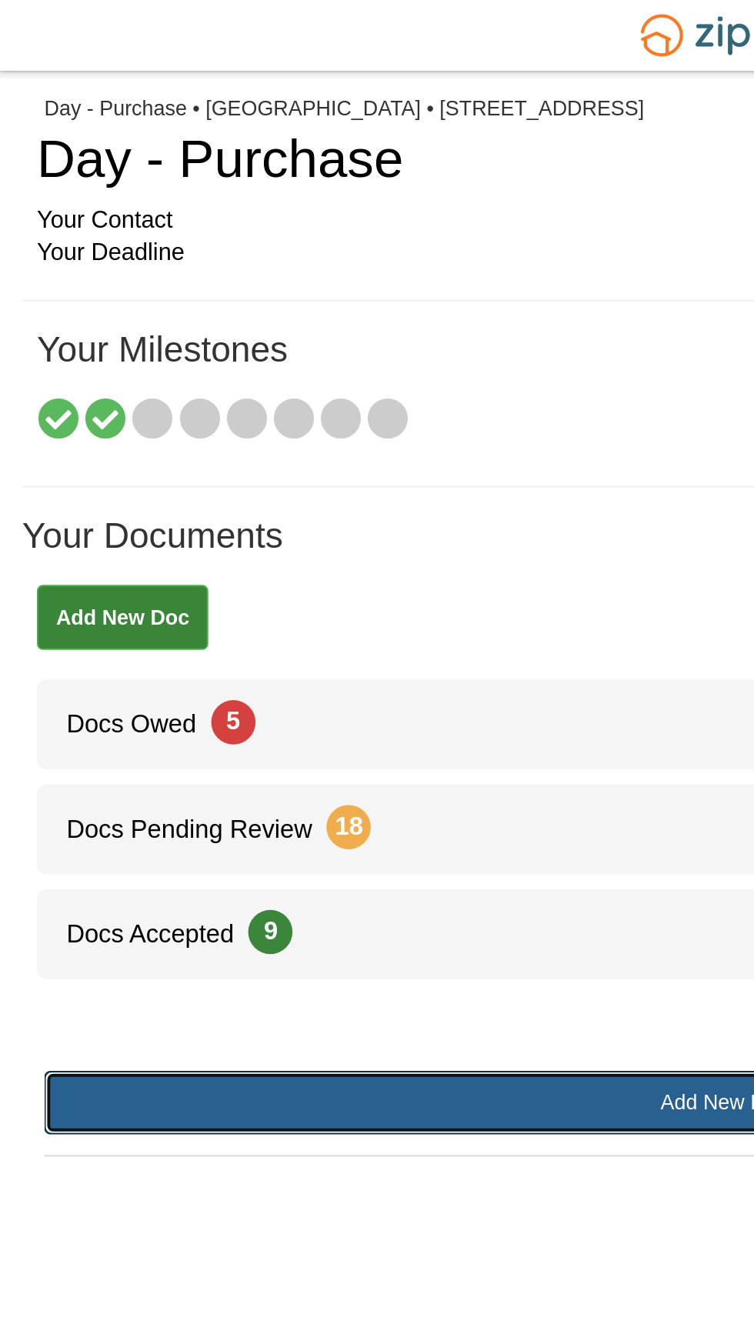
click at [358, 569] on link "Add New Doc" at bounding box center [377, 574] width 708 height 33
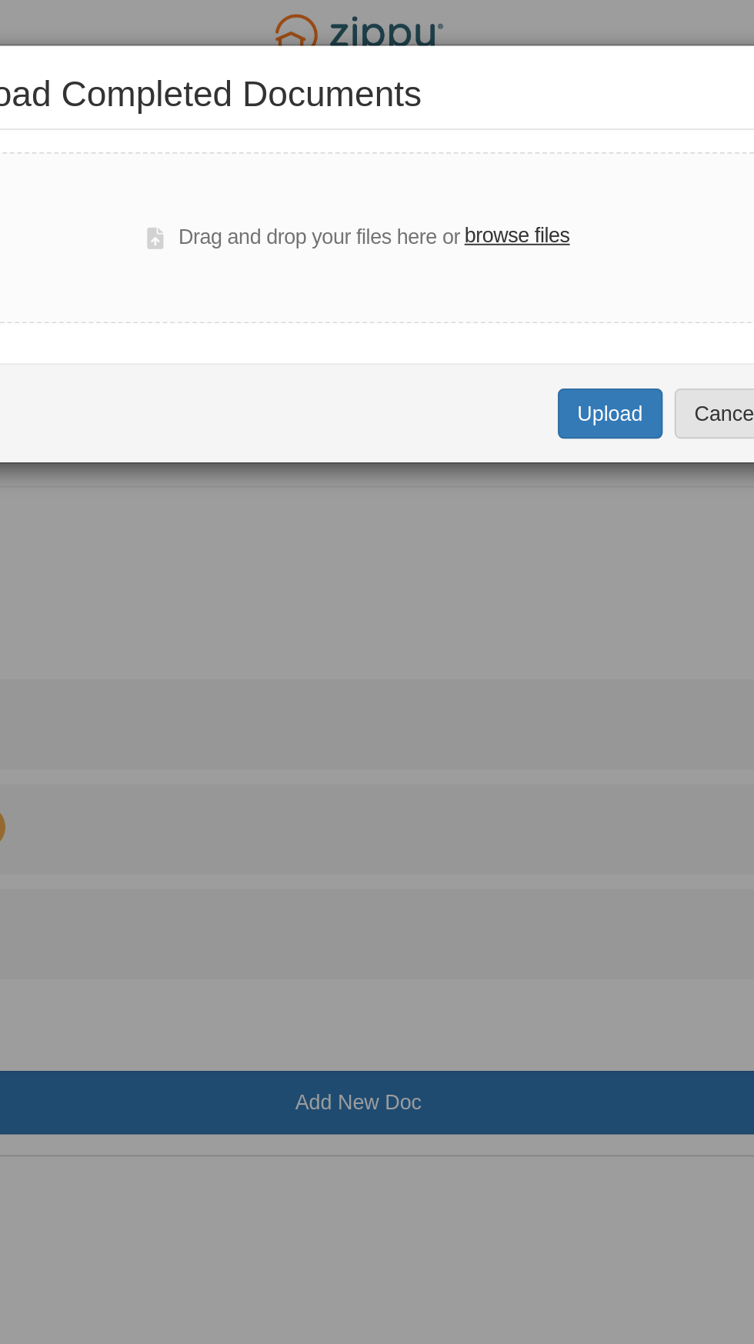
click at [468, 126] on label "browse files" at bounding box center [459, 123] width 55 height 17
click at [0, 0] on input "browse files" at bounding box center [0, 0] width 0 height 0
select select "****"
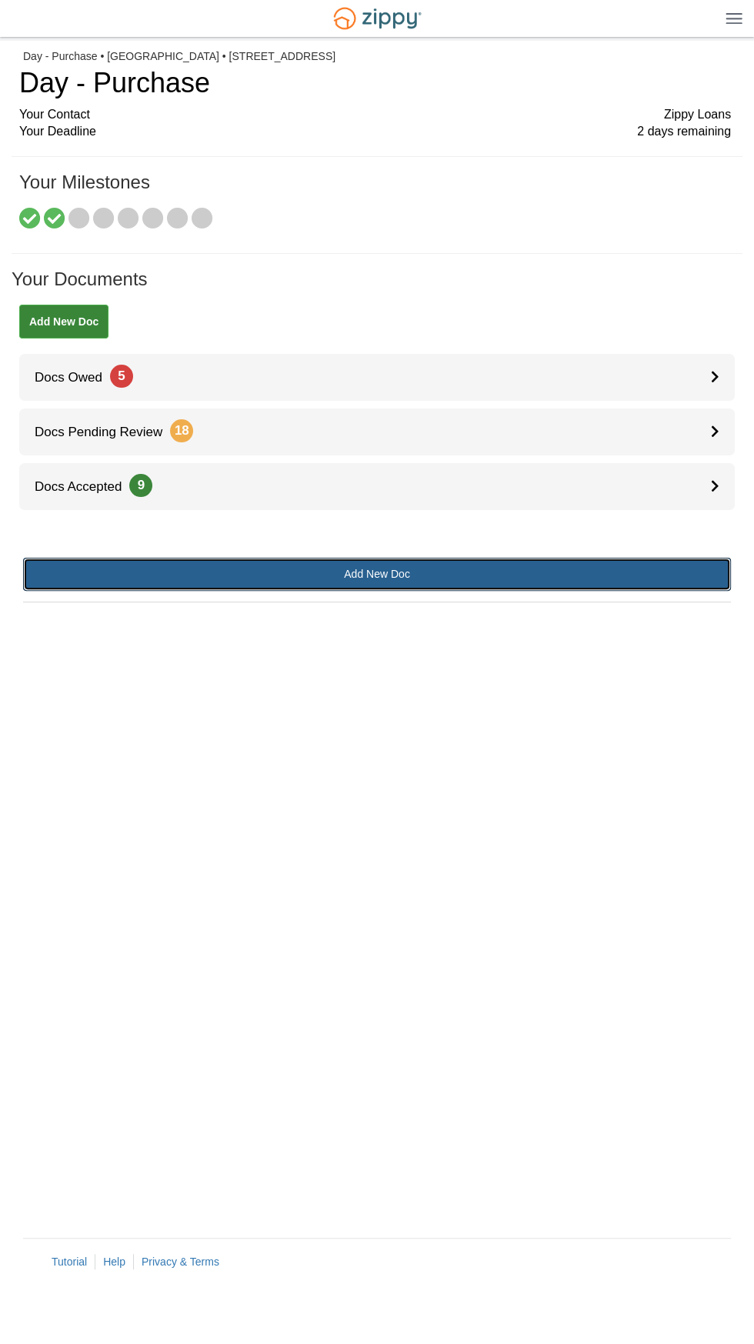
click at [482, 561] on link "Add New Doc" at bounding box center [377, 574] width 708 height 33
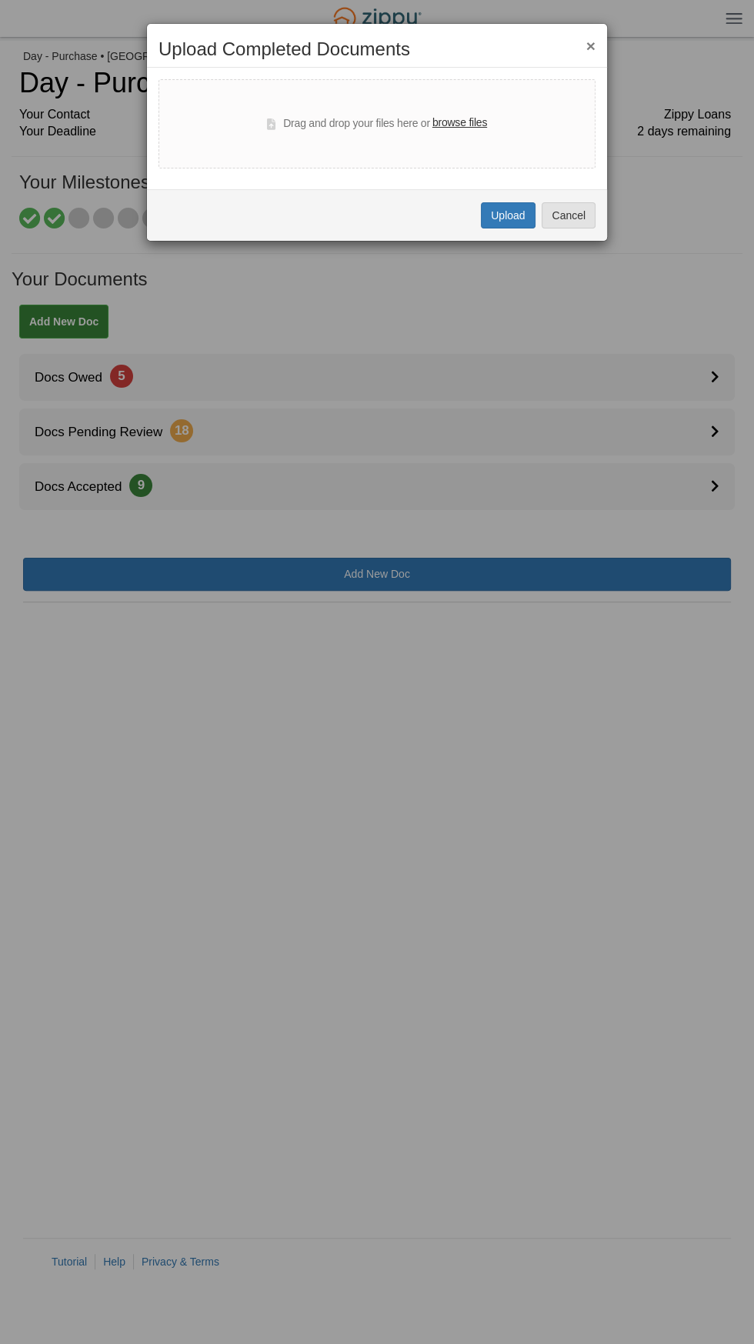
click at [468, 123] on label "browse files" at bounding box center [459, 123] width 55 height 17
click at [0, 0] on input "browse files" at bounding box center [0, 0] width 0 height 0
click at [481, 123] on label "browse files" at bounding box center [459, 123] width 55 height 17
click at [0, 0] on input "browse files" at bounding box center [0, 0] width 0 height 0
select select "****"
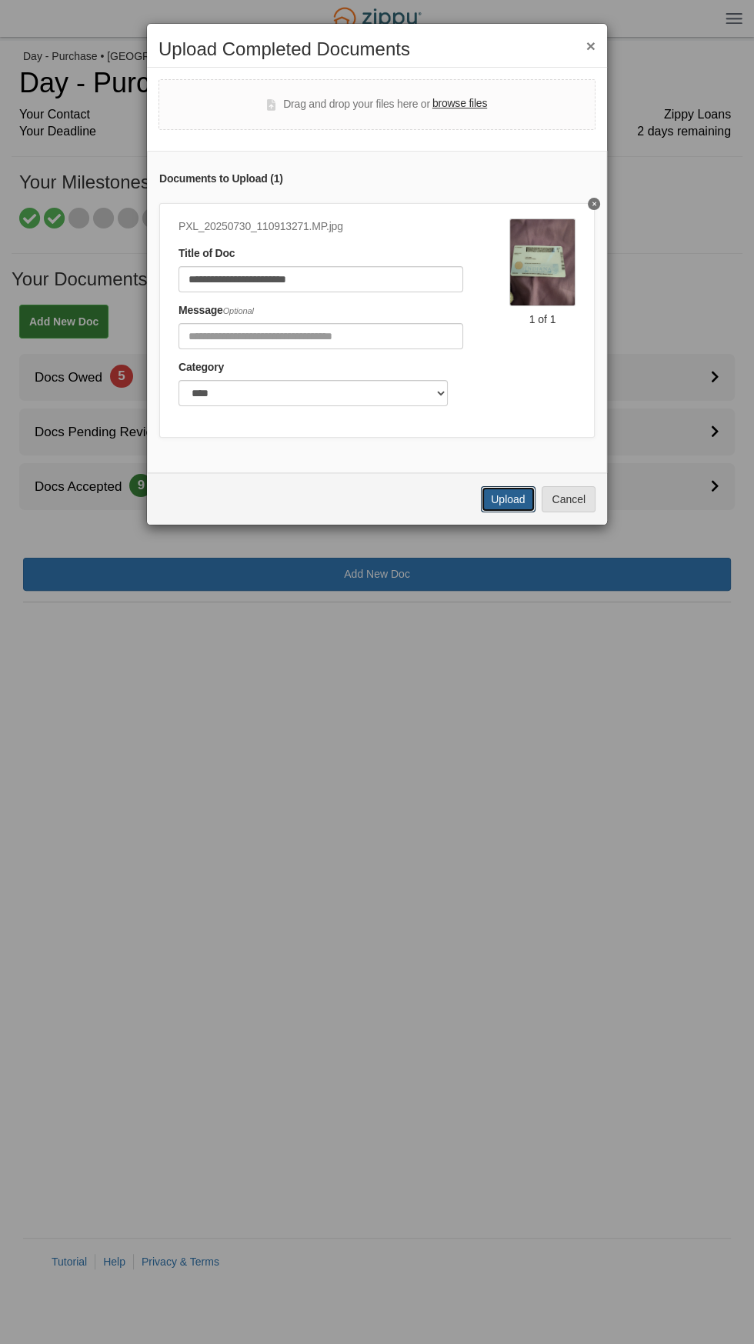
click at [515, 505] on button "Upload" at bounding box center [508, 499] width 54 height 26
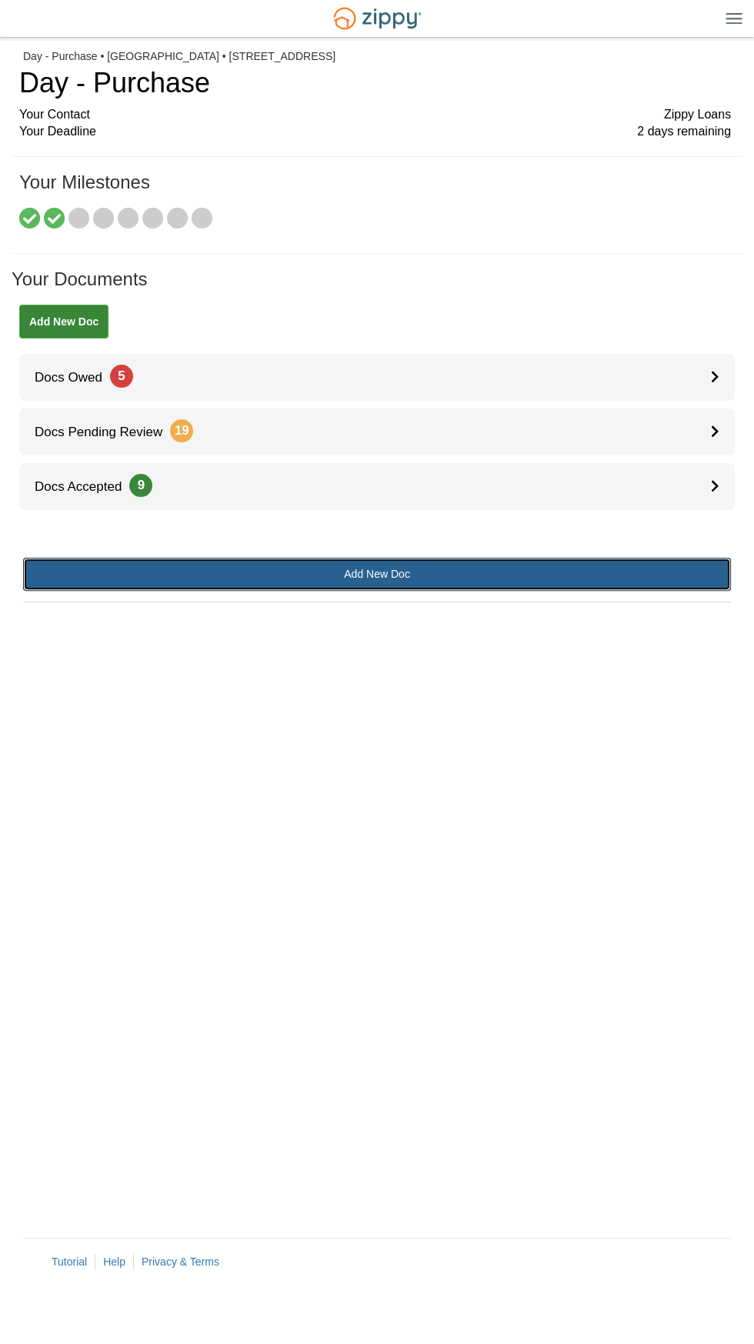
click at [459, 561] on link "Add New Doc" at bounding box center [377, 574] width 708 height 33
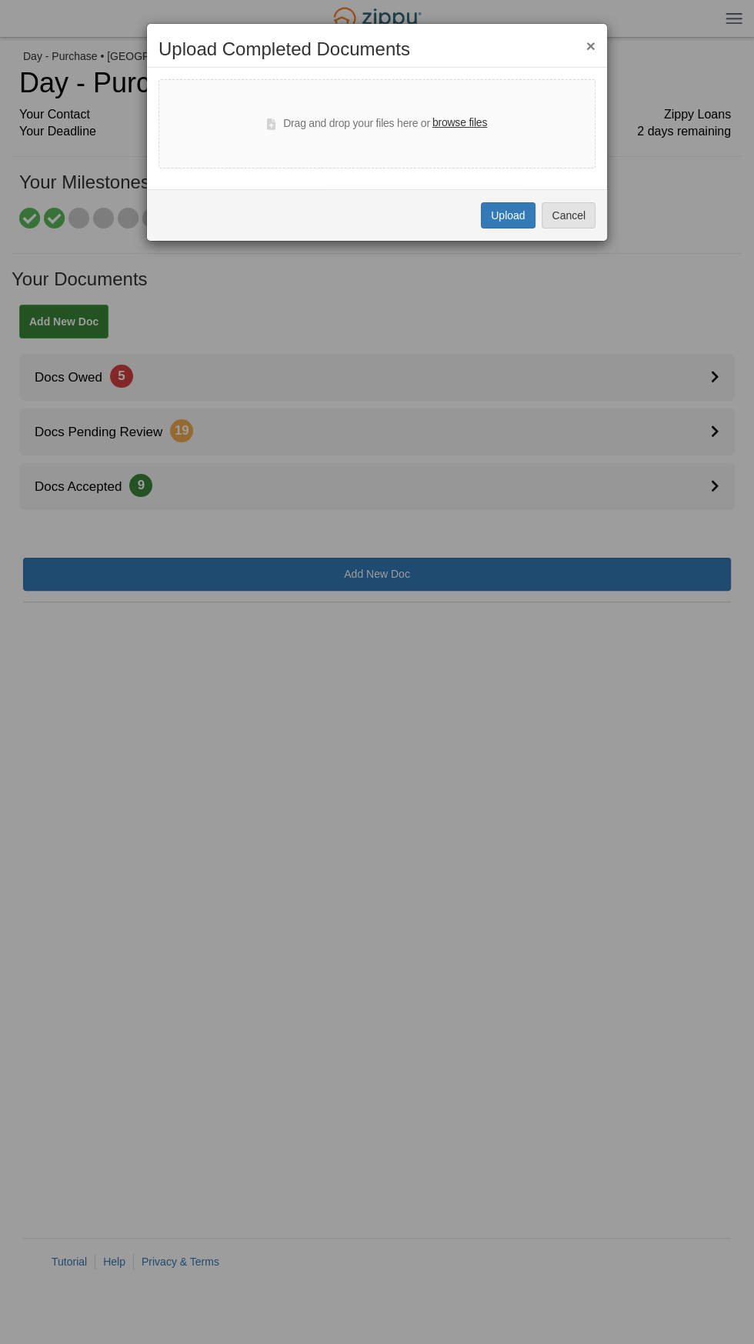
click at [509, 116] on div "Drag and drop your files here or browse files" at bounding box center [376, 123] width 437 height 89
click at [478, 125] on label "browse files" at bounding box center [459, 123] width 55 height 17
click at [0, 0] on input "browse files" at bounding box center [0, 0] width 0 height 0
select select "****"
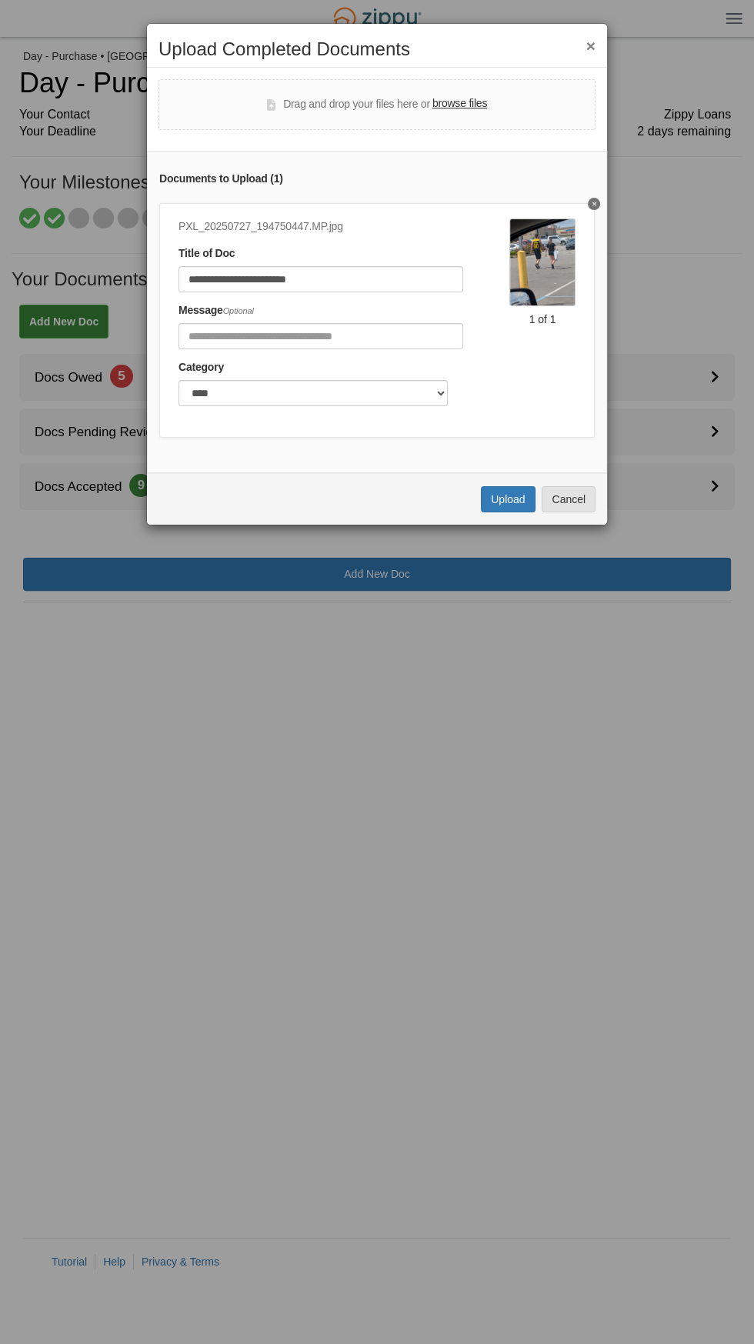
click at [591, 45] on button "×" at bounding box center [590, 46] width 9 height 16
